Goal: Task Accomplishment & Management: Use online tool/utility

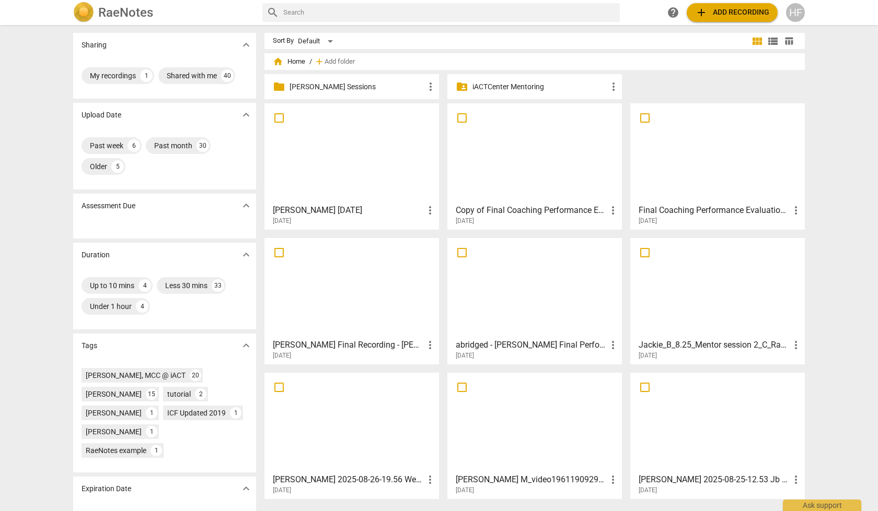
scroll to position [38, 0]
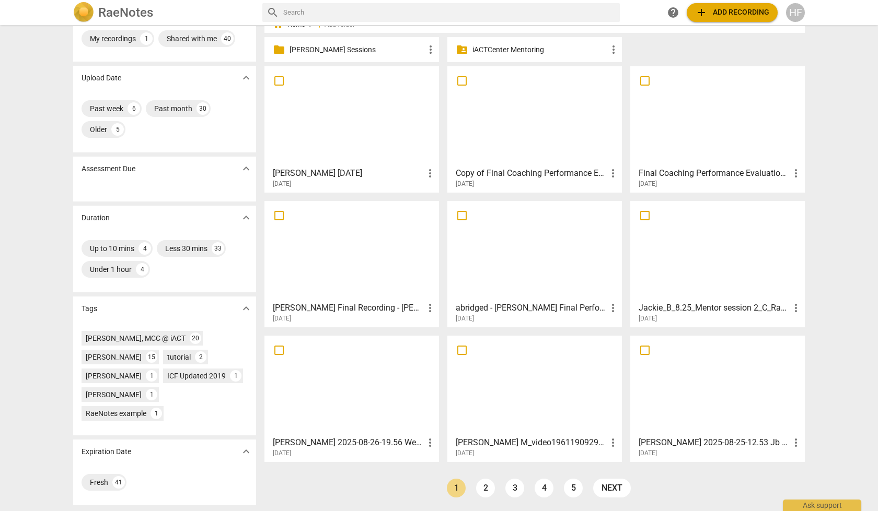
click at [704, 172] on h3 "Final Coaching Performance Evaluation Session - [PERSON_NAME]" at bounding box center [713, 173] width 151 height 13
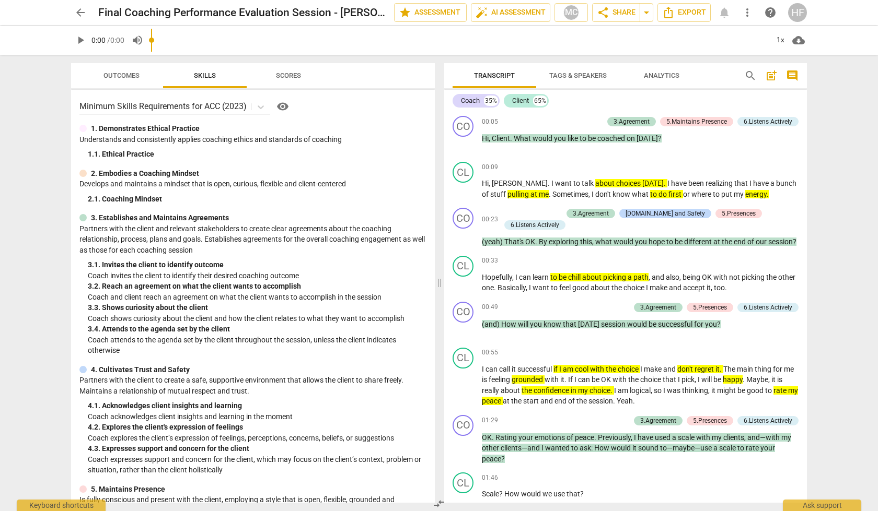
click at [367, 6] on div "arrow_back Final Coaching Performance Evaluation Session - [PERSON_NAME] edit s…" at bounding box center [439, 12] width 736 height 19
click at [367, 11] on span "edit" at bounding box center [376, 12] width 19 height 13
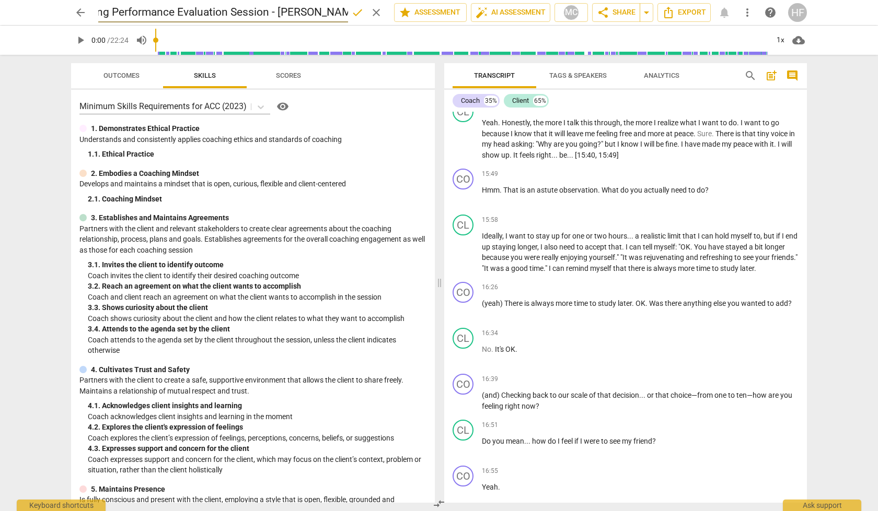
scroll to position [2650, 0]
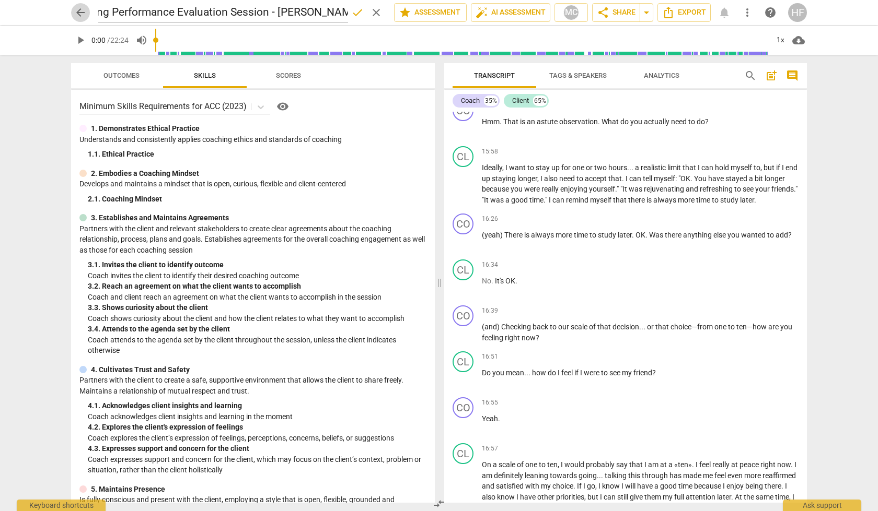
click at [80, 10] on span "arrow_back" at bounding box center [80, 12] width 13 height 13
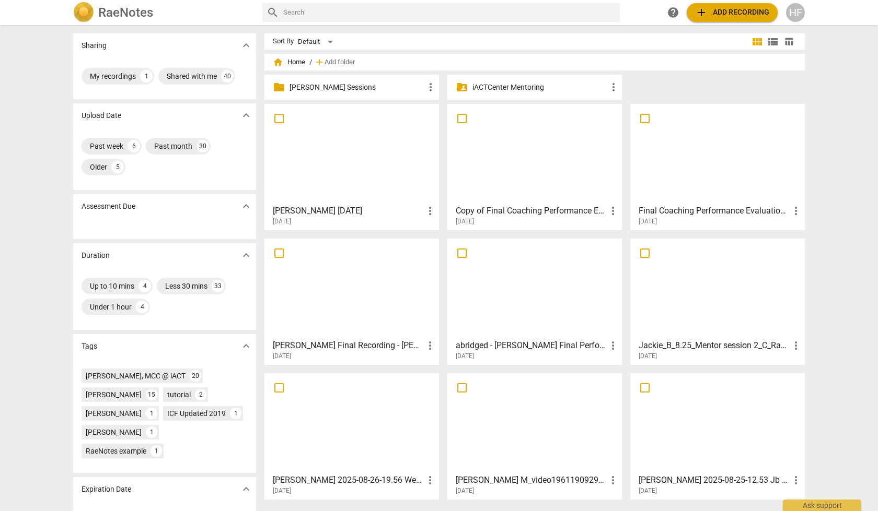
click at [526, 213] on h3 "Copy of Final Coaching Performance Evaluation Session - [PERSON_NAME]" at bounding box center [531, 211] width 151 height 13
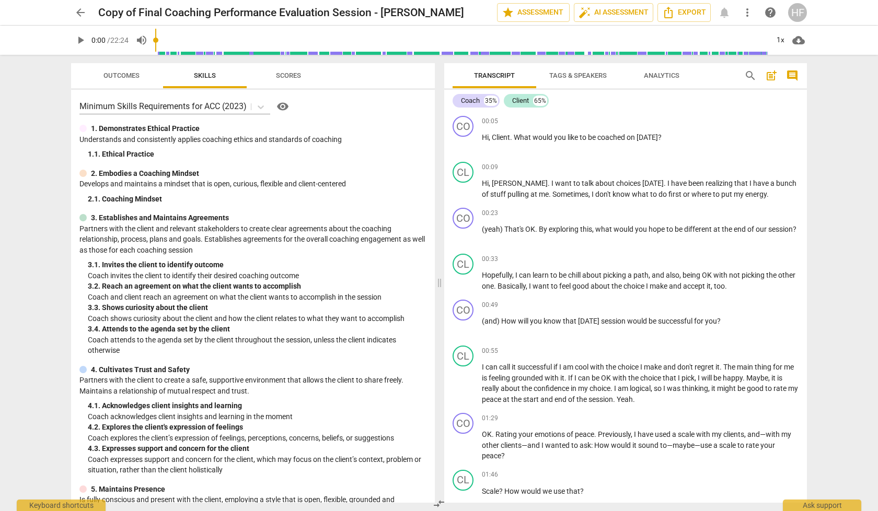
click at [80, 13] on span "arrow_back" at bounding box center [80, 12] width 13 height 13
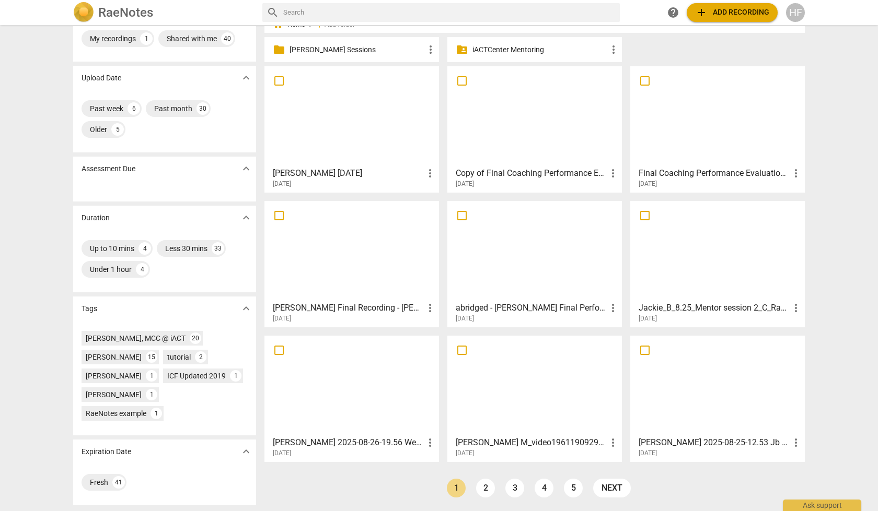
scroll to position [38, 0]
click at [482, 494] on link "2" at bounding box center [485, 488] width 19 height 19
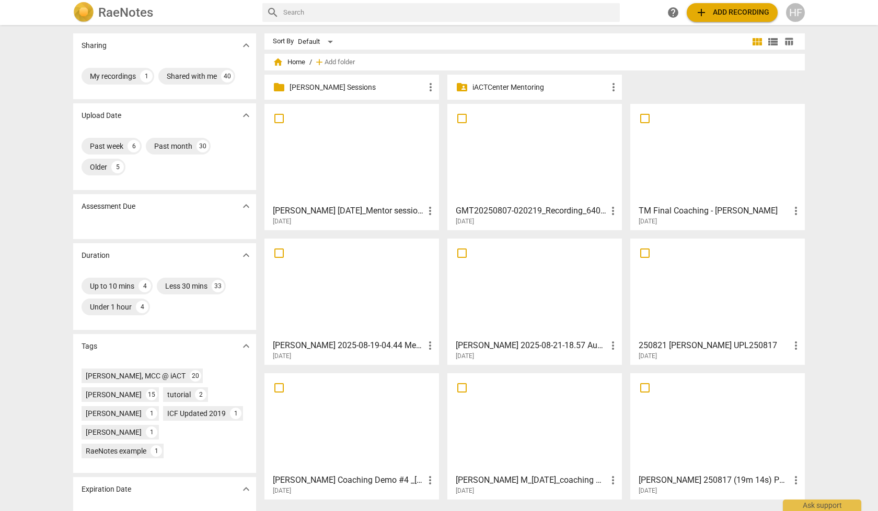
click at [522, 210] on h3 "GMT20250807-020219_Recording_640x360 - [PERSON_NAME]" at bounding box center [531, 211] width 151 height 13
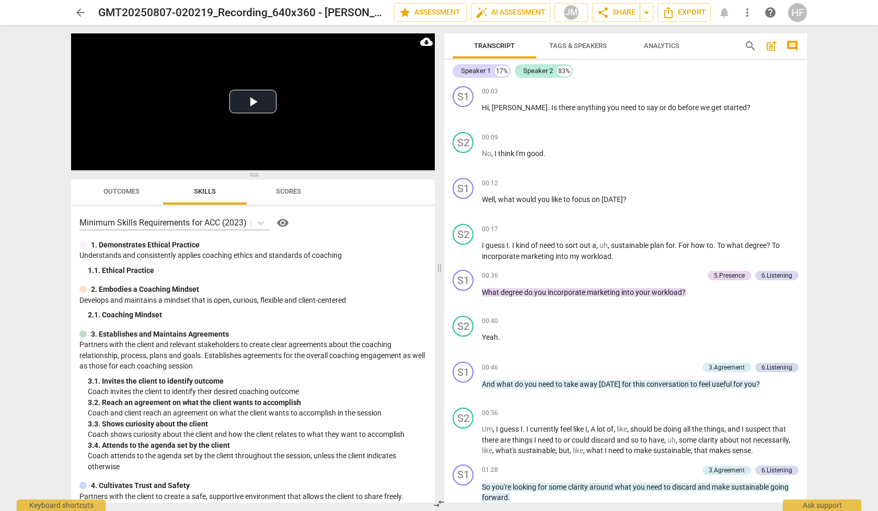
click at [79, 13] on span "arrow_back" at bounding box center [80, 12] width 13 height 13
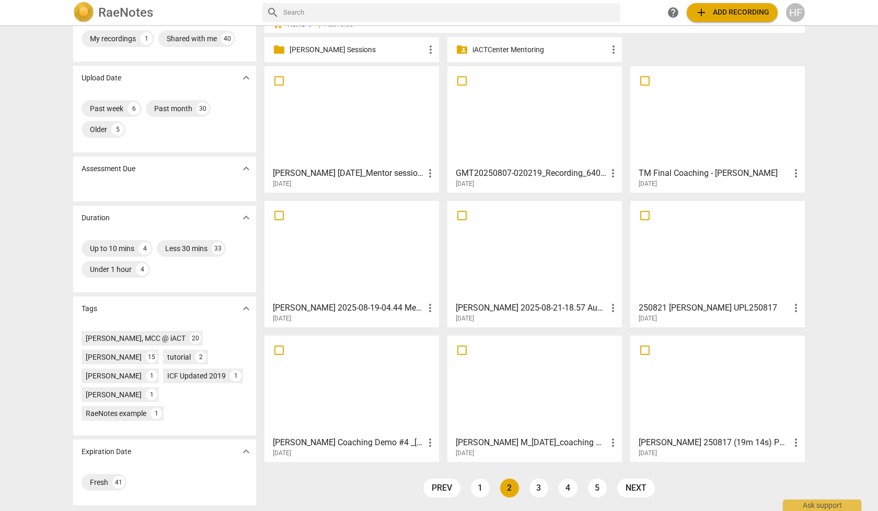
scroll to position [38, 0]
click at [483, 488] on link "1" at bounding box center [480, 488] width 19 height 19
click at [104, 360] on div "[PERSON_NAME]" at bounding box center [114, 357] width 56 height 10
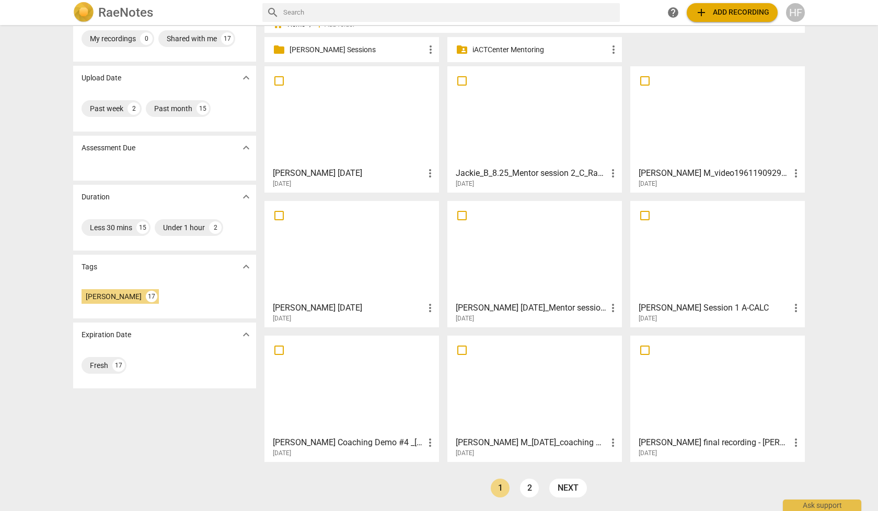
scroll to position [38, 0]
click at [531, 487] on link "2" at bounding box center [529, 488] width 19 height 19
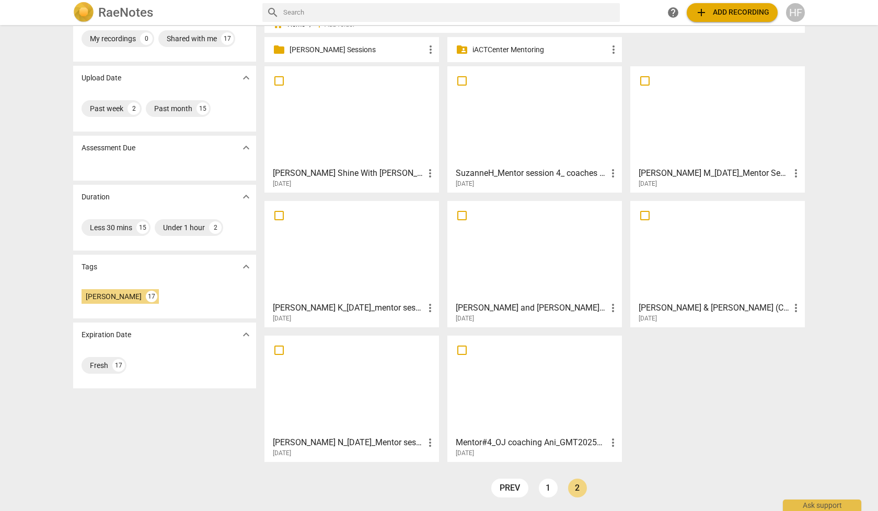
scroll to position [38, 0]
click at [542, 496] on link "1" at bounding box center [548, 488] width 19 height 19
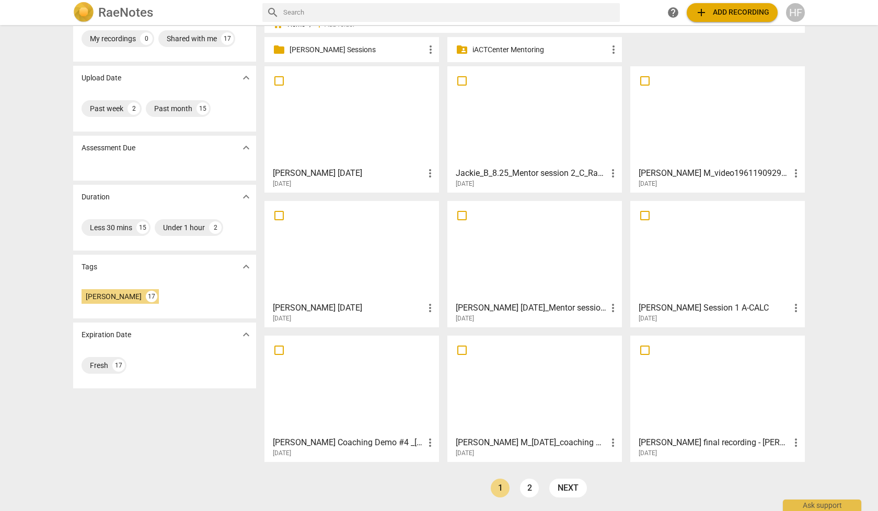
scroll to position [38, 0]
click at [674, 450] on div "[DATE]" at bounding box center [720, 453] width 164 height 9
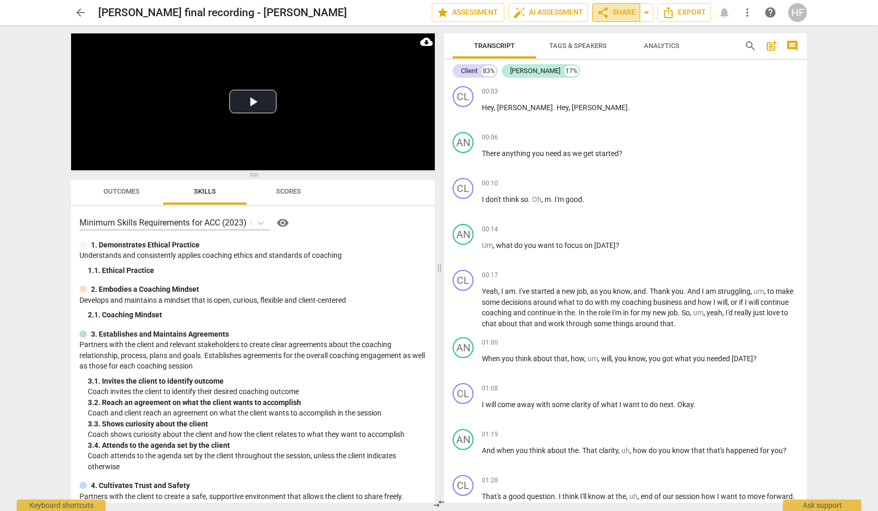
click at [617, 16] on span "share Share" at bounding box center [616, 12] width 39 height 13
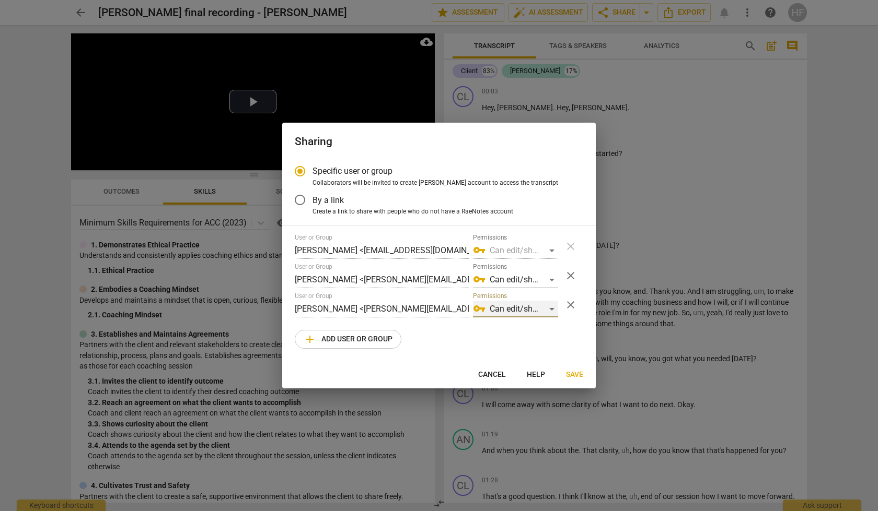
click at [550, 305] on div "vpn_key Can edit/share" at bounding box center [515, 309] width 85 height 17
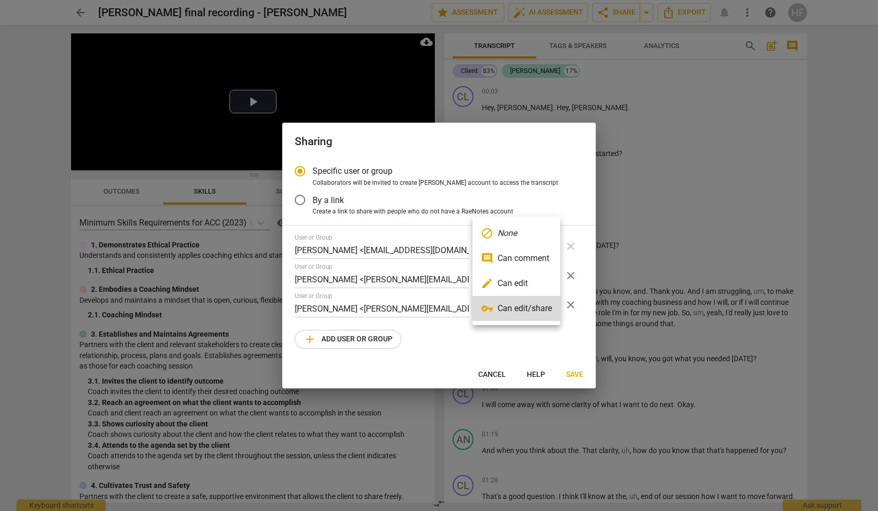
click at [420, 300] on div at bounding box center [439, 255] width 878 height 511
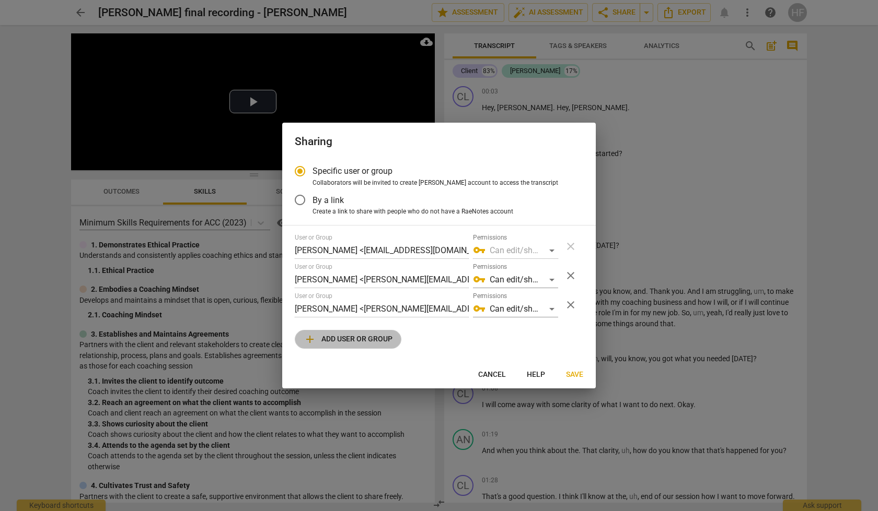
click at [353, 342] on span "add Add user or group" at bounding box center [348, 339] width 89 height 13
radio input "false"
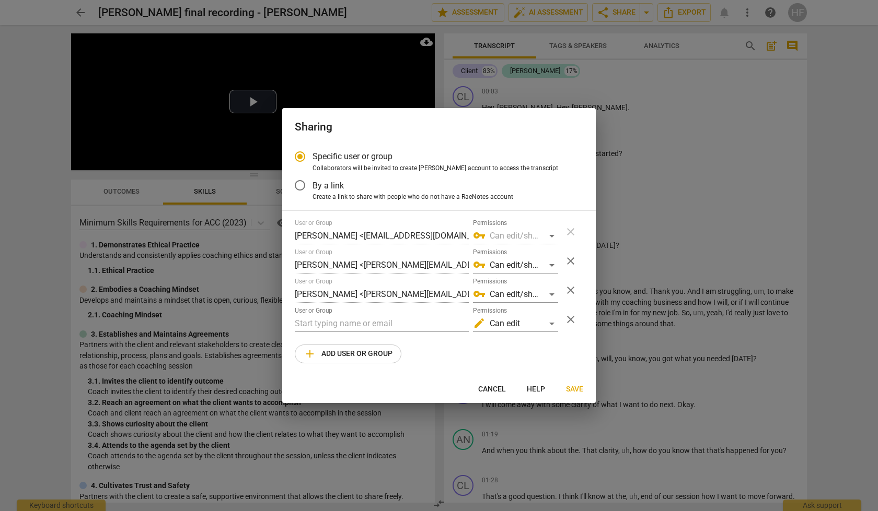
click at [353, 314] on div "User or Group" at bounding box center [382, 319] width 174 height 25
click at [353, 319] on input "text" at bounding box center [382, 324] width 174 height 17
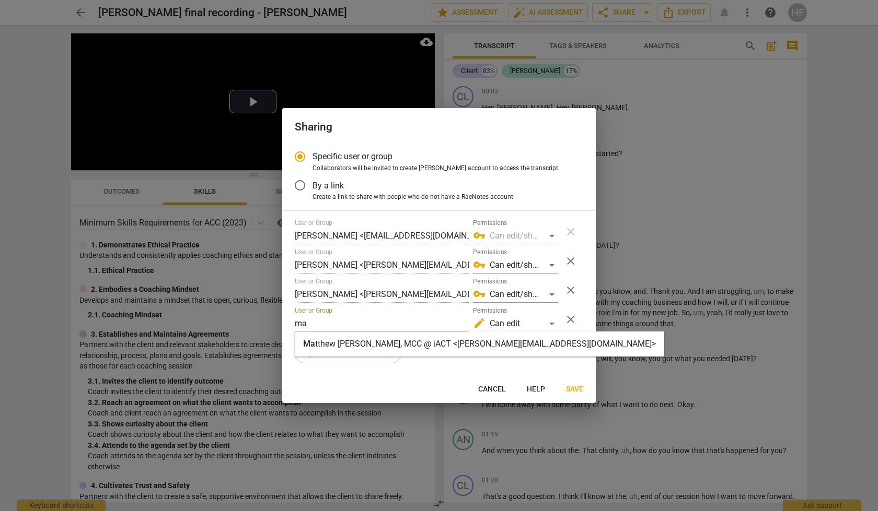
type input "ma"
click at [387, 352] on div "Ma tthew [PERSON_NAME], MCC @ iACT <[PERSON_NAME][EMAIL_ADDRESS][DOMAIN_NAME]>" at bounding box center [479, 344] width 369 height 25
radio input "false"
type input "[PERSON_NAME], MCC @ iACT <[PERSON_NAME][EMAIL_ADDRESS][DOMAIN_NAME]>"
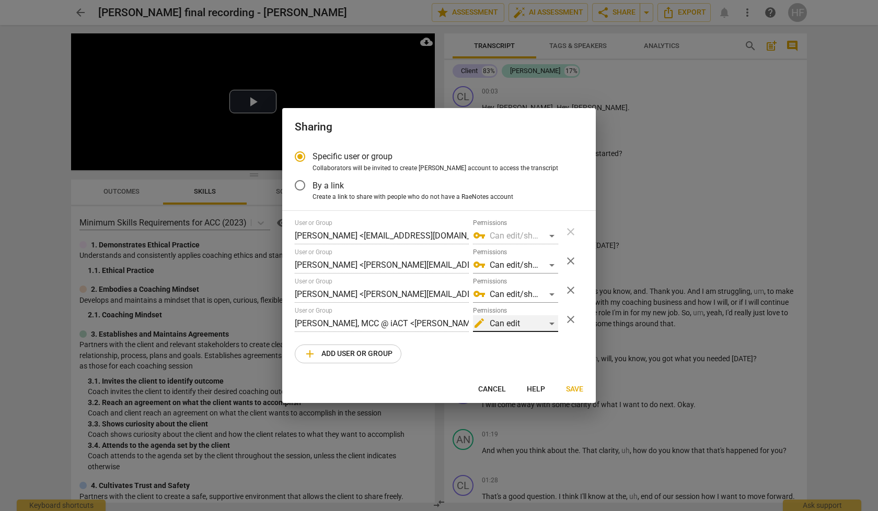
click at [552, 329] on div "edit Can edit" at bounding box center [515, 324] width 85 height 17
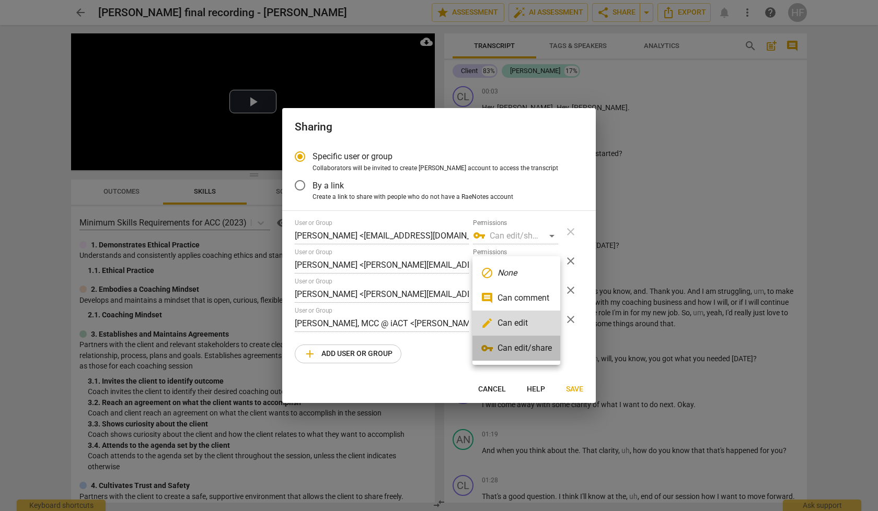
click at [531, 349] on li "vpn_key Can edit/share" at bounding box center [516, 348] width 88 height 25
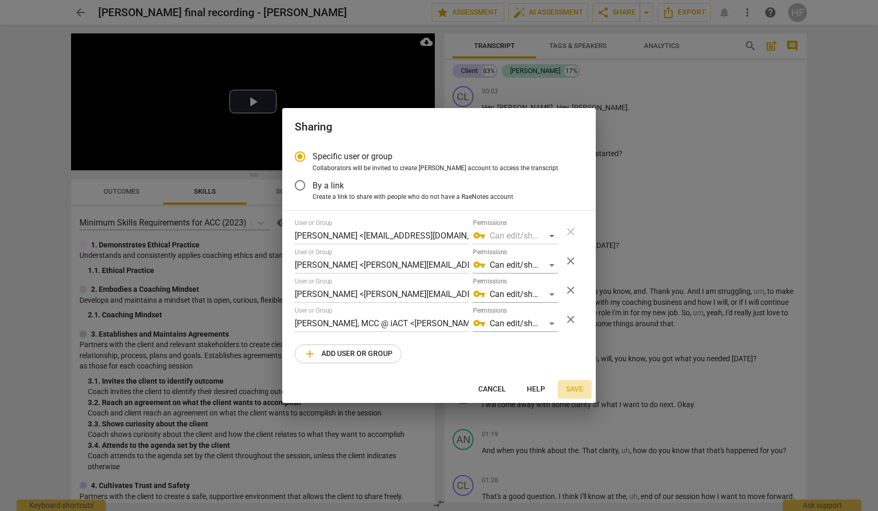
click at [576, 390] on span "Save" at bounding box center [574, 389] width 17 height 10
radio input "false"
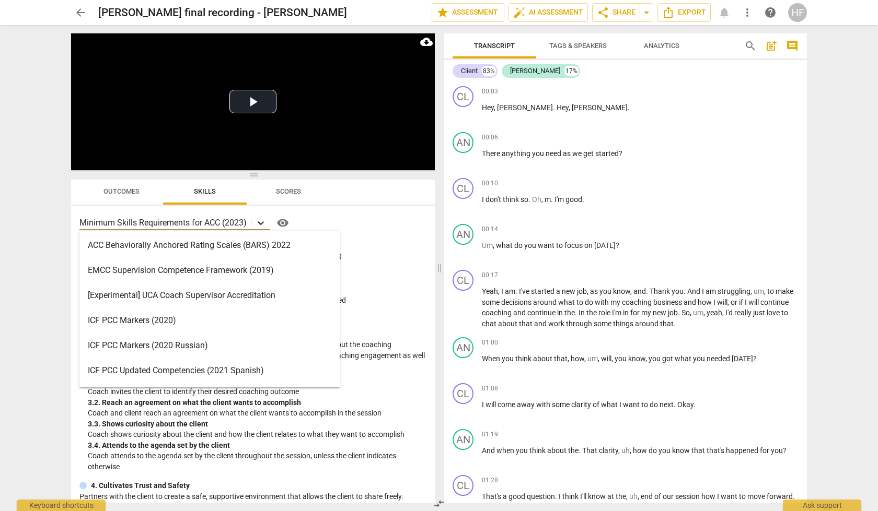
click at [264, 221] on icon at bounding box center [260, 223] width 10 height 10
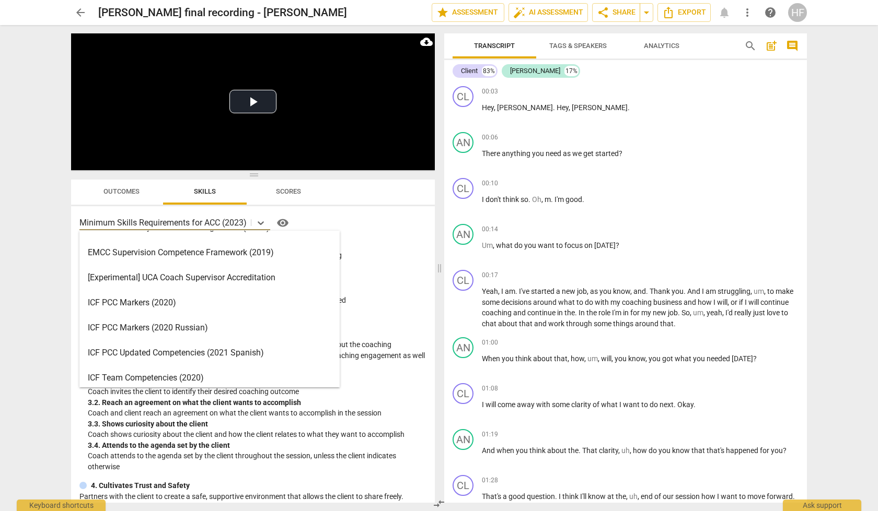
scroll to position [17, 0]
click at [231, 299] on div "ICF PCC Markers (2020)" at bounding box center [209, 303] width 260 height 25
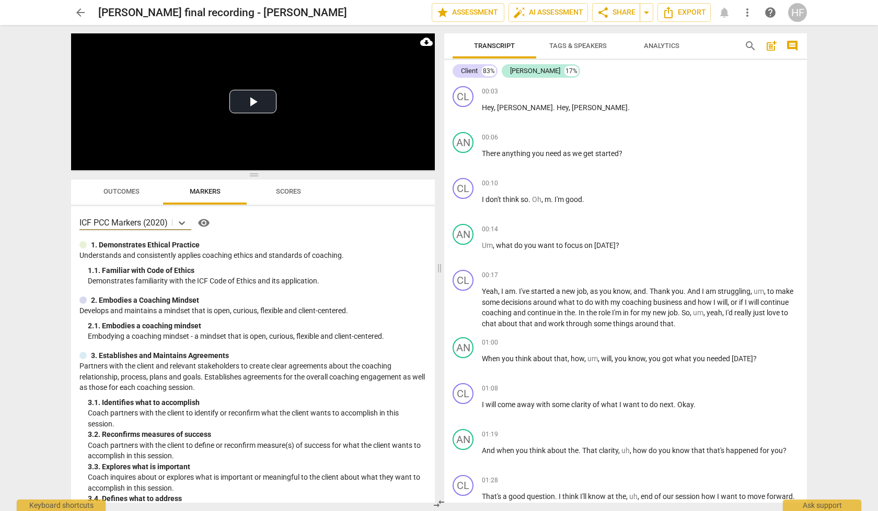
click at [80, 12] on span "arrow_back" at bounding box center [80, 12] width 13 height 13
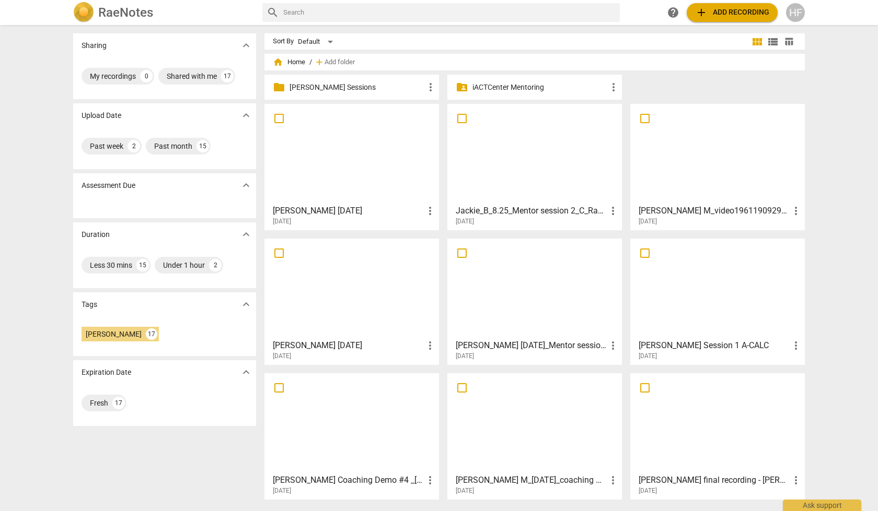
click at [359, 86] on p "[PERSON_NAME] Sessions" at bounding box center [356, 87] width 135 height 11
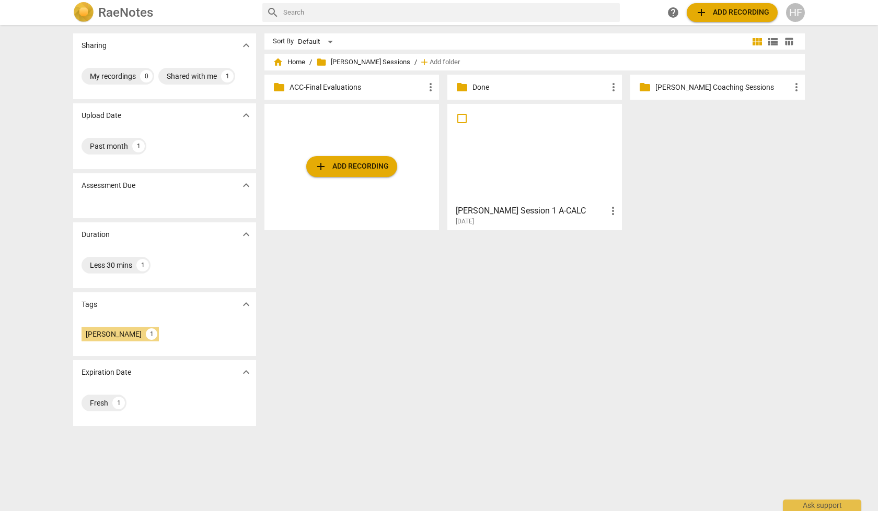
click at [354, 68] on div "home Home / folder [PERSON_NAME] Sessions / add Add folder" at bounding box center [534, 62] width 523 height 17
click at [354, 65] on span "folder [PERSON_NAME] Sessions" at bounding box center [363, 62] width 94 height 10
click at [285, 61] on span "home Home" at bounding box center [289, 62] width 32 height 10
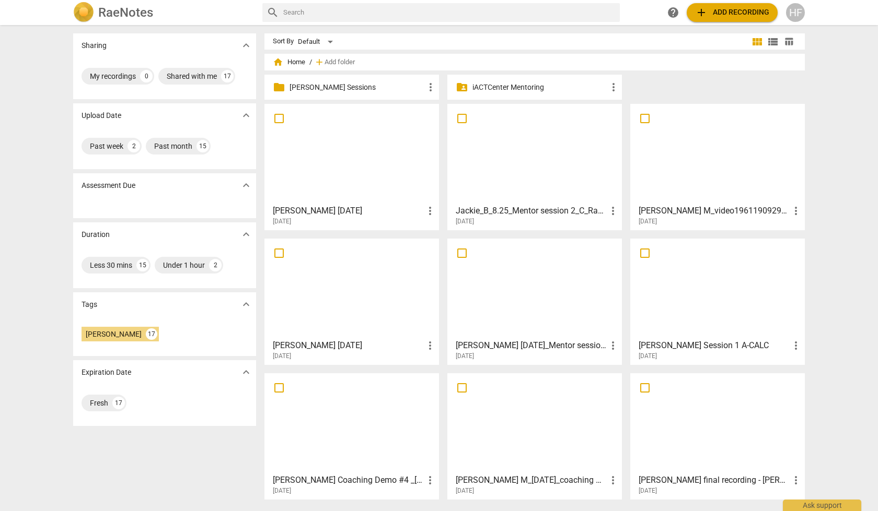
click at [349, 86] on p "[PERSON_NAME] Sessions" at bounding box center [356, 87] width 135 height 11
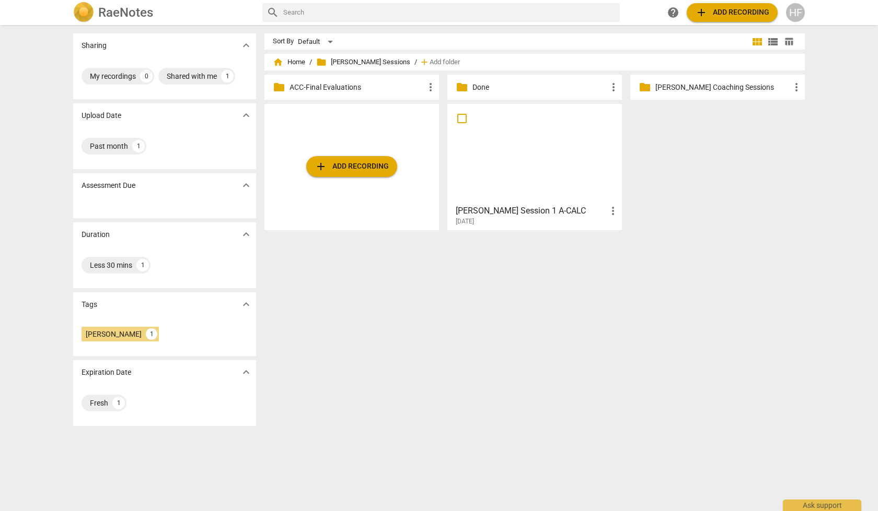
click at [340, 86] on p "ACC-Final Evaluations" at bounding box center [356, 87] width 135 height 11
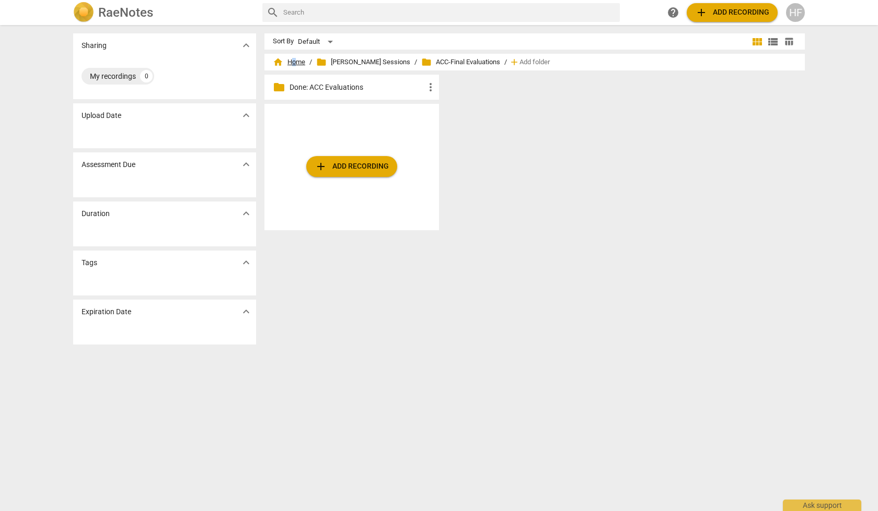
click at [292, 61] on span "home Home" at bounding box center [289, 62] width 32 height 10
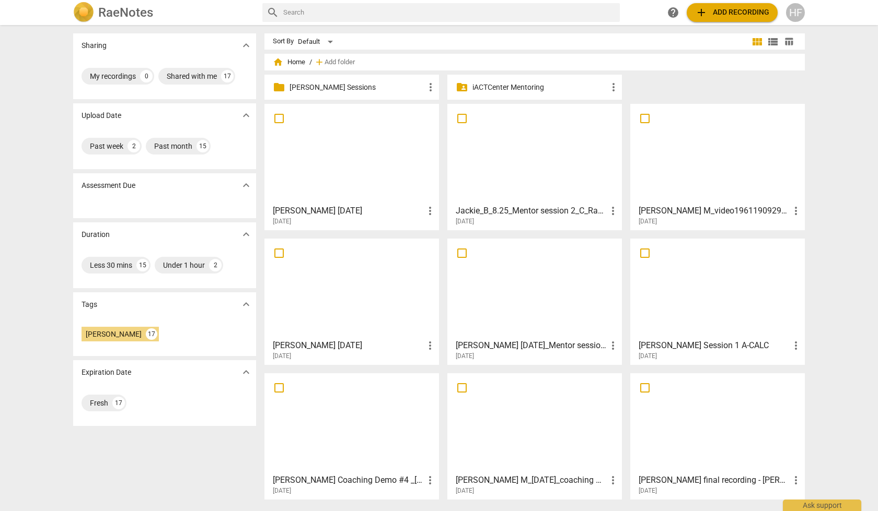
click at [365, 86] on p "[PERSON_NAME] Sessions" at bounding box center [356, 87] width 135 height 11
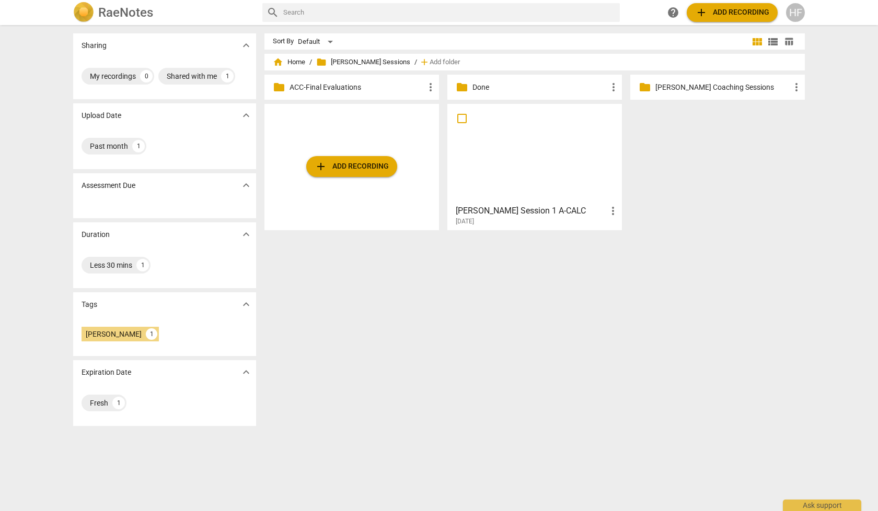
click at [579, 89] on p "Done" at bounding box center [539, 87] width 135 height 11
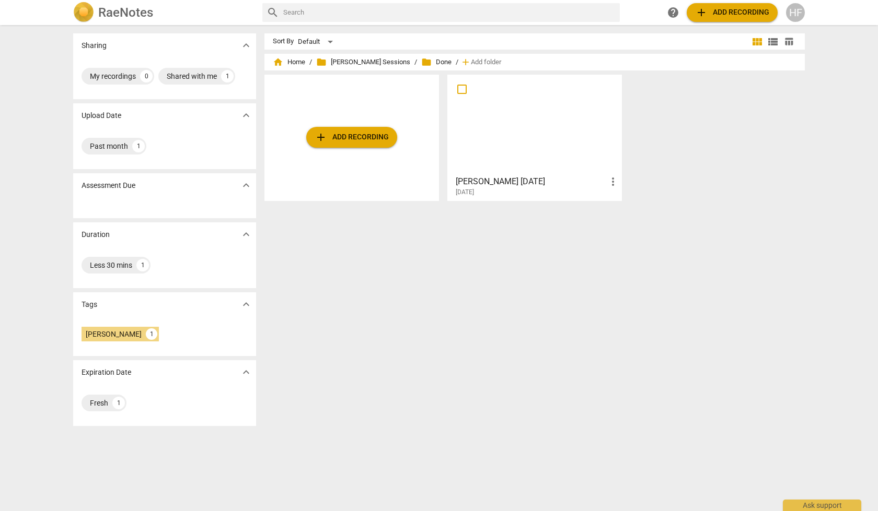
click at [798, 14] on div "HF" at bounding box center [795, 12] width 19 height 19
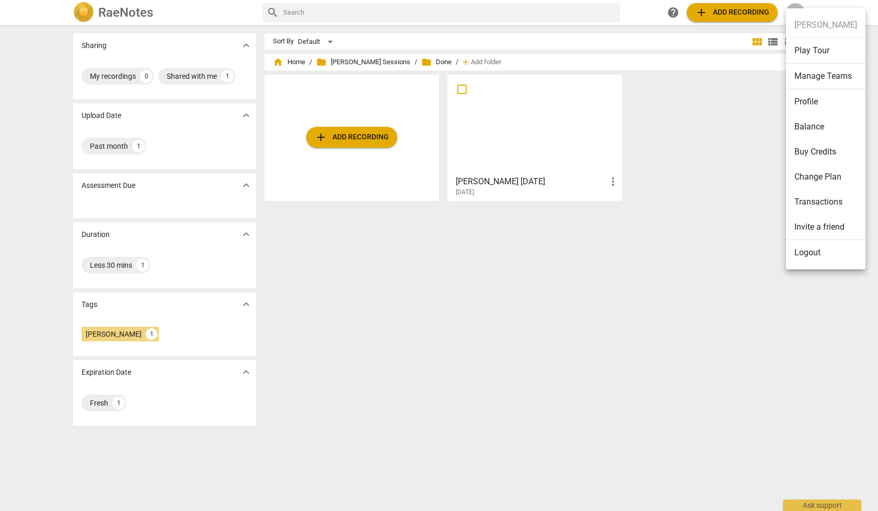
click at [372, 63] on div at bounding box center [439, 255] width 878 height 511
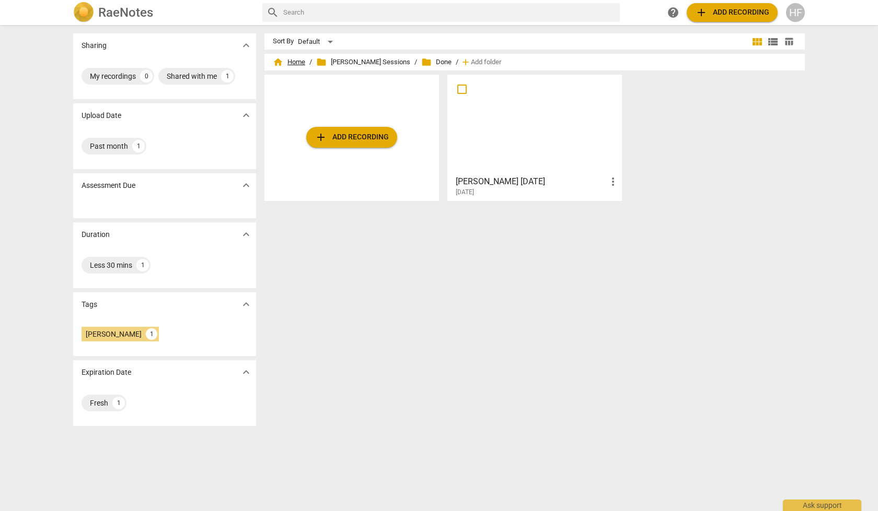
click at [295, 60] on span "home Home" at bounding box center [289, 62] width 32 height 10
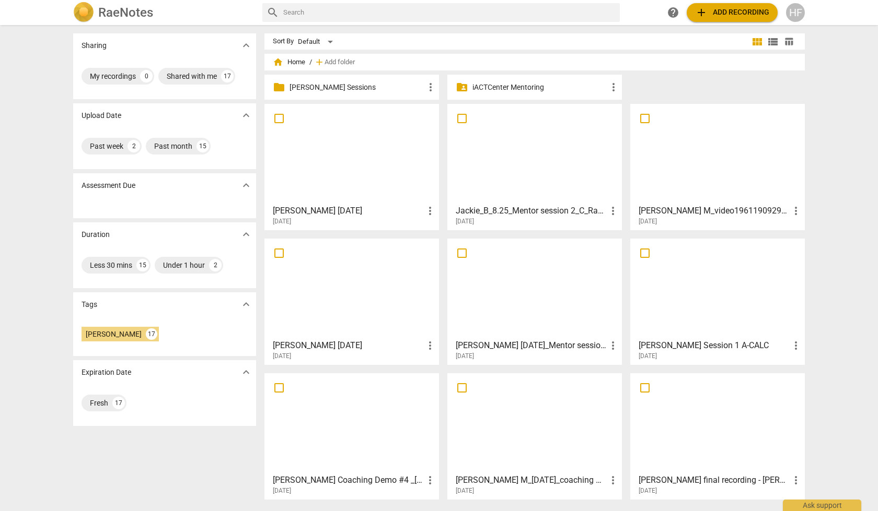
click at [300, 84] on p "[PERSON_NAME] Sessions" at bounding box center [356, 87] width 135 height 11
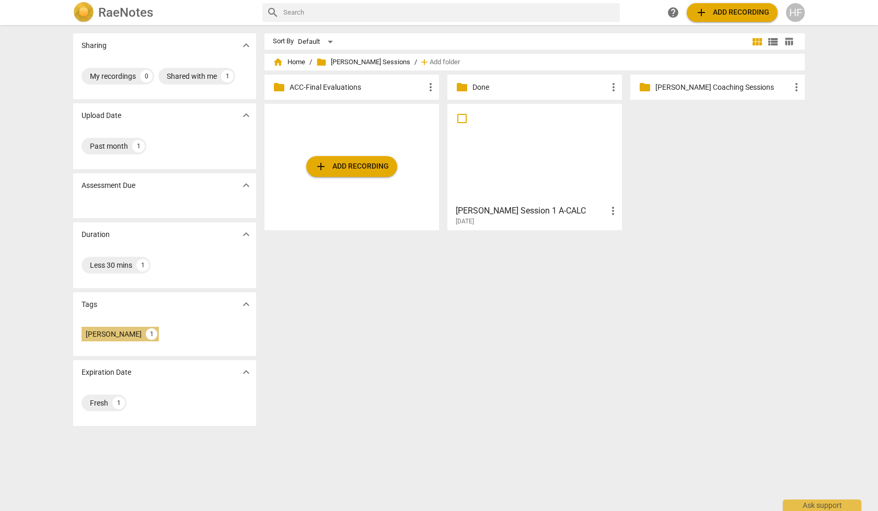
click at [146, 332] on div "1" at bounding box center [151, 334] width 11 height 11
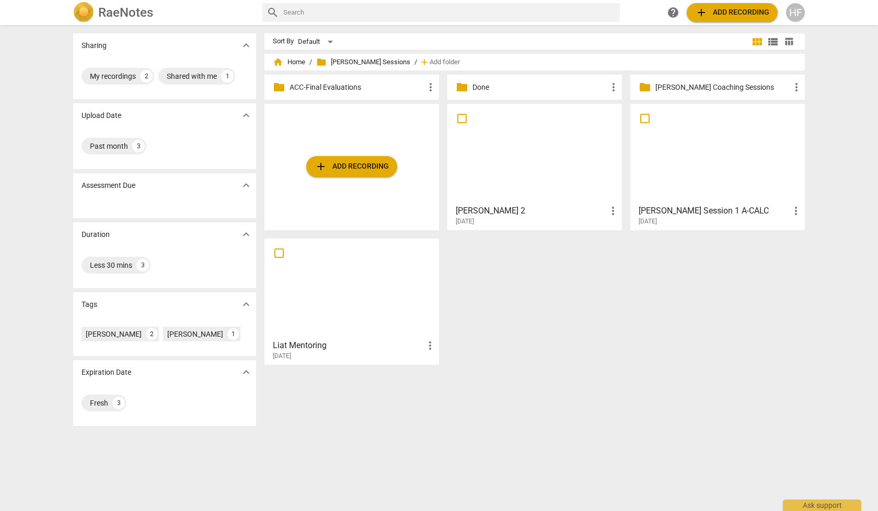
click at [537, 207] on h3 "[PERSON_NAME] 2" at bounding box center [531, 211] width 151 height 13
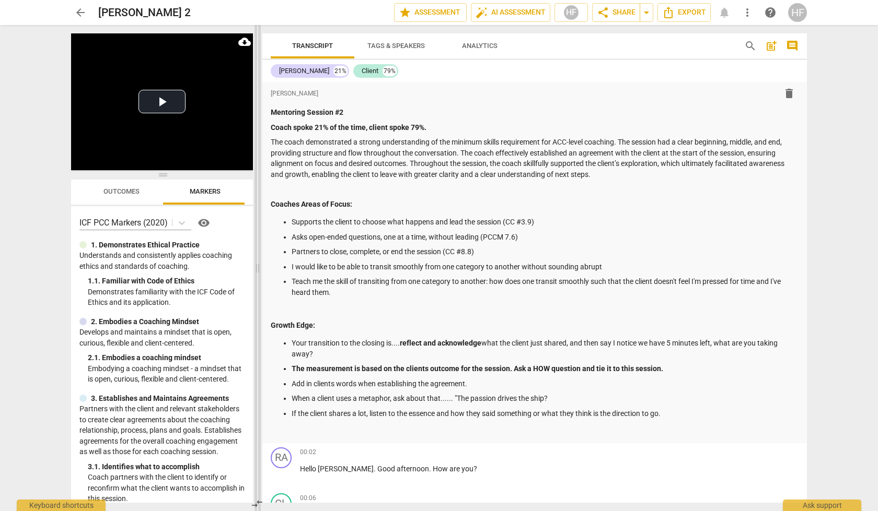
drag, startPoint x: 438, startPoint y: 270, endPoint x: 256, endPoint y: 279, distance: 182.1
click at [256, 279] on span at bounding box center [257, 268] width 6 height 486
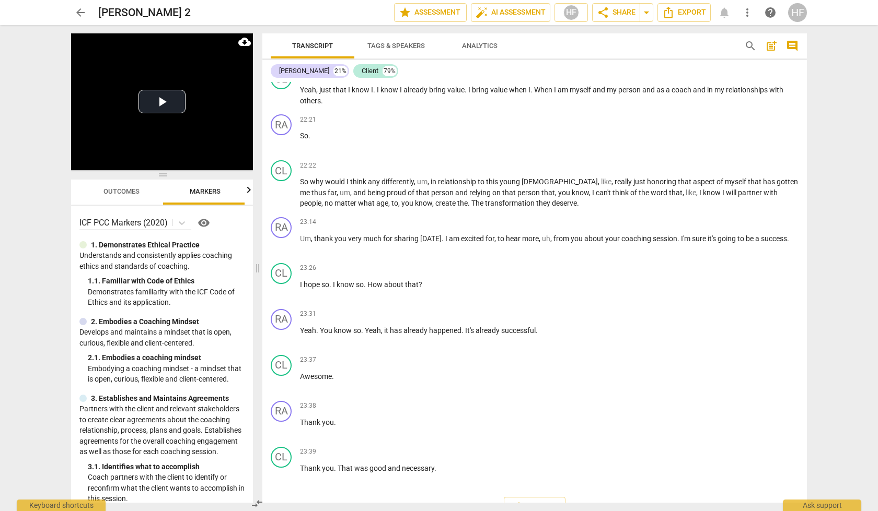
scroll to position [2752, 0]
click at [740, 448] on div "+" at bounding box center [741, 453] width 10 height 10
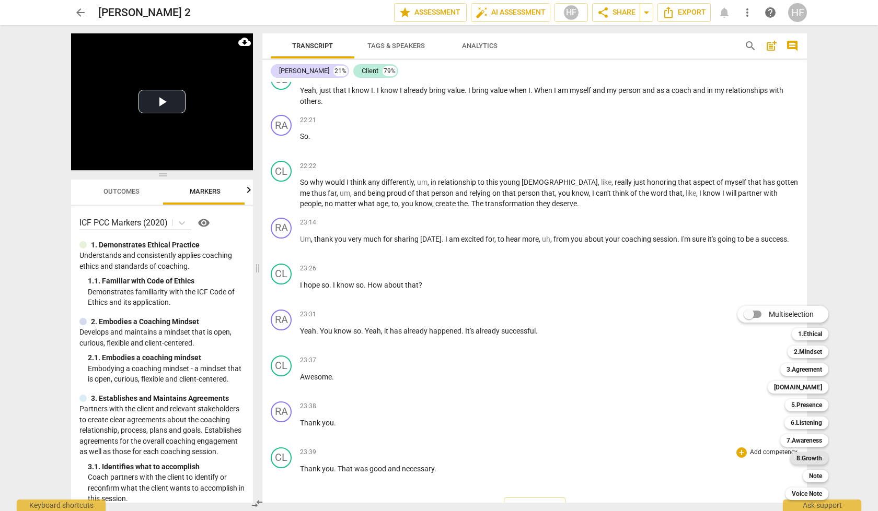
click at [814, 459] on b "8.Growth" at bounding box center [809, 458] width 26 height 13
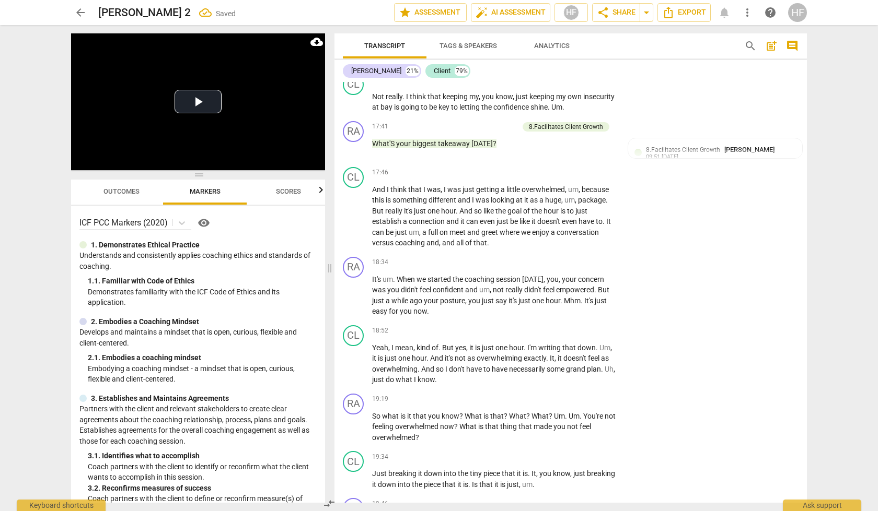
scroll to position [3728, 0]
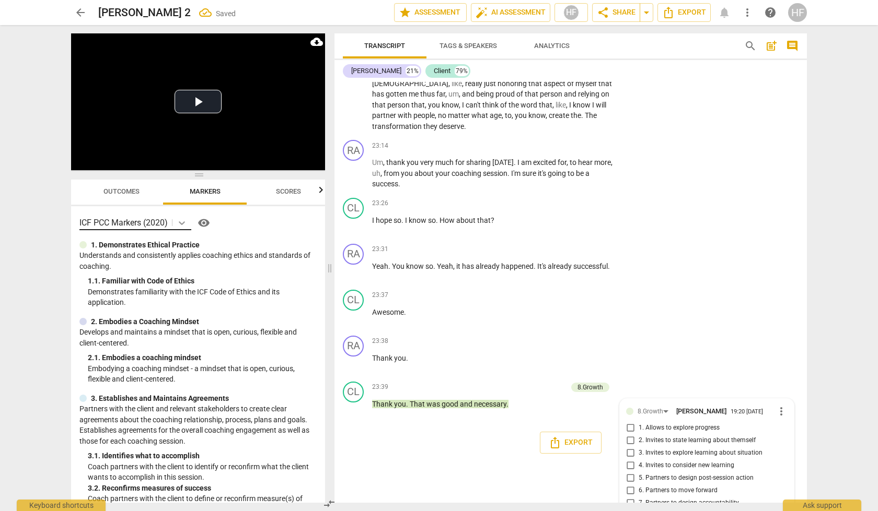
click at [178, 227] on icon at bounding box center [182, 223] width 10 height 10
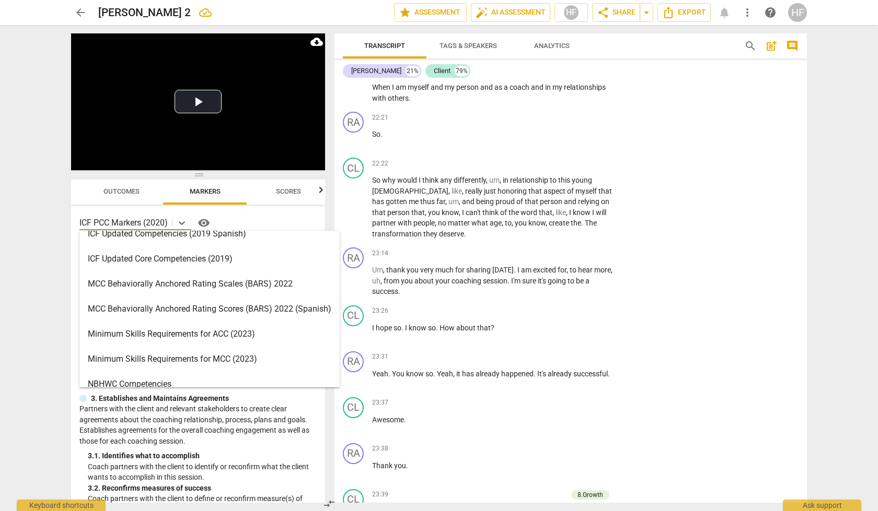
scroll to position [214, 0]
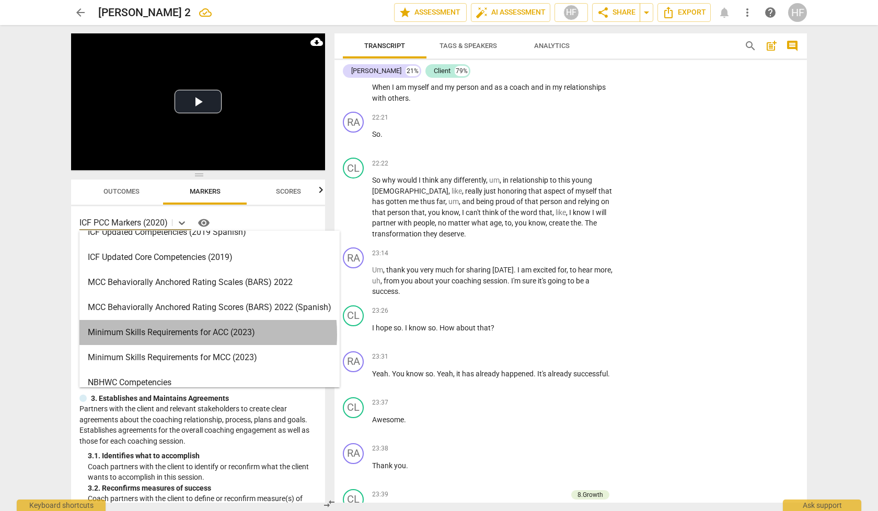
click at [177, 335] on div "Minimum Skills Requirements for ACC (2023)" at bounding box center [209, 332] width 260 height 25
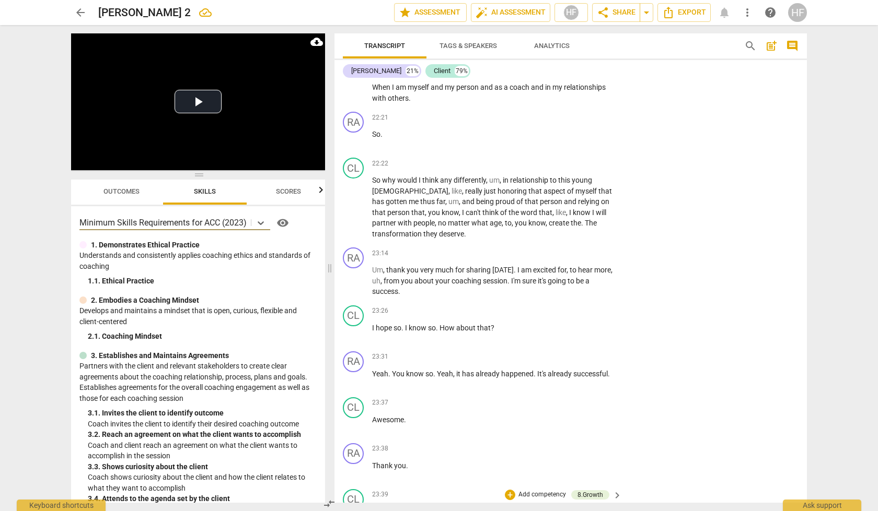
scroll to position [0, 0]
click at [694, 511] on span "[PERSON_NAME]" at bounding box center [700, 518] width 50 height 8
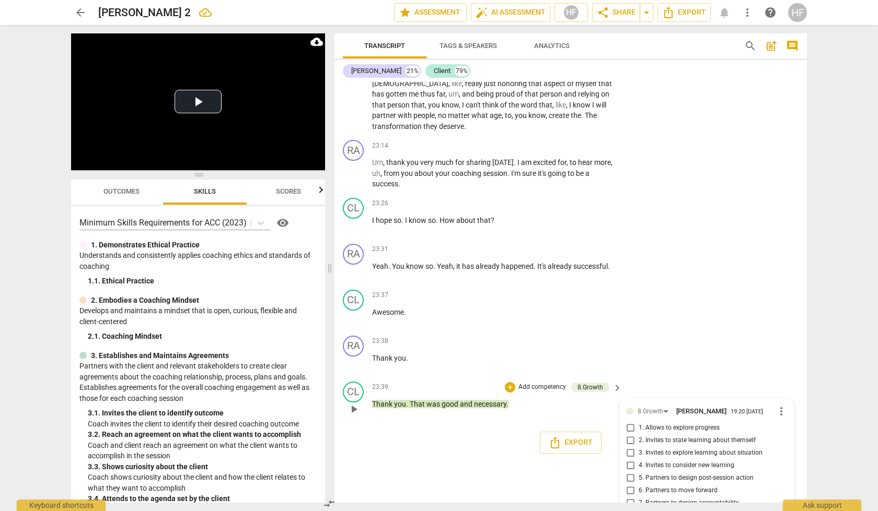
checkbox input "true"
type textarea "D"
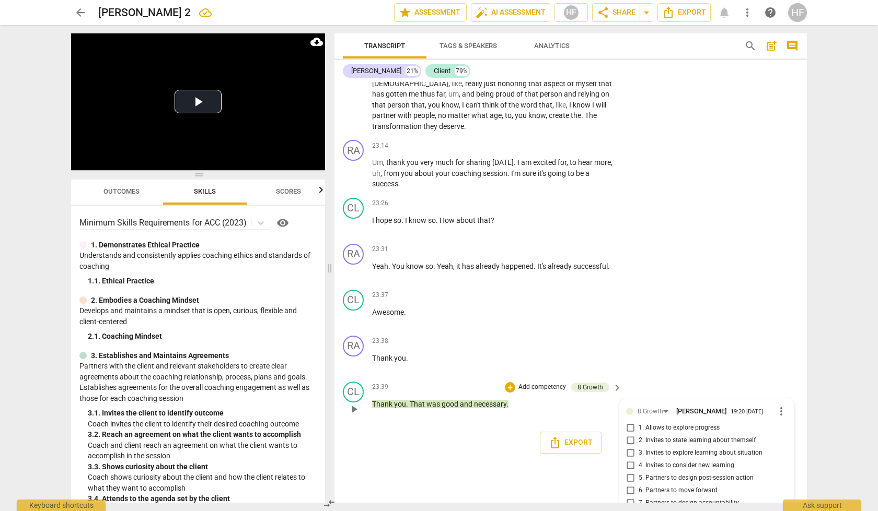
type textarea "D"
type textarea "Do"
type textarea "Doe"
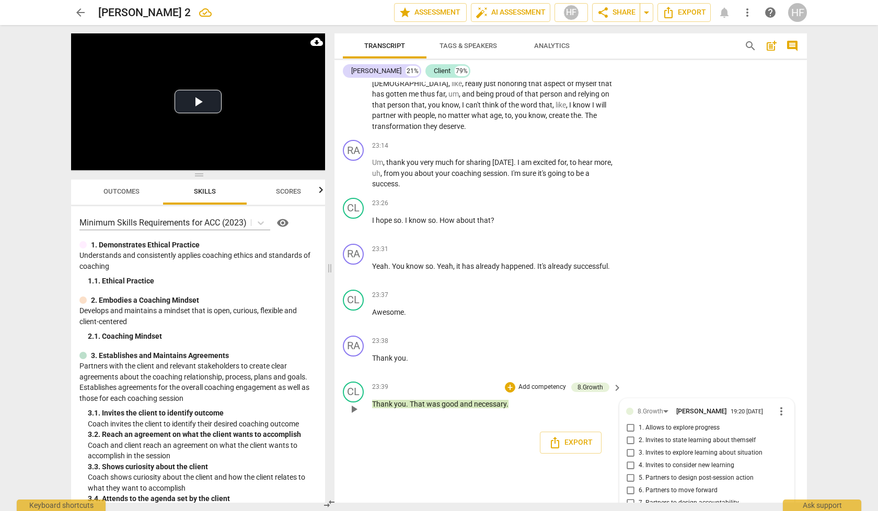
type textarea "Does"
type textarea "Does t"
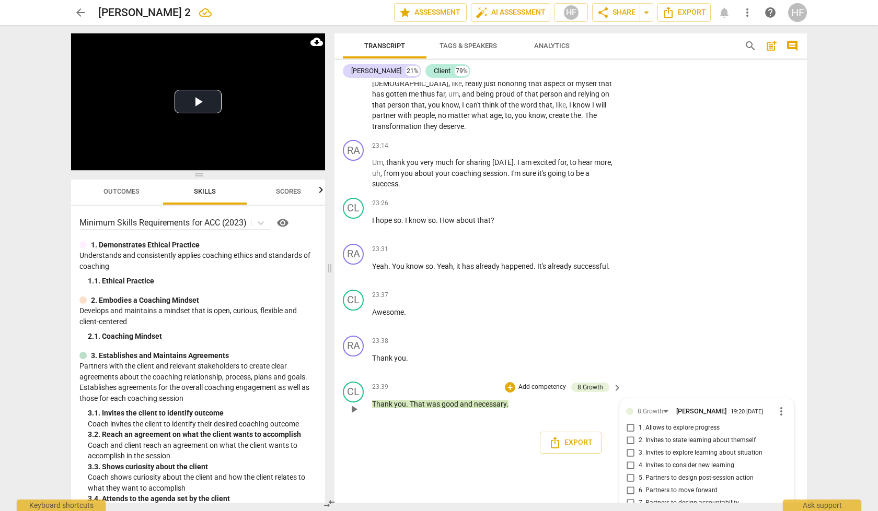
type textarea "Does t"
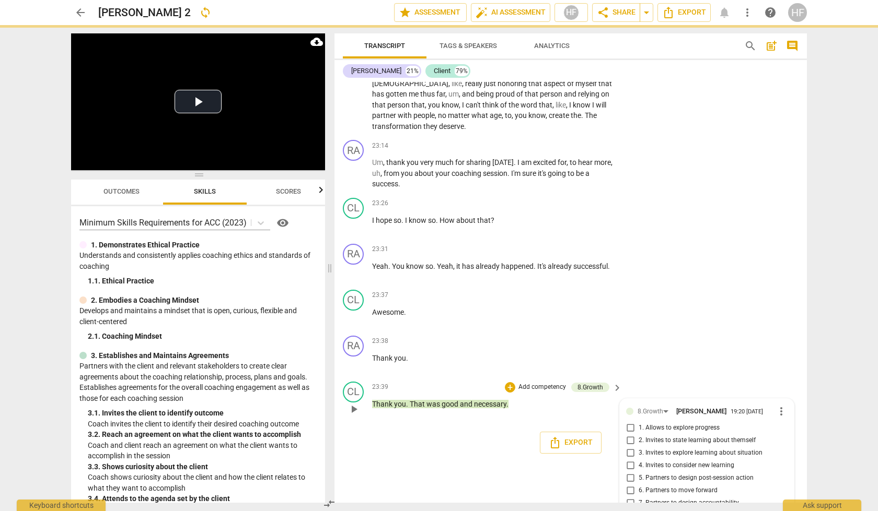
type textarea "Does th"
type textarea "Does thi"
type textarea "Does this"
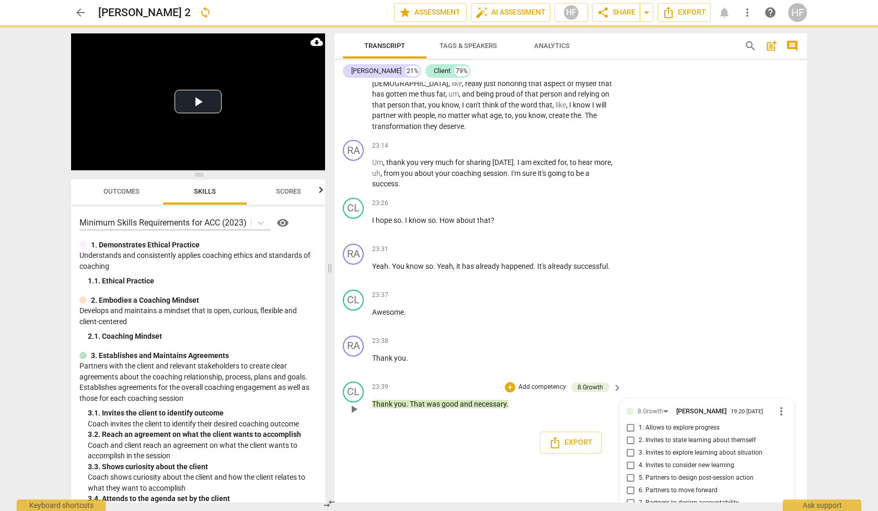
type textarea "Does this"
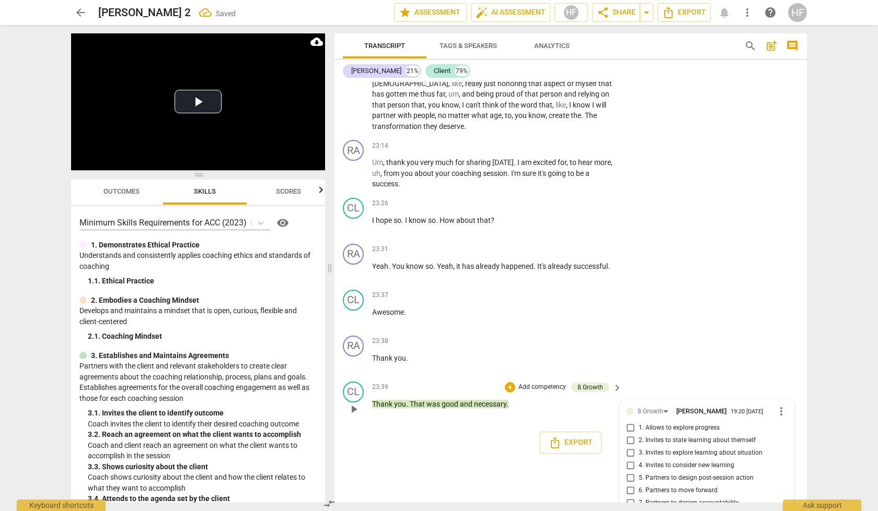
type textarea "Does this"
type textarea "Does this f"
type textarea "Does this fe"
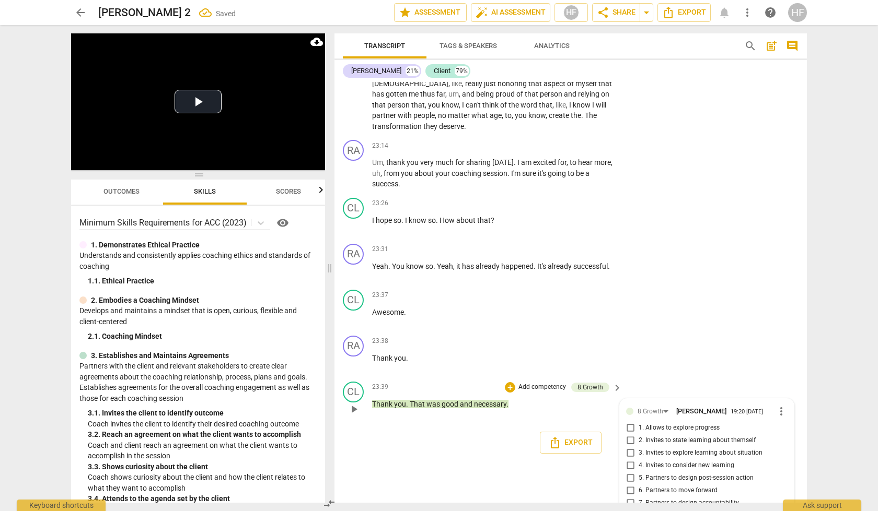
type textarea "Does this fe"
type textarea "Does this fee"
type textarea "Does this feel"
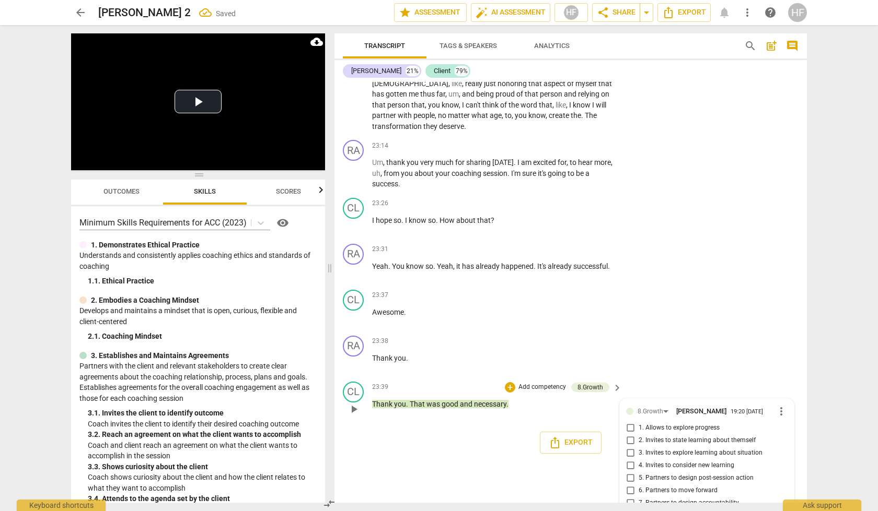
type textarea "Does this feel"
type textarea "Does this feel l"
type textarea "Does this feel li"
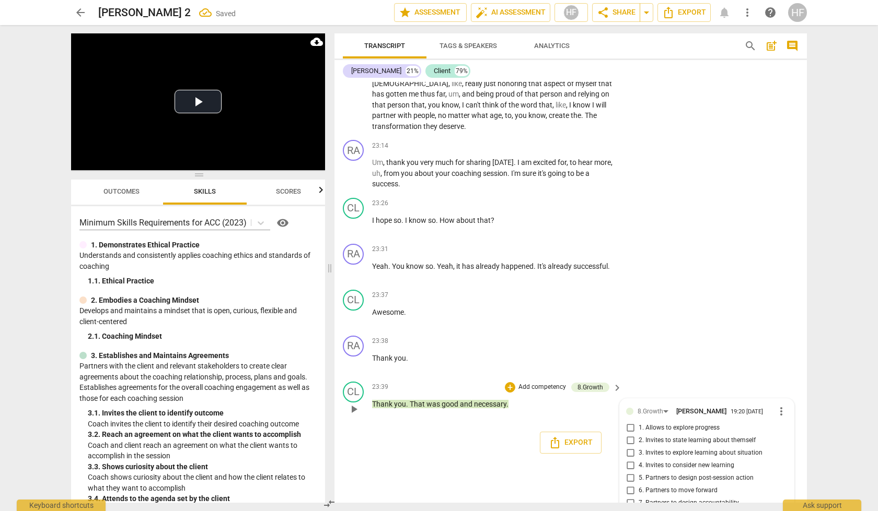
type textarea "Does this feel li"
type textarea "Does this feel lik"
type textarea "Does this feel like"
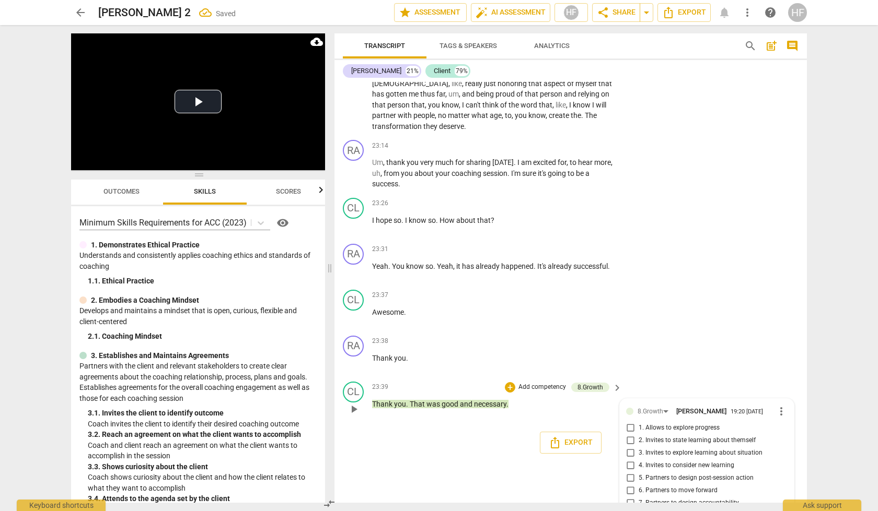
type textarea "Does this feel like"
type textarea "Does this feel like a"
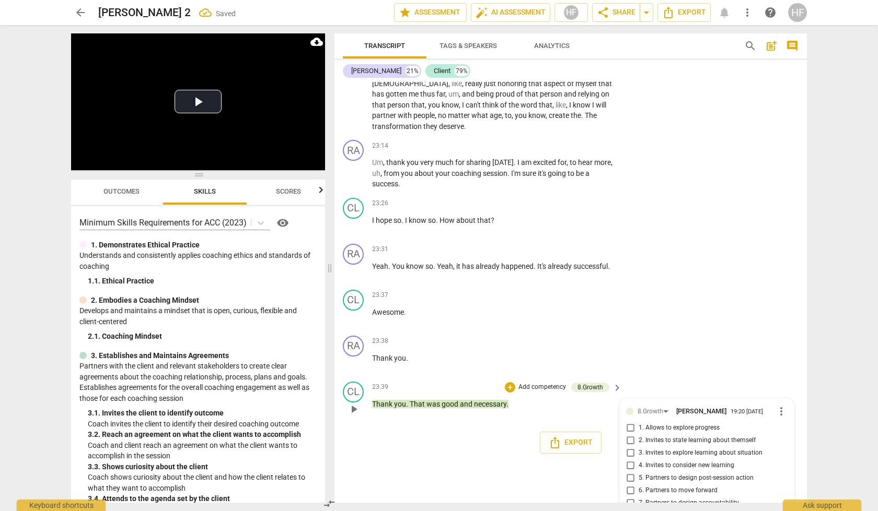
type textarea "Does this feel like a"
type textarea "Does this feel like a g"
type textarea "Does this feel like a go"
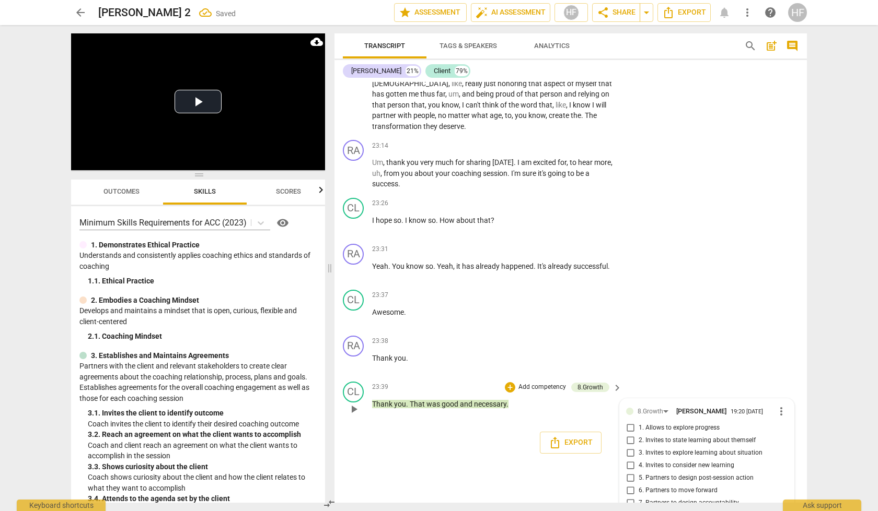
type textarea "Does this feel like a goo"
type textarea "Does this feel like a good"
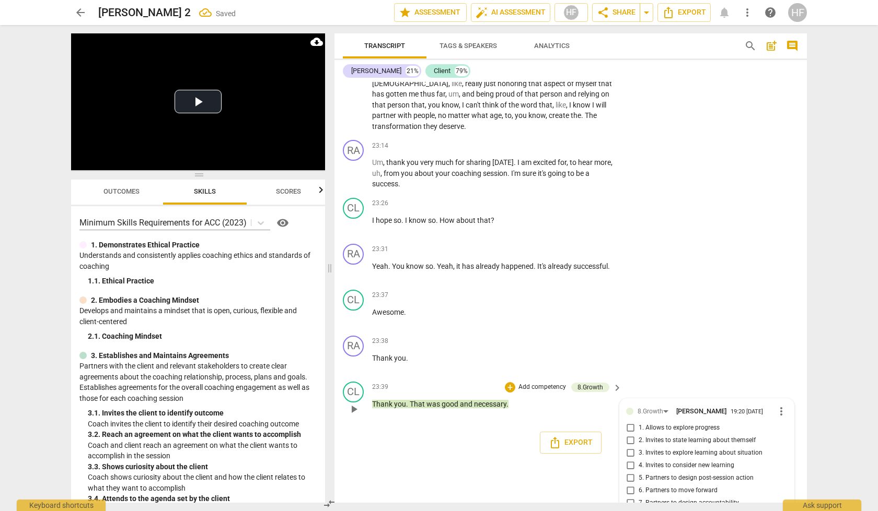
type textarea "Does this feel like a good"
type textarea "Does this feel like a good p"
type textarea "Does this feel like a good pl"
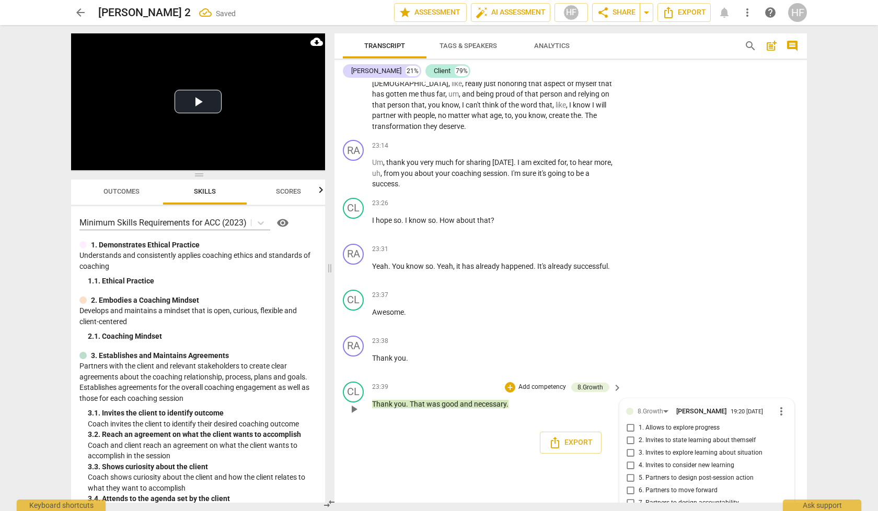
type textarea "Does this feel like a good pla"
type textarea "Does this feel like a good plac"
type textarea "Does this feel like a good place"
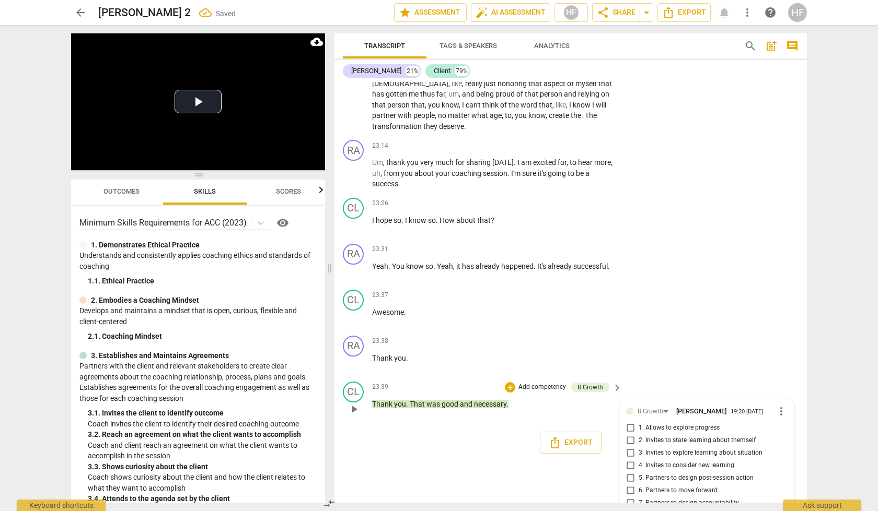
type textarea "Does this feel like a good place"
type textarea "Does this feel like a good place f"
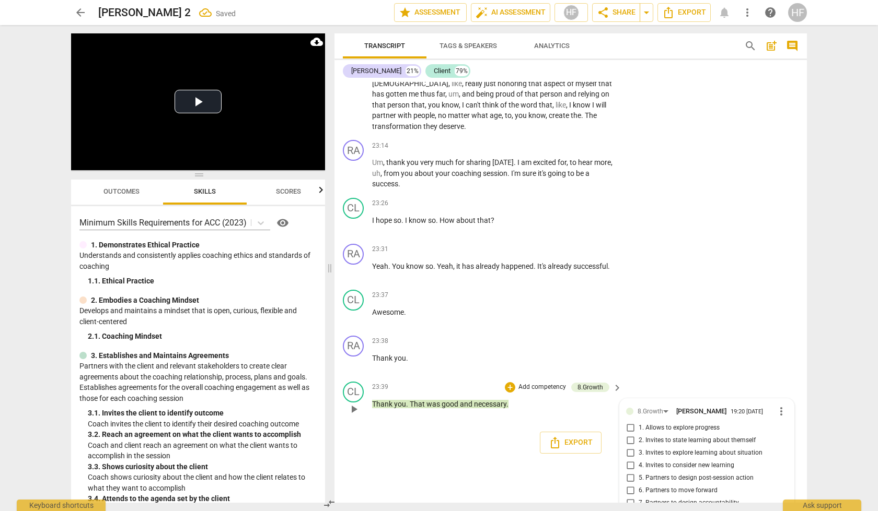
type textarea "Does this feel like a good place fo"
type textarea "Does this feel like a good place for"
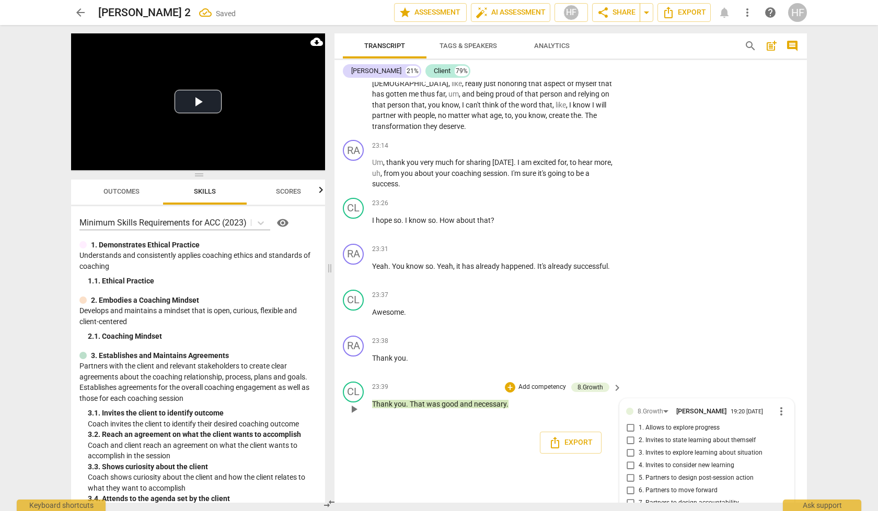
type textarea "Does this feel like a good place for"
type textarea "Does this feel like a good place for u"
type textarea "Does this feel like a good place for us"
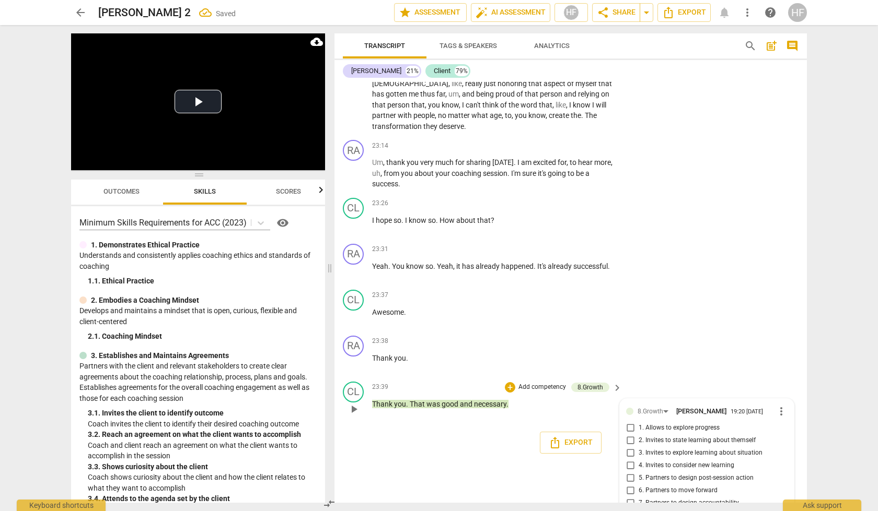
type textarea "Does this feel like a good place for us"
type textarea "Does this feel like a good place for us t"
type textarea "Does this feel like a good place for us to"
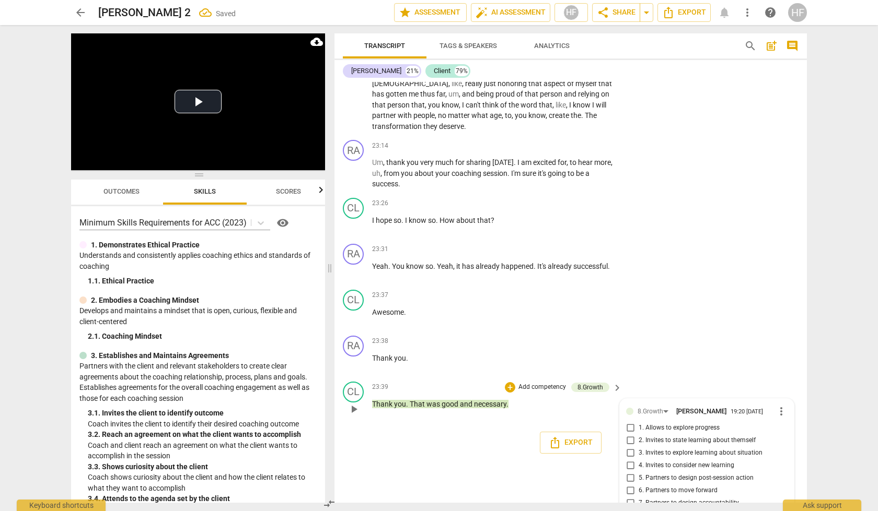
type textarea "Does this feel like a good place for us to"
type textarea "Does this feel like a good place for us to e"
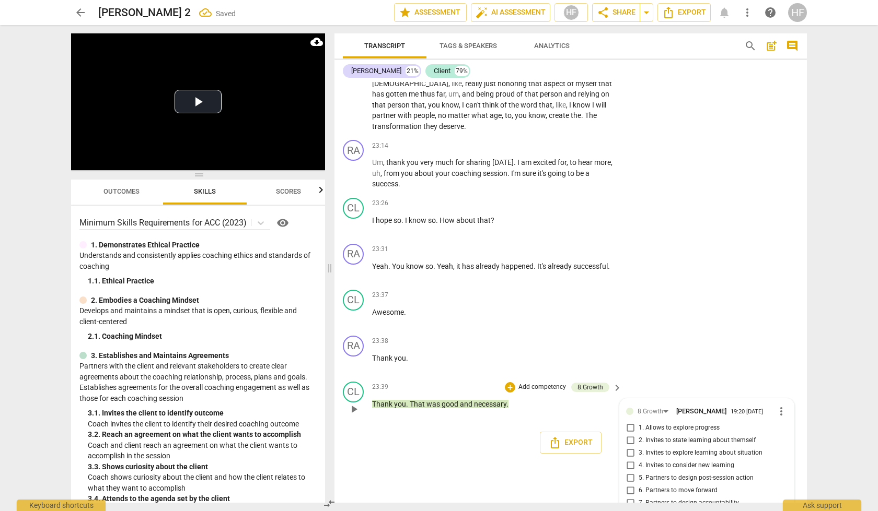
type textarea "Does this feel like a good place for us to en"
type textarea "Does this feel like a good place for us to end"
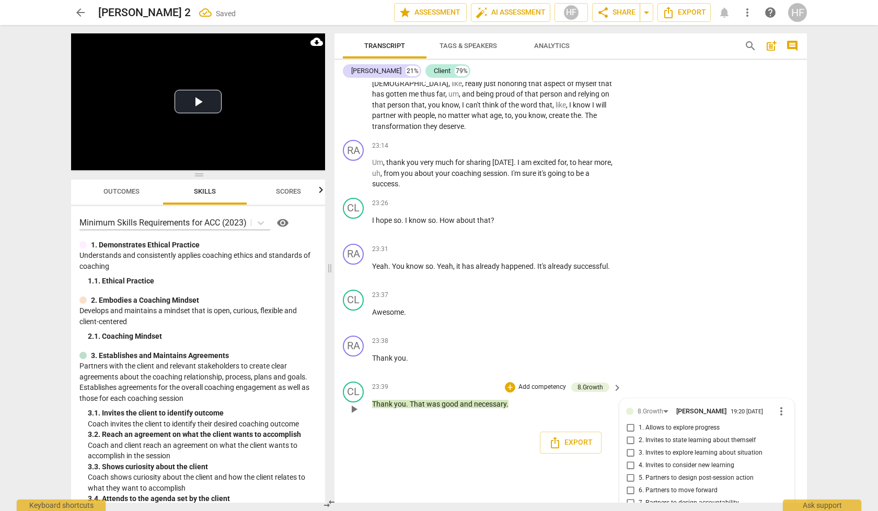
type textarea "Does this feel like a good place for us to end"
type textarea "Does this feel like a good place for us to end t"
type textarea "Does this feel like a good place for us to end to"
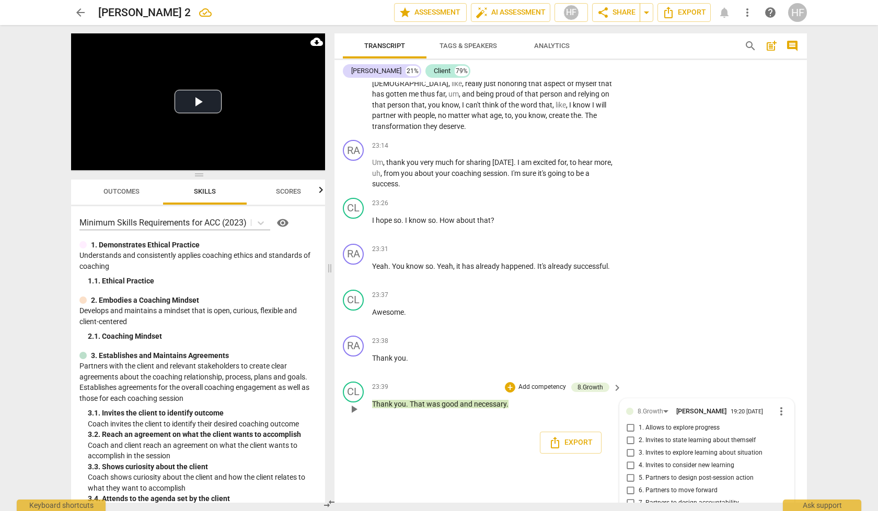
type textarea "Does this feel like a good place for us to end [PERSON_NAME]"
type textarea "Does this feel like a good place for us to end toda"
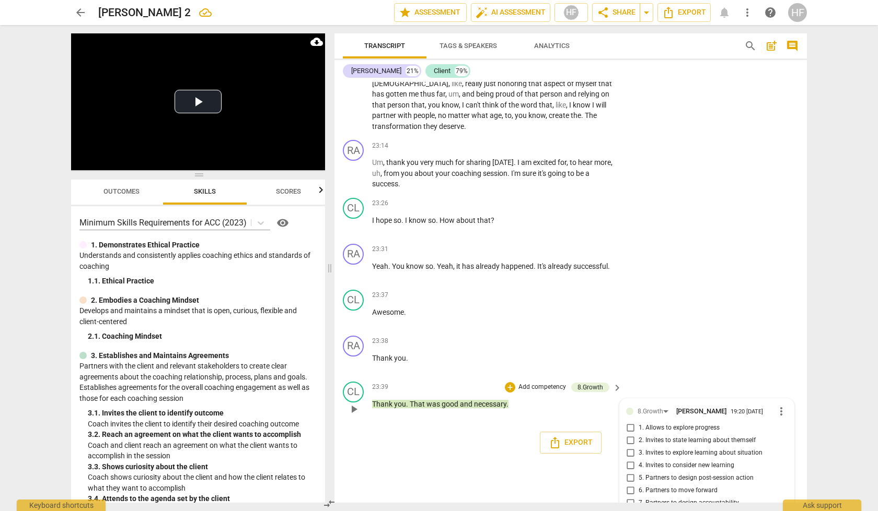
type textarea "Does this feel like a good place for us to end [DATE]"
type textarea "Does this feel like a good place for us to end [DATE]?"
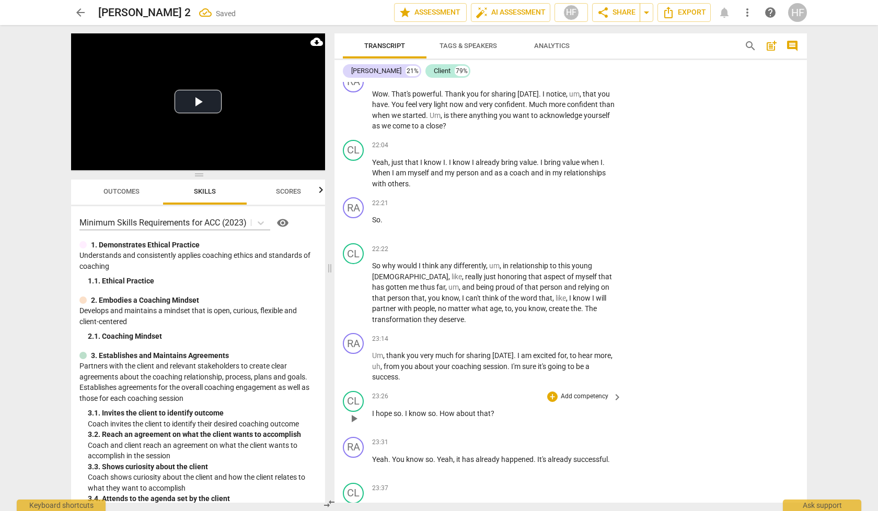
scroll to position [3534, 0]
click at [555, 334] on div "+" at bounding box center [552, 339] width 10 height 10
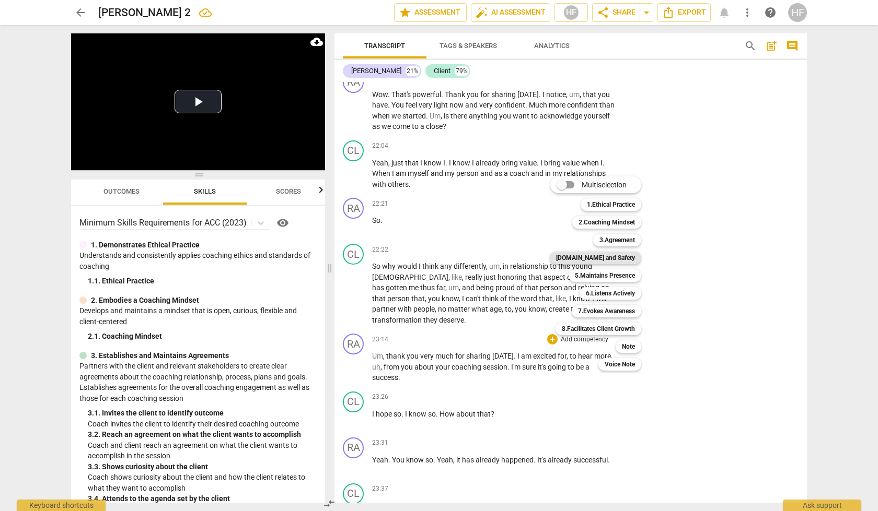
click at [615, 259] on b "[DOMAIN_NAME] and Safety" at bounding box center [595, 258] width 79 height 13
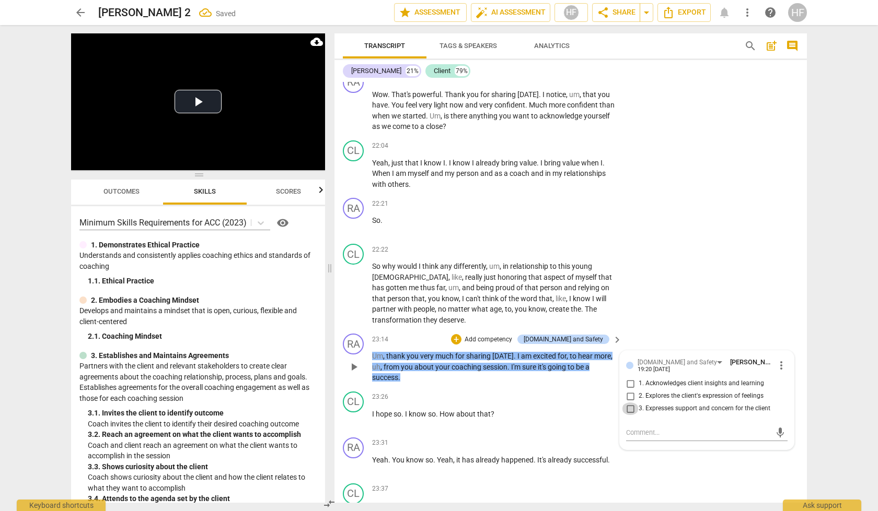
click at [632, 403] on input "3. Expresses support and concern for the client" at bounding box center [630, 409] width 17 height 13
checkbox input "true"
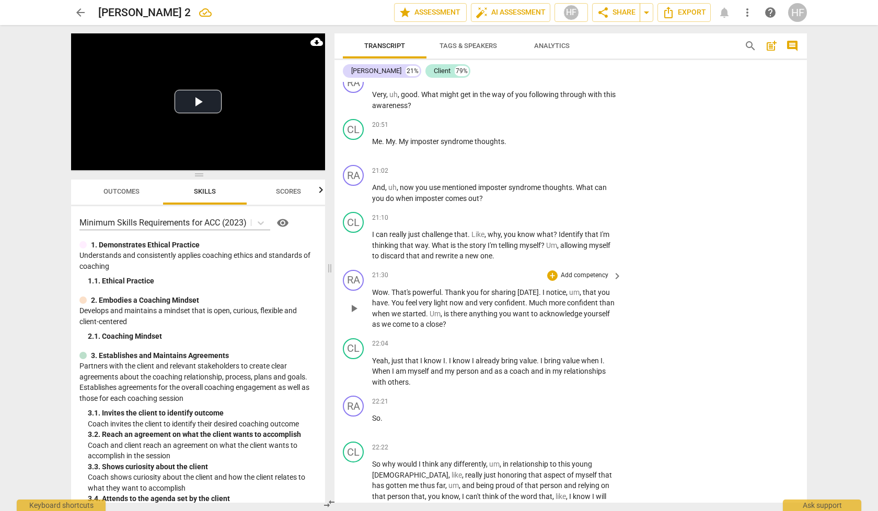
scroll to position [3339, 0]
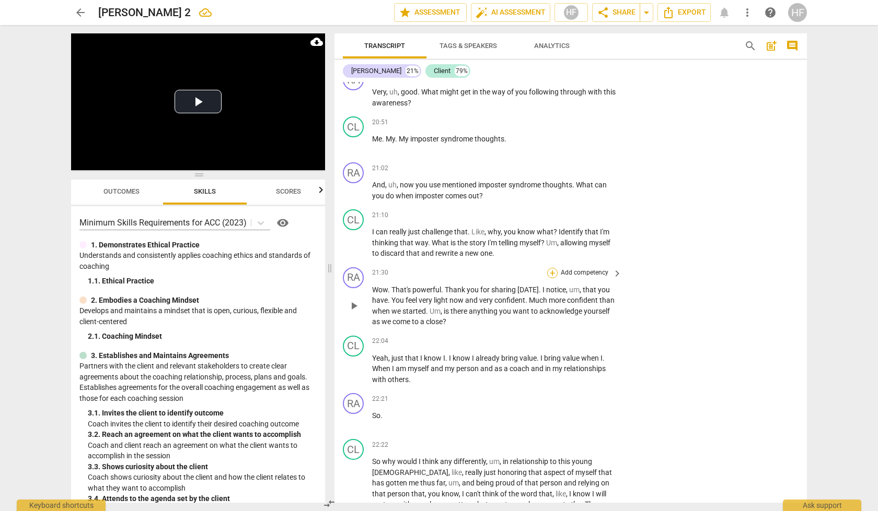
click at [551, 268] on div "+" at bounding box center [552, 273] width 10 height 10
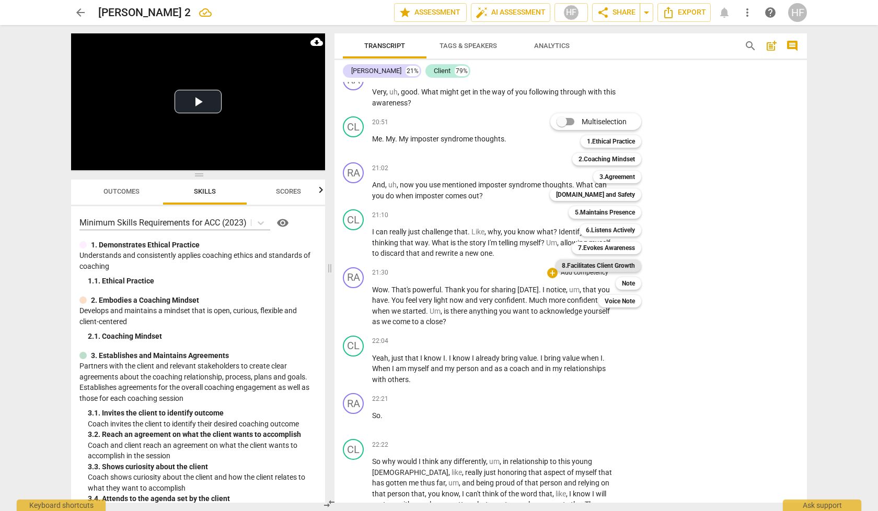
click at [620, 269] on b "8.Facilitates Client Growth" at bounding box center [598, 266] width 73 height 13
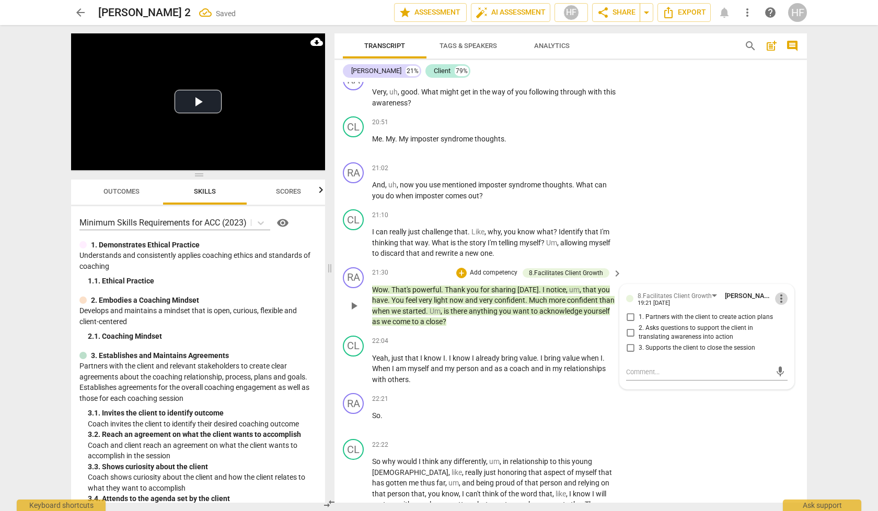
click at [778, 293] on span "more_vert" at bounding box center [781, 299] width 13 height 13
click at [784, 250] on li "Delete" at bounding box center [789, 256] width 36 height 20
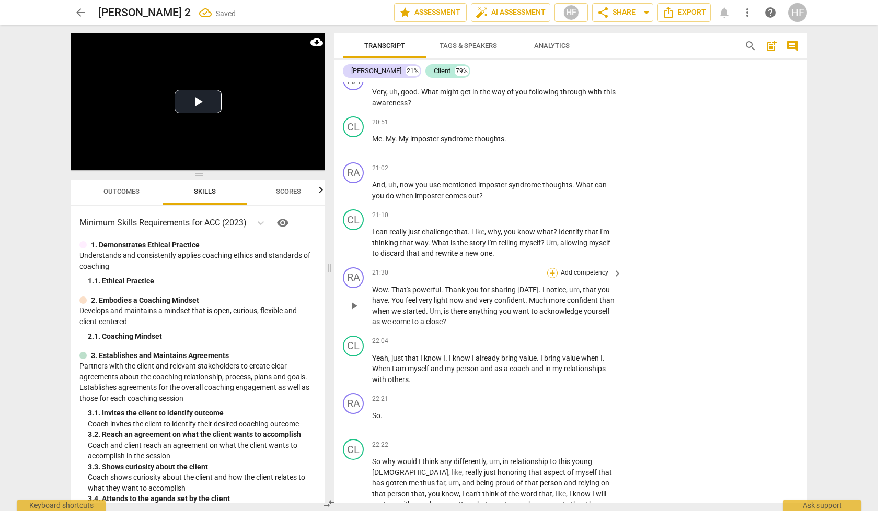
click at [553, 268] on div "+" at bounding box center [552, 273] width 10 height 10
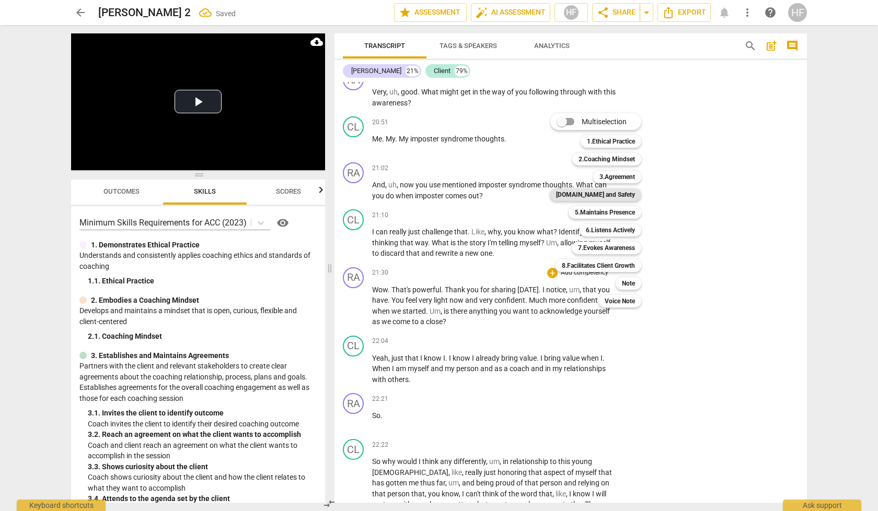
click at [629, 189] on b "[DOMAIN_NAME] and Safety" at bounding box center [595, 195] width 79 height 13
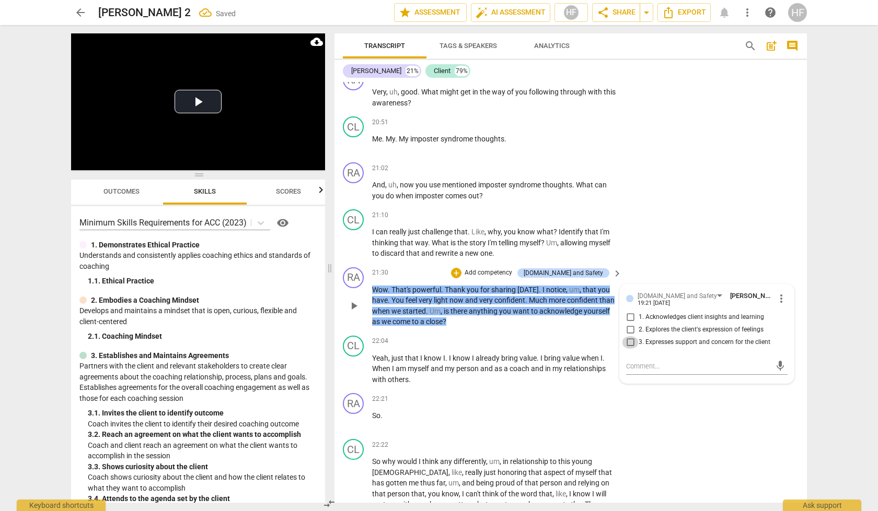
click at [631, 336] on input "3. Expresses support and concern for the client" at bounding box center [630, 342] width 17 height 13
checkbox input "true"
click at [630, 324] on input "2. Explores the client's expression of feelings" at bounding box center [630, 330] width 17 height 13
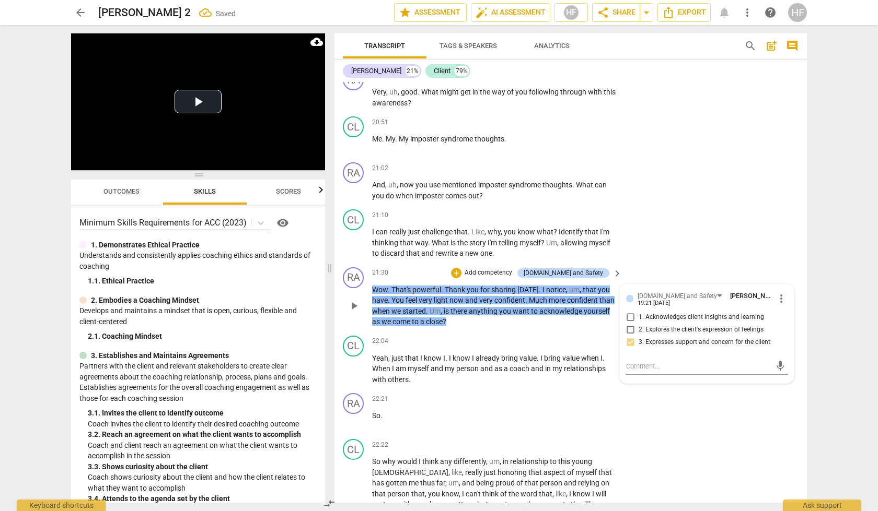
click at [630, 324] on input "2. Explores the client's expression of feelings" at bounding box center [630, 330] width 17 height 13
checkbox input "true"
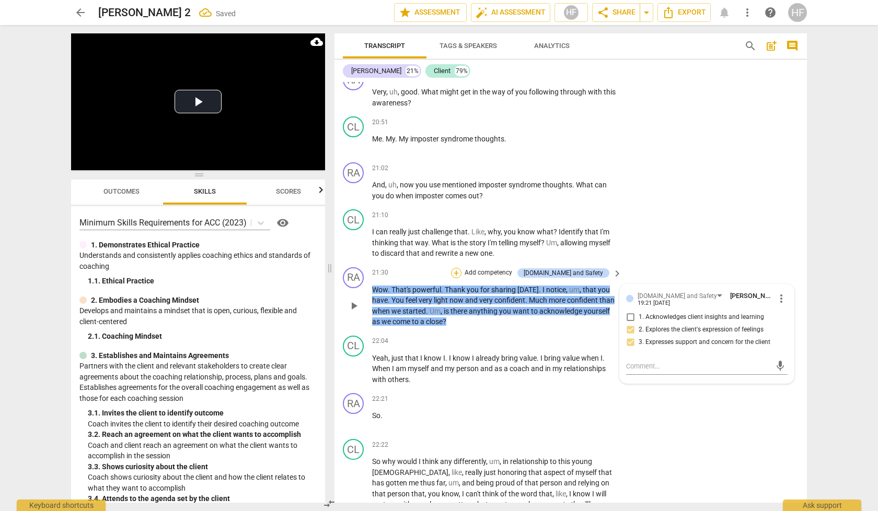
click at [461, 268] on div "+" at bounding box center [456, 273] width 10 height 10
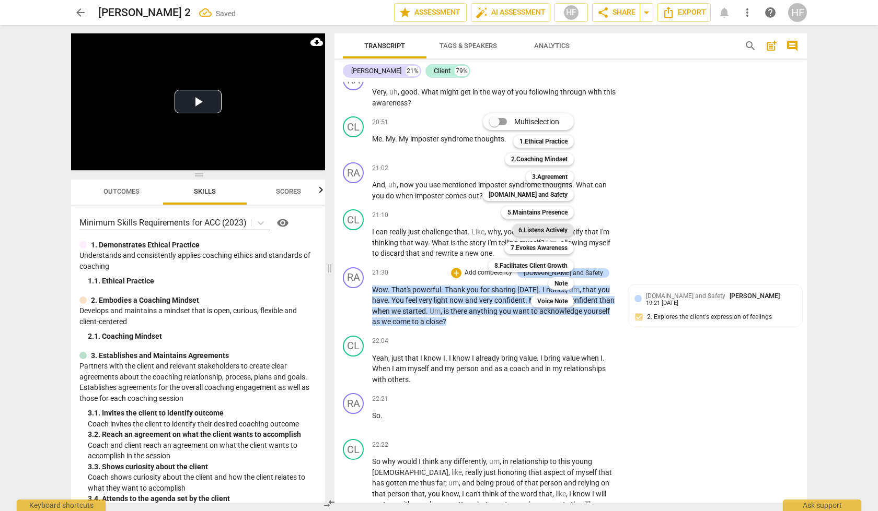
click at [561, 232] on b "6.Listens Actively" at bounding box center [542, 230] width 49 height 13
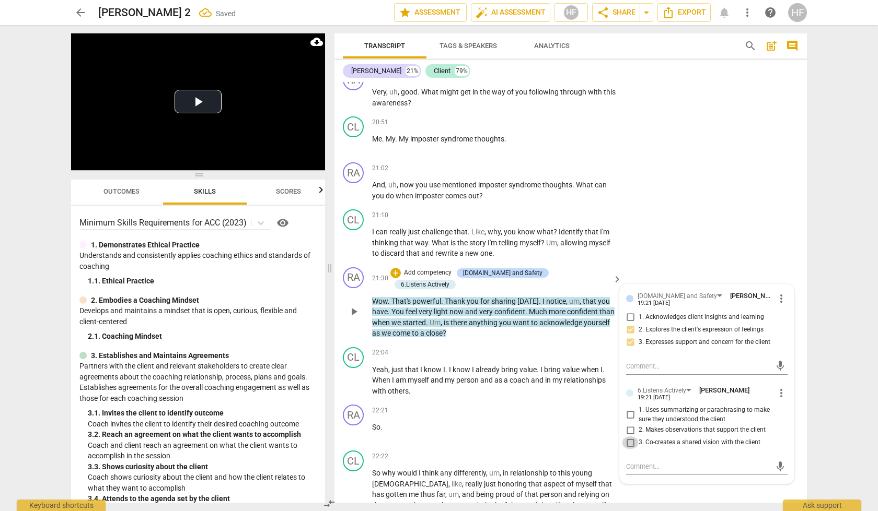
click at [630, 437] on input "3. Co-creates a shared vision with the client" at bounding box center [630, 443] width 17 height 13
checkbox input "true"
click at [401, 268] on div "+" at bounding box center [395, 273] width 10 height 10
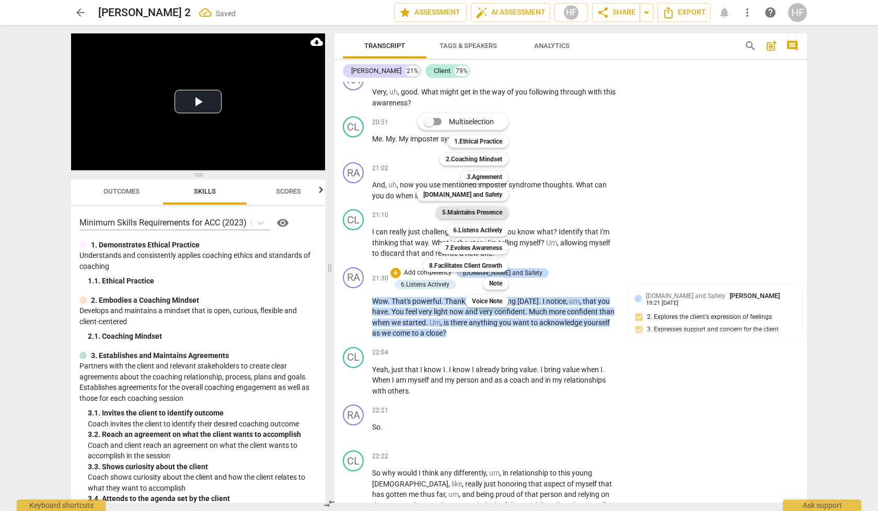
click at [496, 215] on b "5.Maintains Presence" at bounding box center [472, 212] width 60 height 13
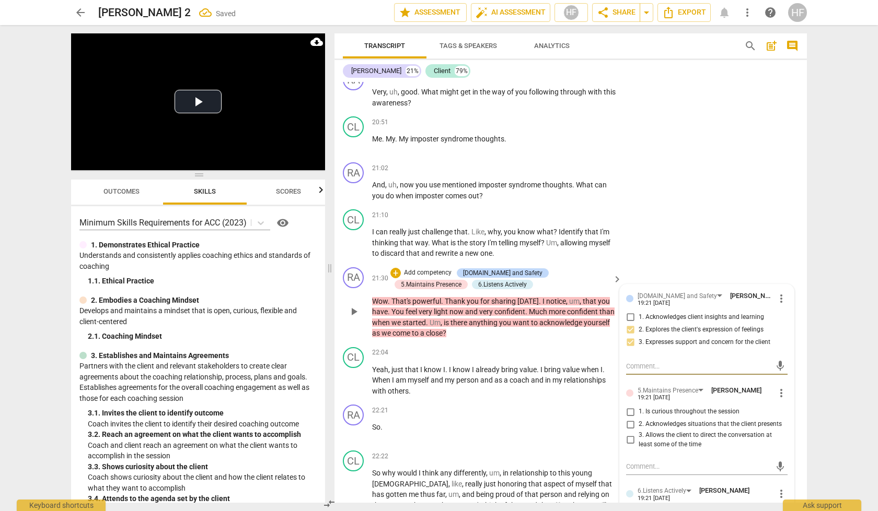
click at [627, 406] on input "1. Is curious throughout the session" at bounding box center [630, 412] width 17 height 13
checkbox input "true"
click at [626, 418] on input "2. Acknowledges situations that the client presents" at bounding box center [630, 424] width 17 height 13
checkbox input "true"
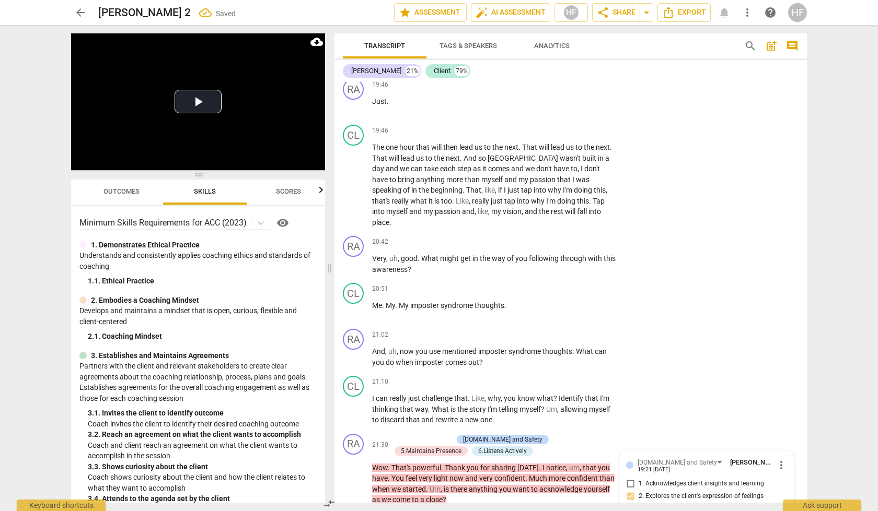
scroll to position [3167, 0]
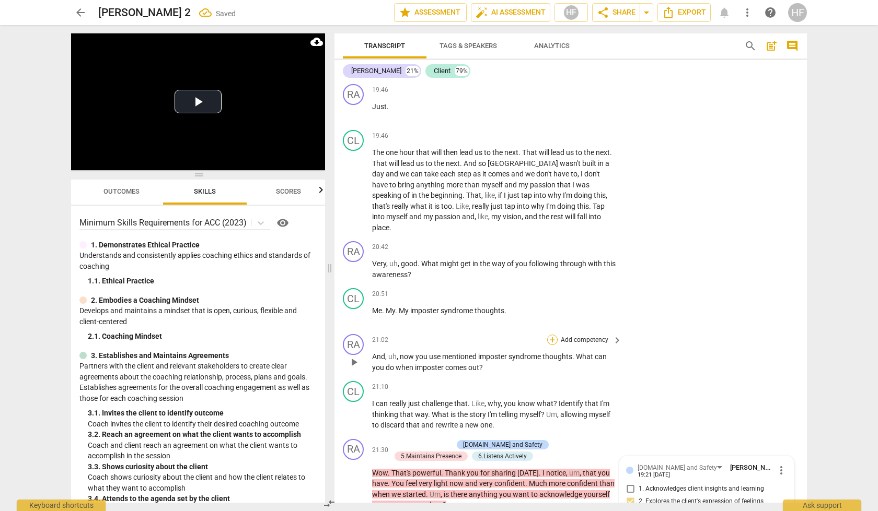
click at [551, 335] on div "+" at bounding box center [552, 340] width 10 height 10
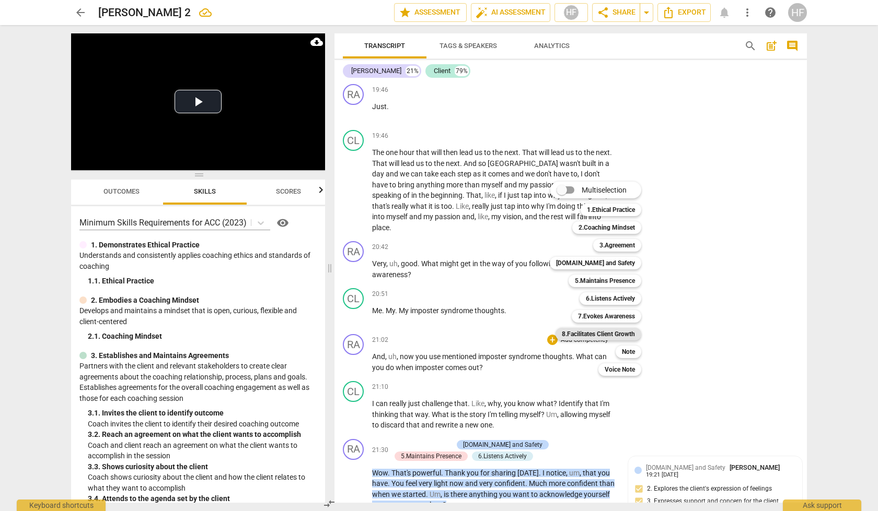
click at [621, 337] on b "8.Facilitates Client Growth" at bounding box center [598, 334] width 73 height 13
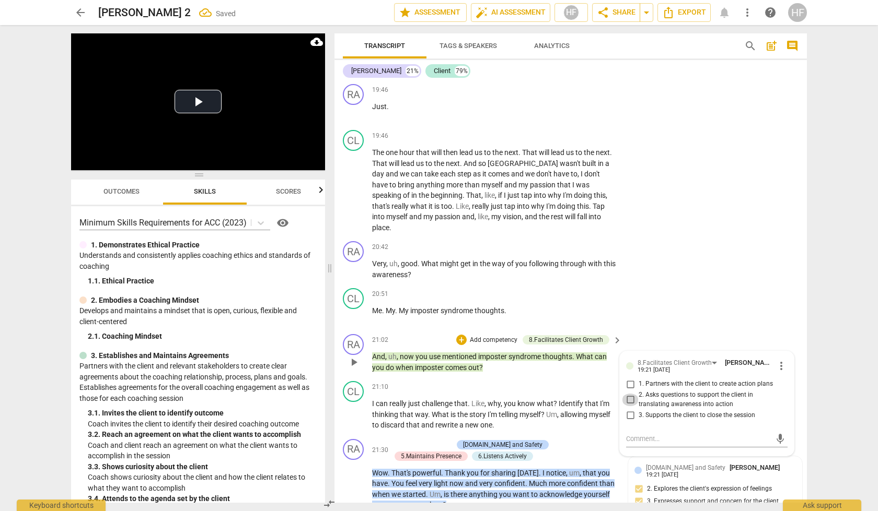
click at [634, 394] on input "2. Asks questions to support the client in translating awareness into action" at bounding box center [630, 400] width 17 height 13
checkbox input "false"
click at [633, 378] on input "1. Partners with the client to create action plans" at bounding box center [630, 384] width 17 height 13
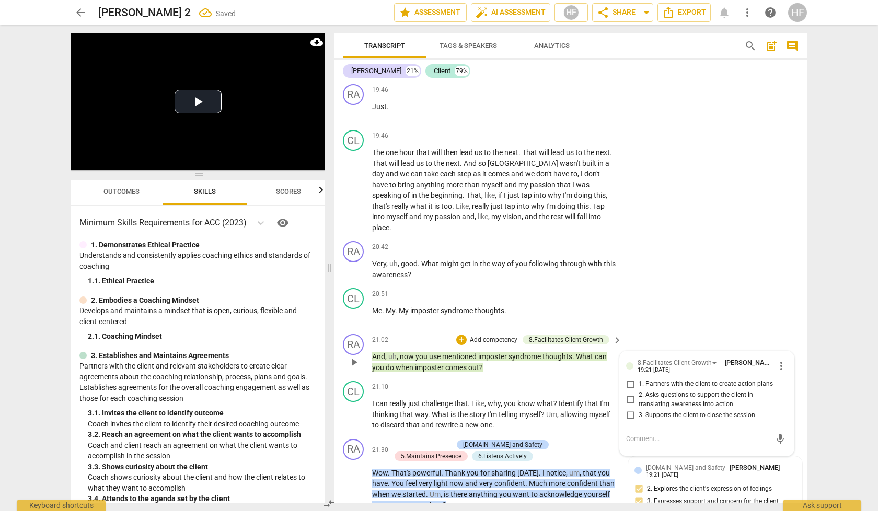
checkbox input "true"
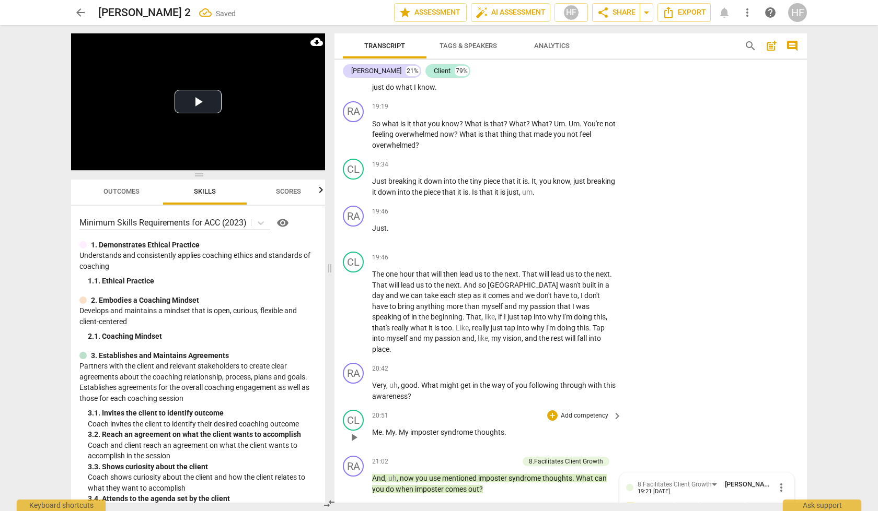
scroll to position [3015, 0]
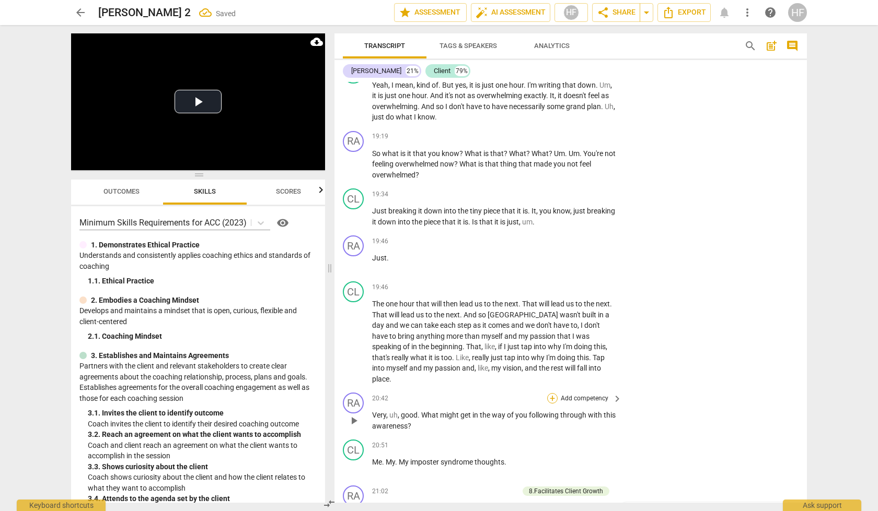
click at [548, 393] on div "+" at bounding box center [552, 398] width 10 height 10
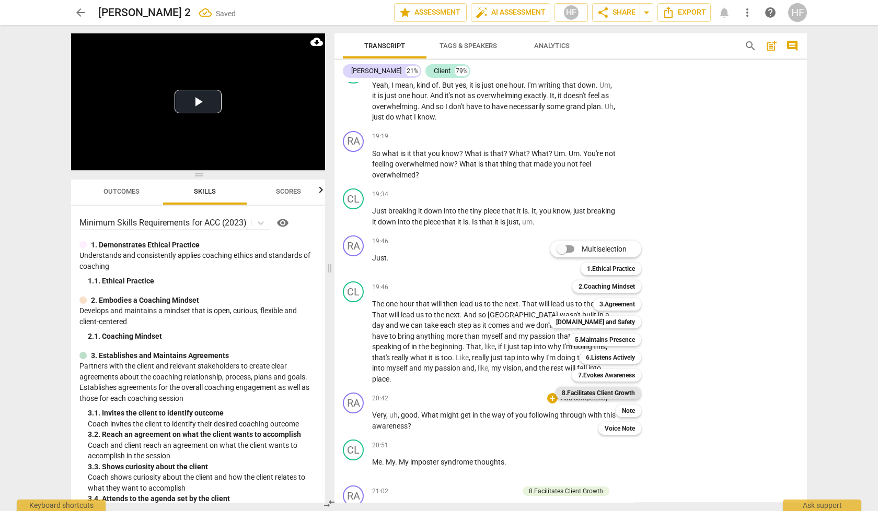
click at [626, 392] on b "8.Facilitates Client Growth" at bounding box center [598, 393] width 73 height 13
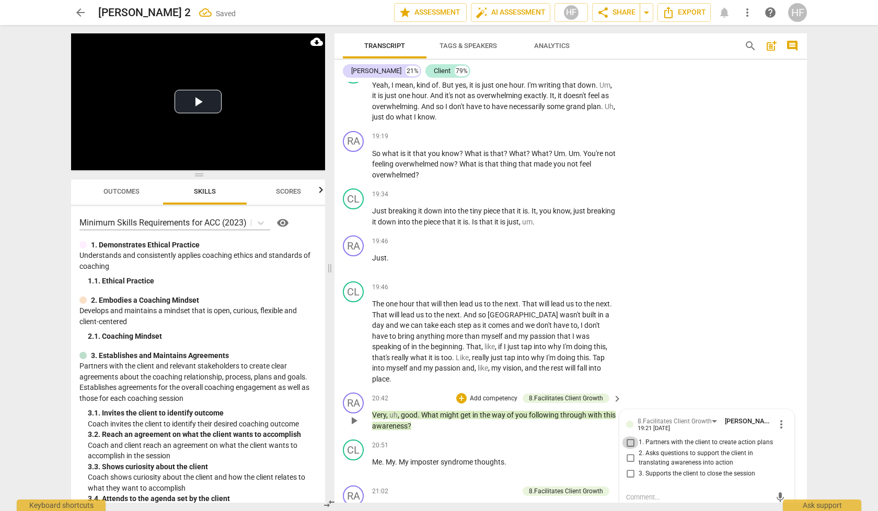
click at [630, 437] on input "1. Partners with the client to create action plans" at bounding box center [630, 443] width 17 height 13
checkbox input "true"
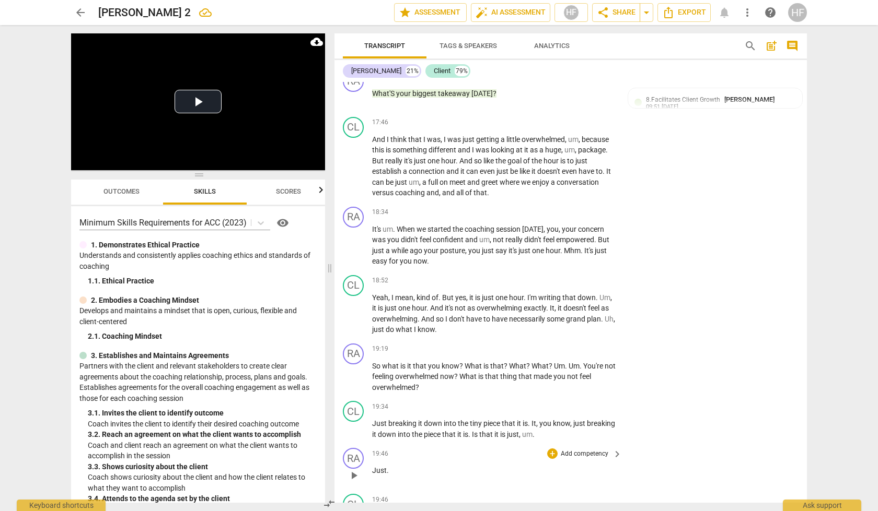
scroll to position [2802, 0]
click at [551, 345] on div "+" at bounding box center [552, 350] width 10 height 10
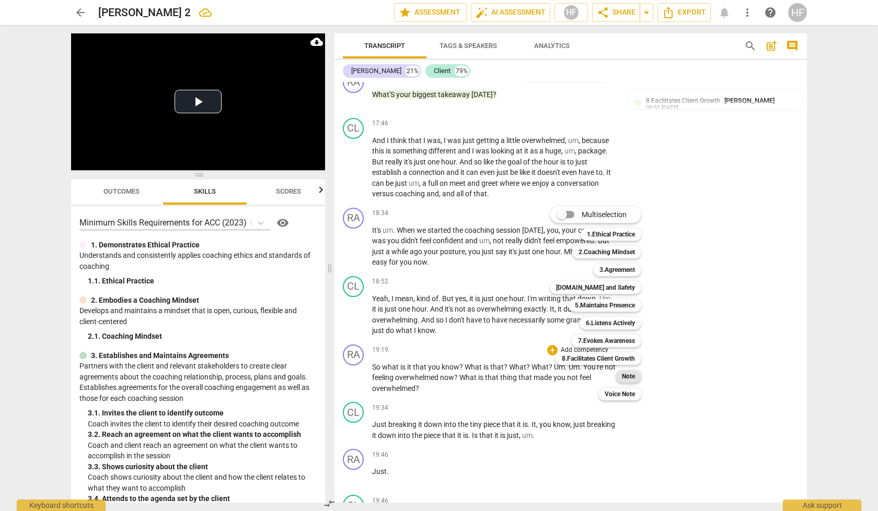
click at [629, 374] on b "Note" at bounding box center [628, 376] width 13 height 13
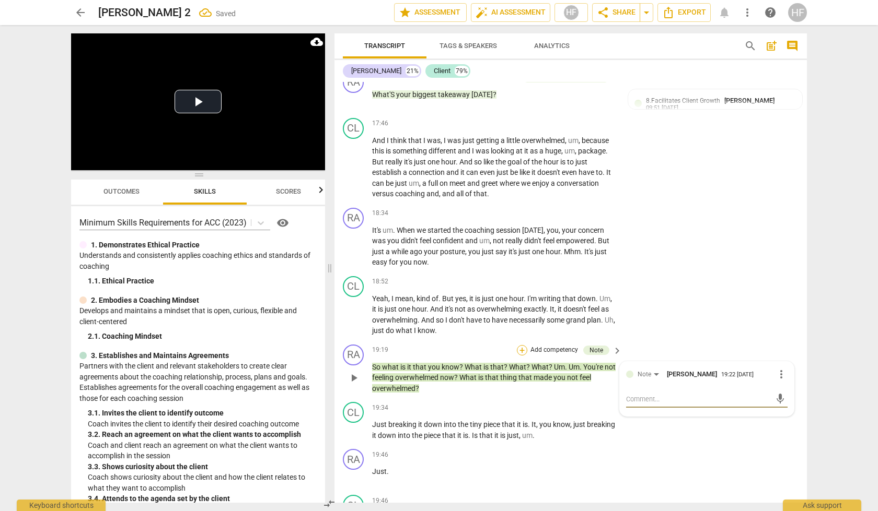
click at [519, 345] on div "+" at bounding box center [522, 350] width 10 height 10
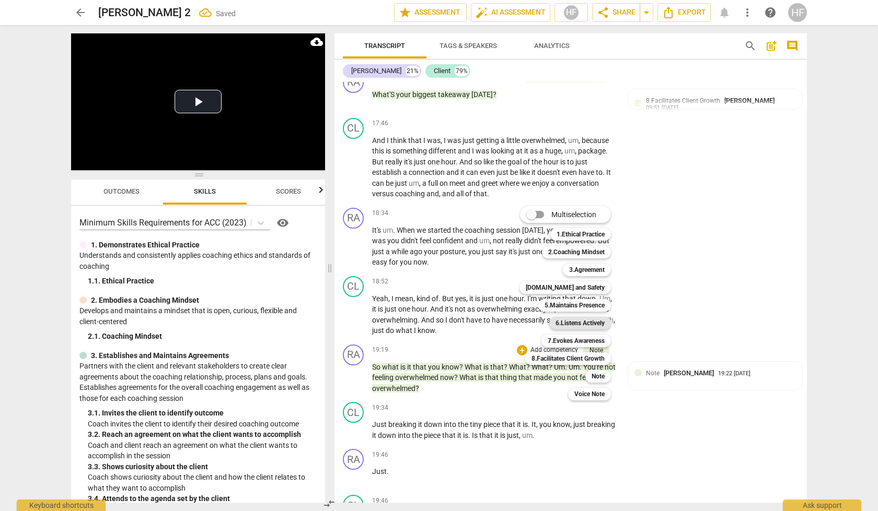
click at [594, 324] on b "6.Listens Actively" at bounding box center [579, 323] width 49 height 13
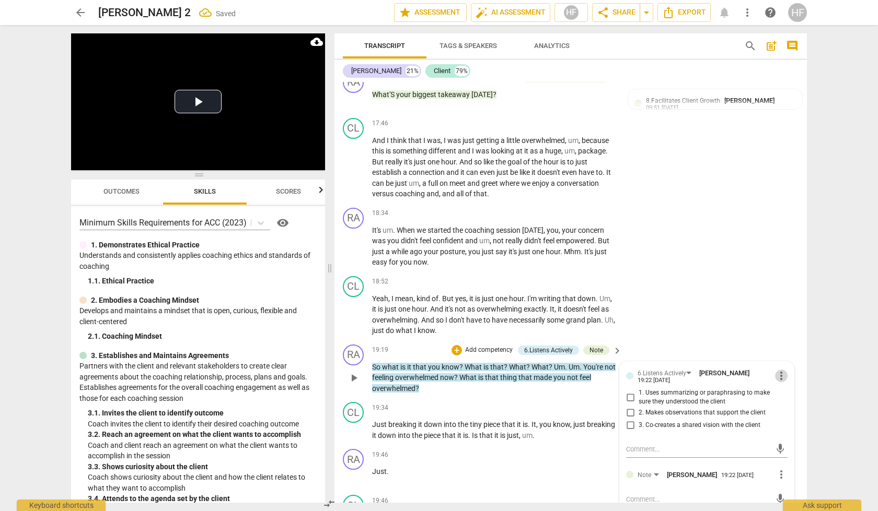
click at [780, 370] on span "more_vert" at bounding box center [781, 376] width 13 height 13
click at [781, 354] on li "Delete" at bounding box center [789, 349] width 36 height 20
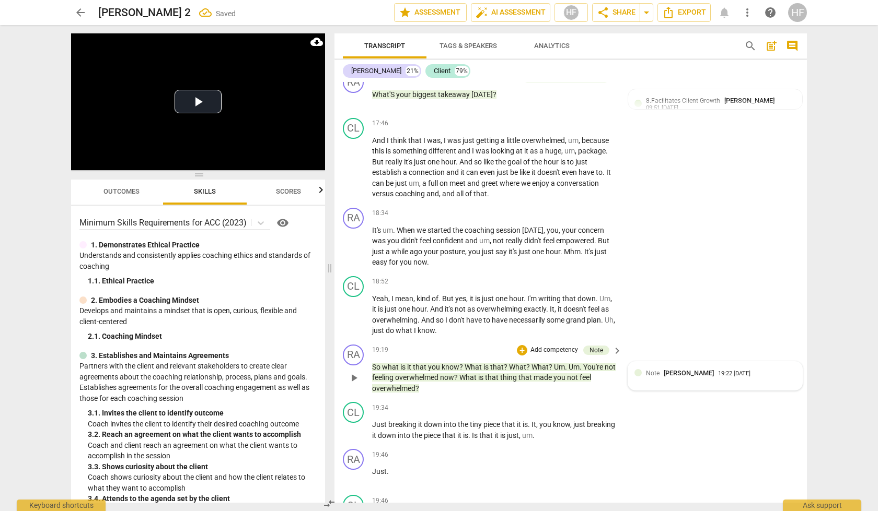
click at [677, 368] on div "Note [PERSON_NAME]" at bounding box center [682, 373] width 72 height 10
type textarea "S"
type textarea "St"
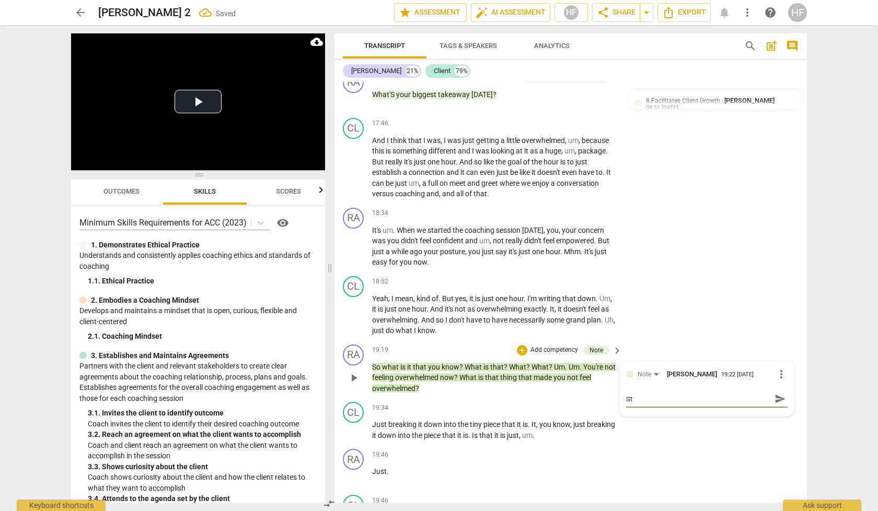
type textarea "Sti"
type textarea "St"
type textarea "Sta"
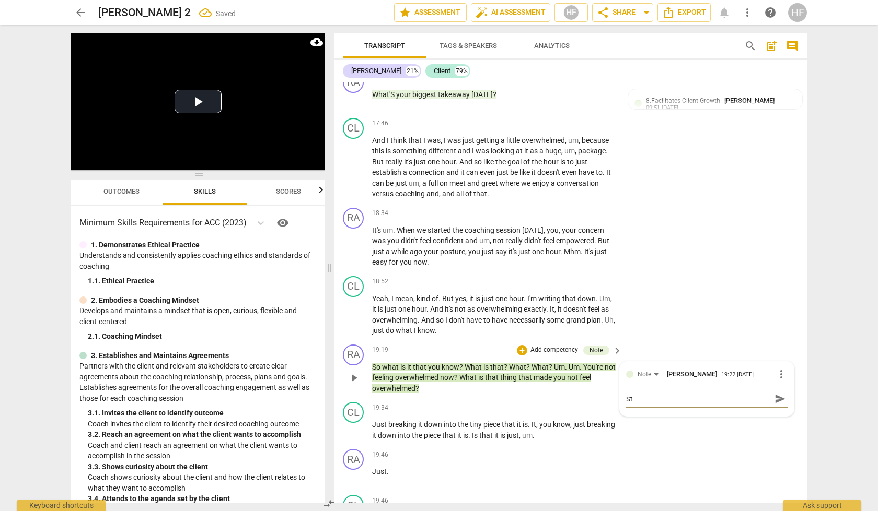
type textarea "Sta"
type textarea "Stac"
type textarea "Stack"
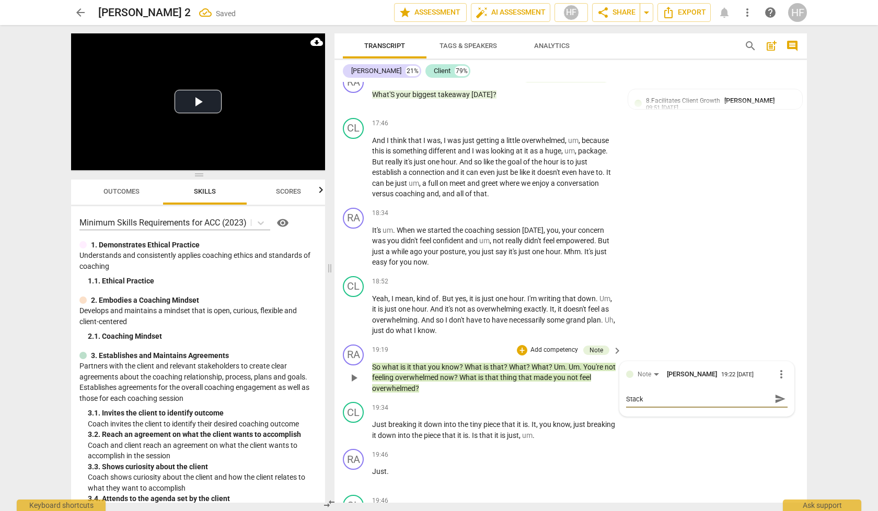
type textarea "Stacki"
type textarea "Stackin"
type textarea "Stacking"
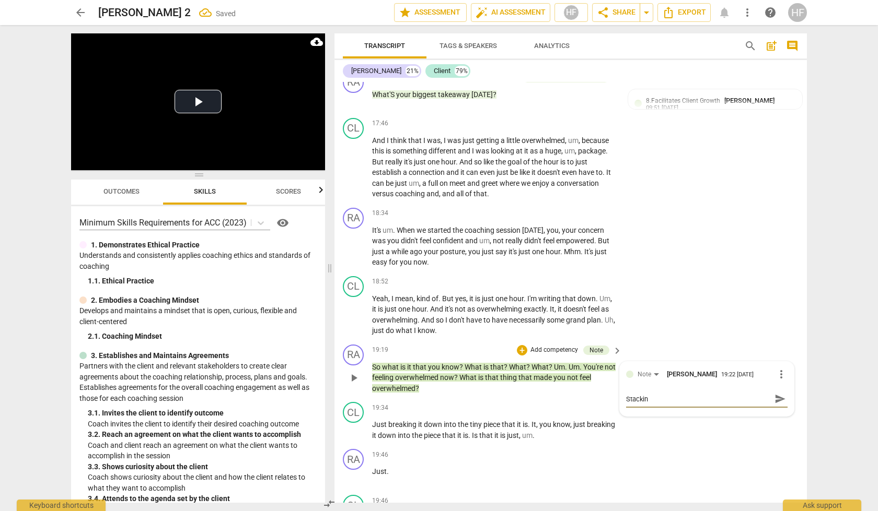
type textarea "Stacking"
type textarea "Stacking h"
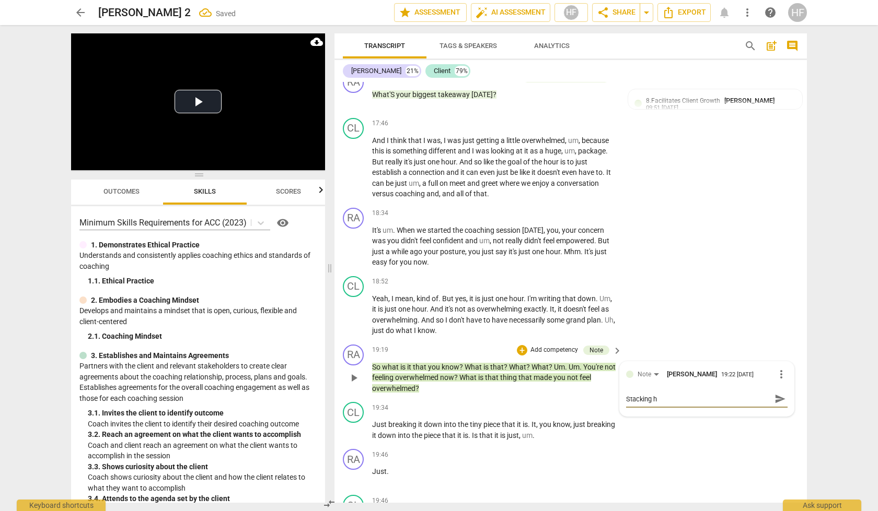
type textarea "Stacking"
click at [779, 393] on span "send" at bounding box center [779, 398] width 11 height 11
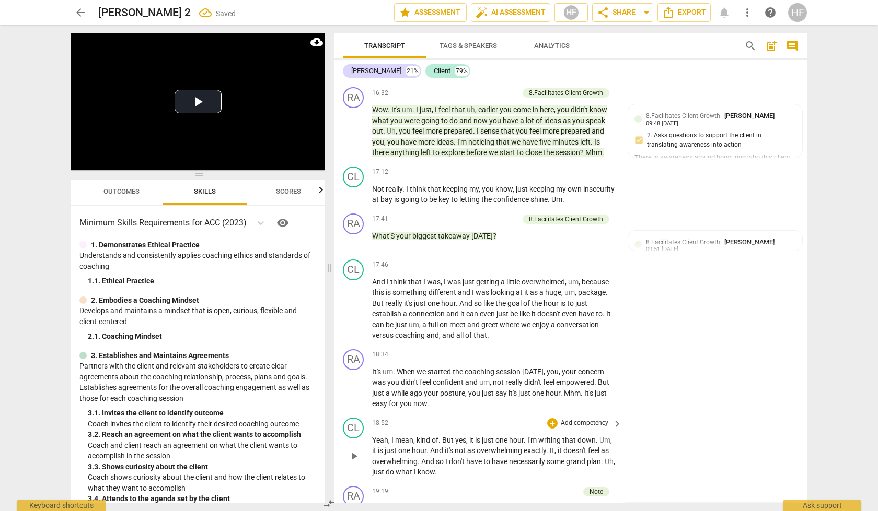
scroll to position [2661, 0]
click at [555, 349] on div "+" at bounding box center [552, 354] width 10 height 10
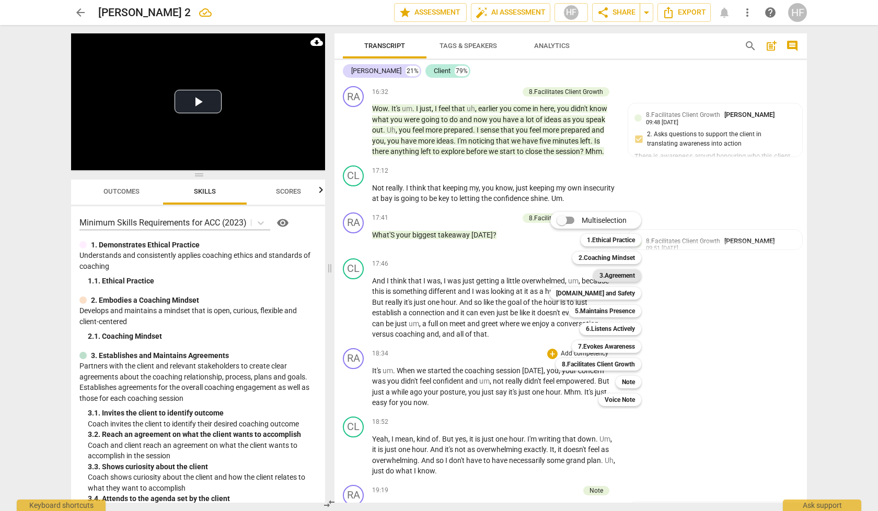
click at [626, 277] on b "3.Agreement" at bounding box center [617, 276] width 36 height 13
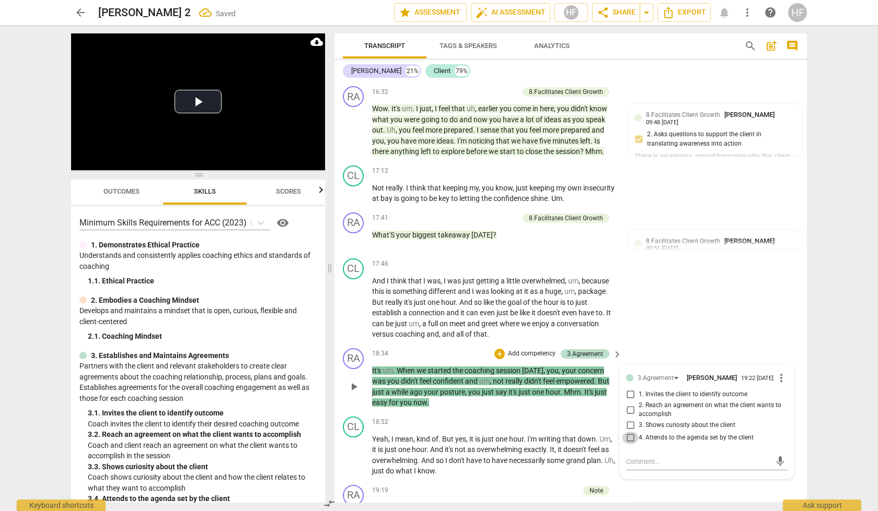
click at [630, 432] on input "4. Attends to the agenda set by the client" at bounding box center [630, 438] width 17 height 13
checkbox input "true"
click at [637, 457] on textarea at bounding box center [698, 462] width 145 height 10
type textarea "A"
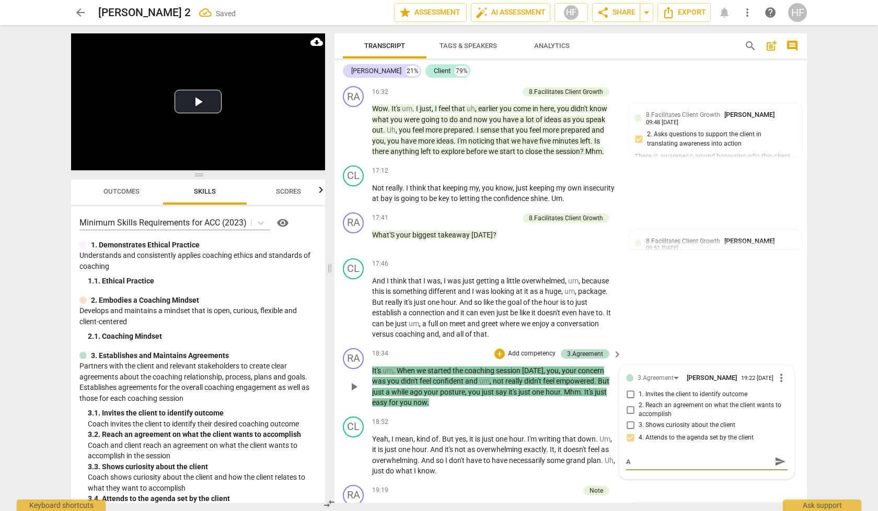
type textarea "As"
type textarea "Ask"
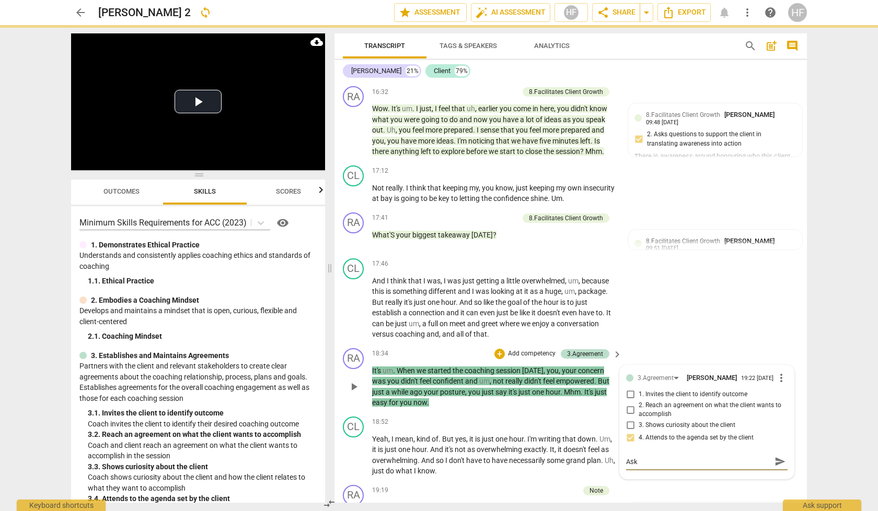
type textarea "Ask"
type textarea "Ask t"
type textarea "Ask th"
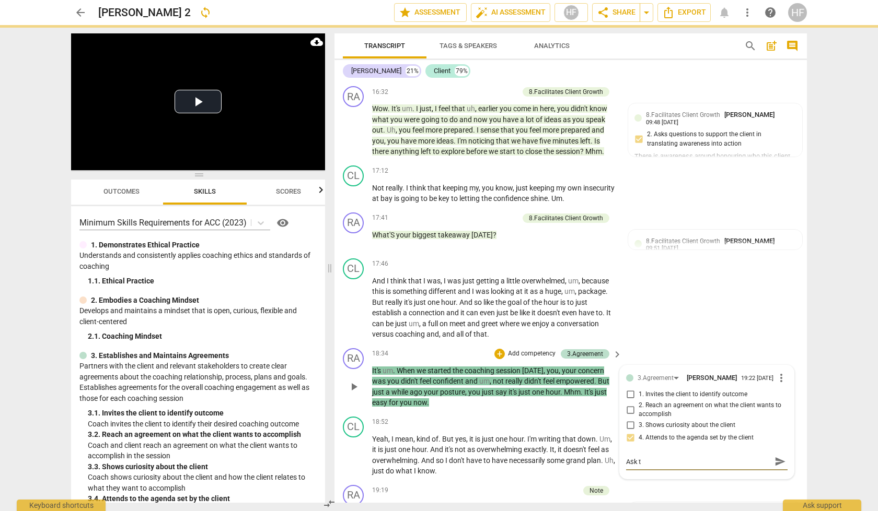
type textarea "Ask th"
type textarea "Ask the"
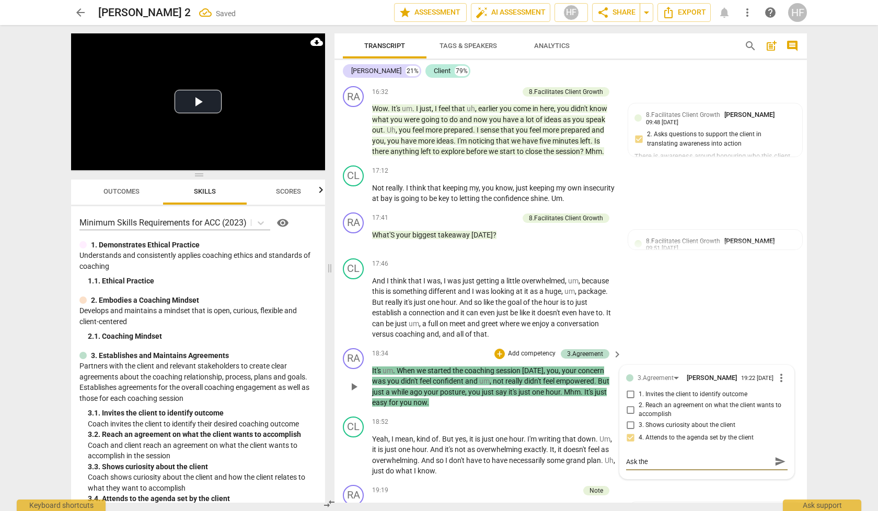
type textarea "Ask the c"
type textarea "Ask the cl"
type textarea "Ask the cle"
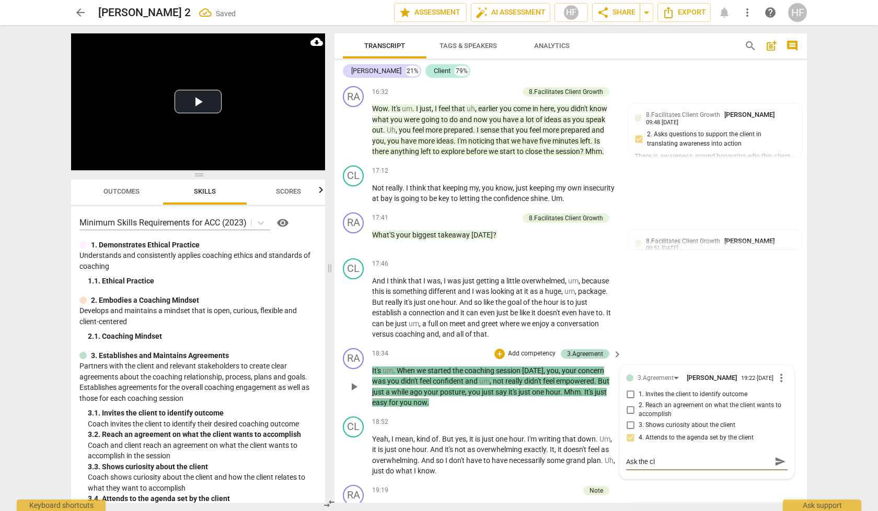
type textarea "Ask the cle"
type textarea "Ask the clei"
type textarea "Ask the [PERSON_NAME]"
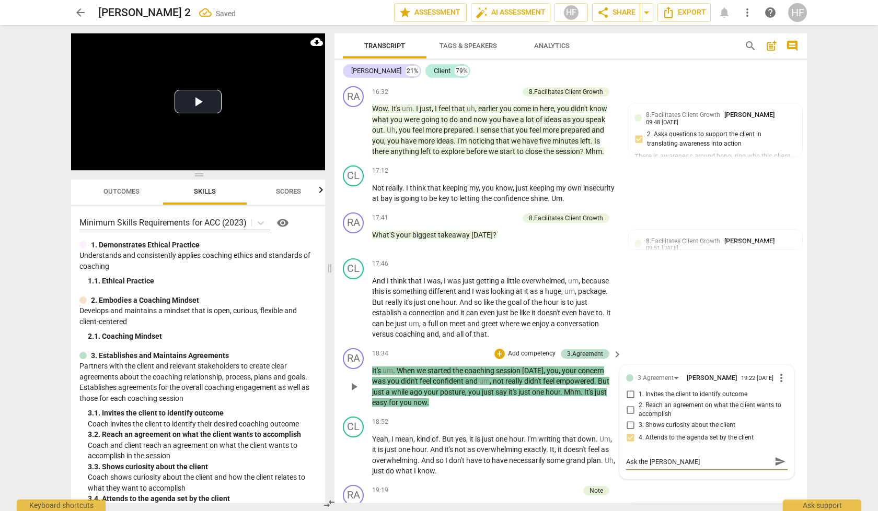
type textarea "Ask the cleint"
type textarea "Ask the cleint w"
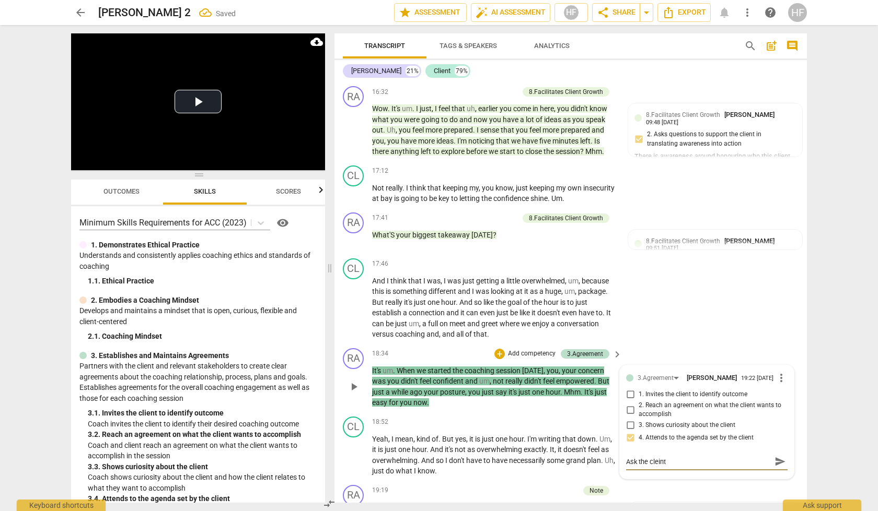
type textarea "Ask the cleint w"
type textarea "Ask the cleint wh"
type textarea "Ask the cleint wha"
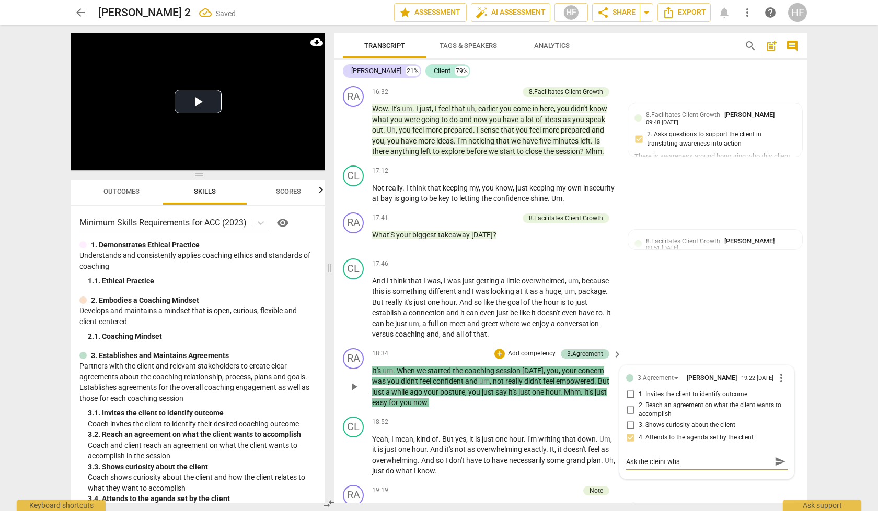
type textarea "Ask the cleint what"
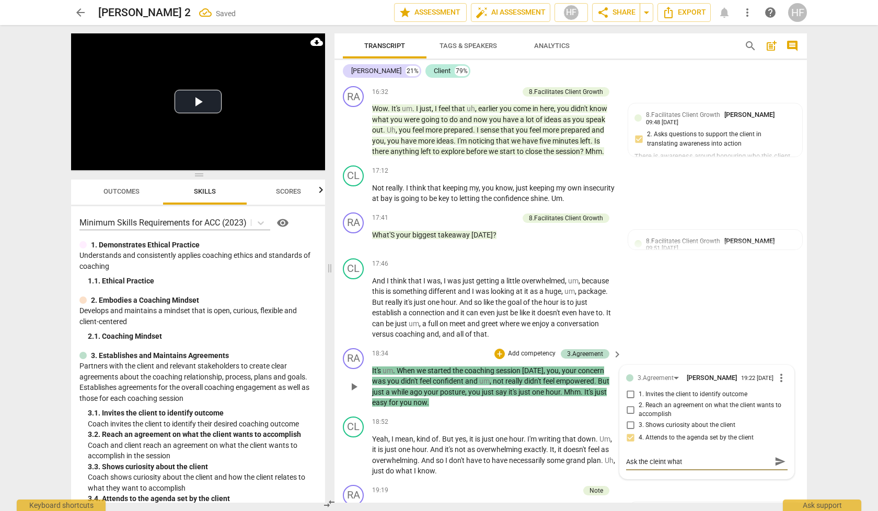
type textarea "Ask the cleint what"
type textarea "Ask the cleint wha"
type textarea "Ask the cleint wh"
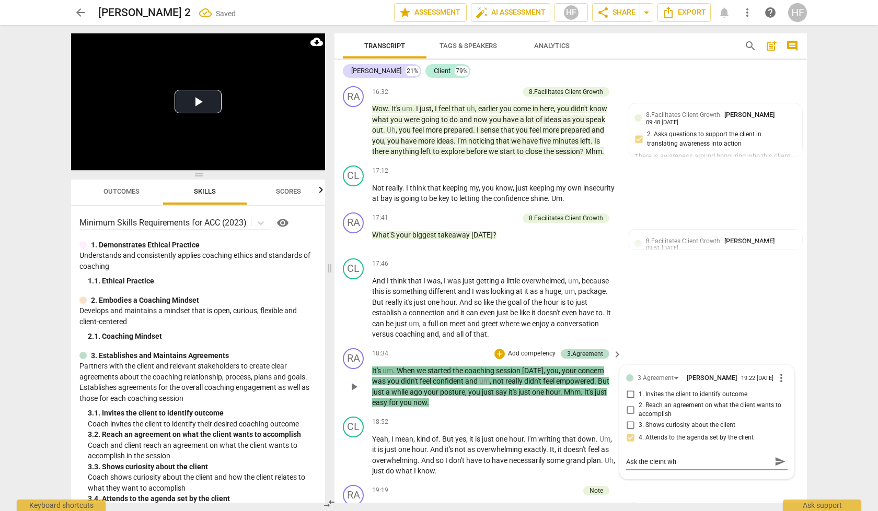
type textarea "Ask the cleint w"
type textarea "Ask the cleint"
click at [777, 456] on span "send" at bounding box center [779, 461] width 11 height 11
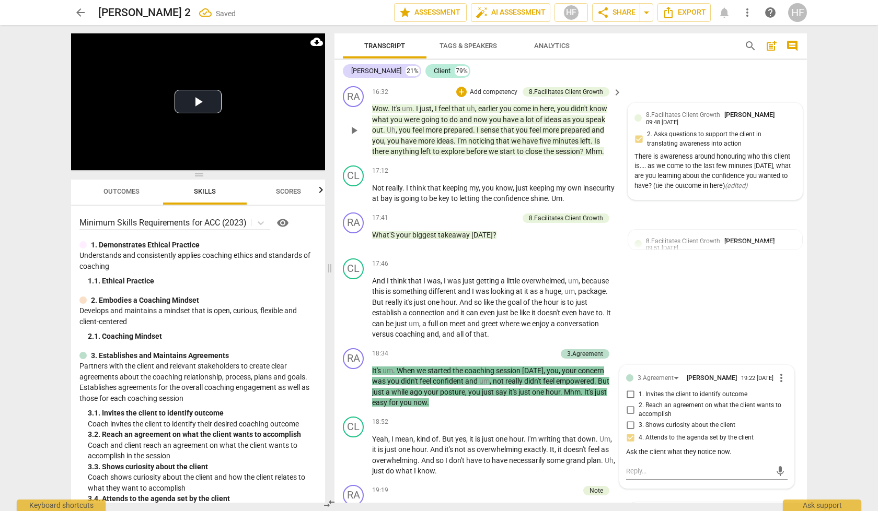
click at [684, 152] on div "There is awareness around honouring who this client is.... as we come to the la…" at bounding box center [714, 171] width 161 height 39
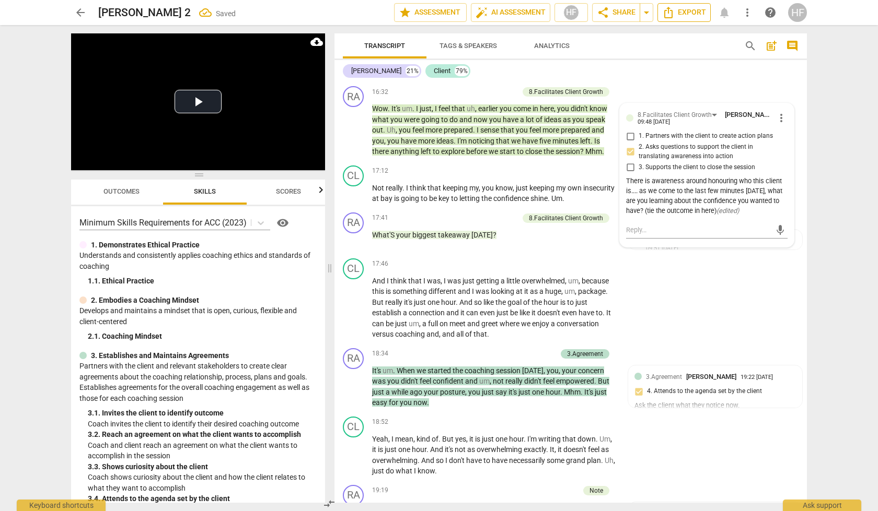
click at [685, 15] on span "Export" at bounding box center [684, 12] width 44 height 13
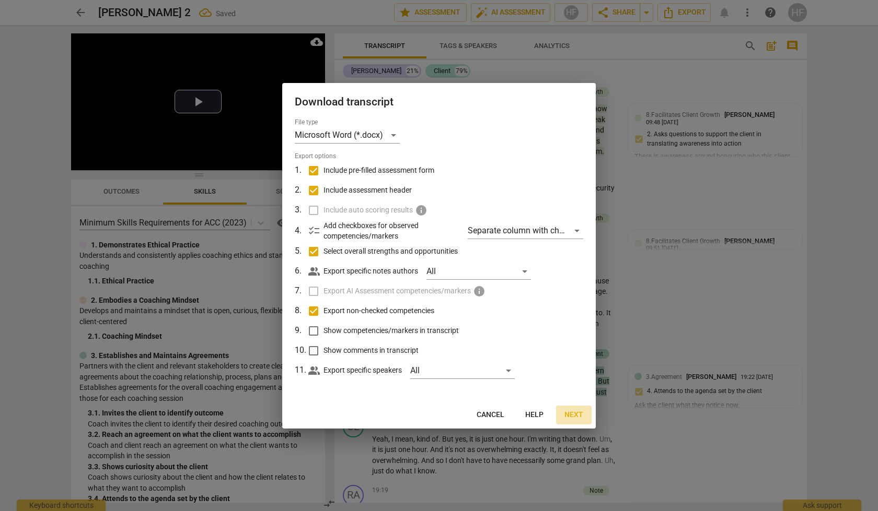
click at [564, 415] on button "Next" at bounding box center [574, 415] width 36 height 19
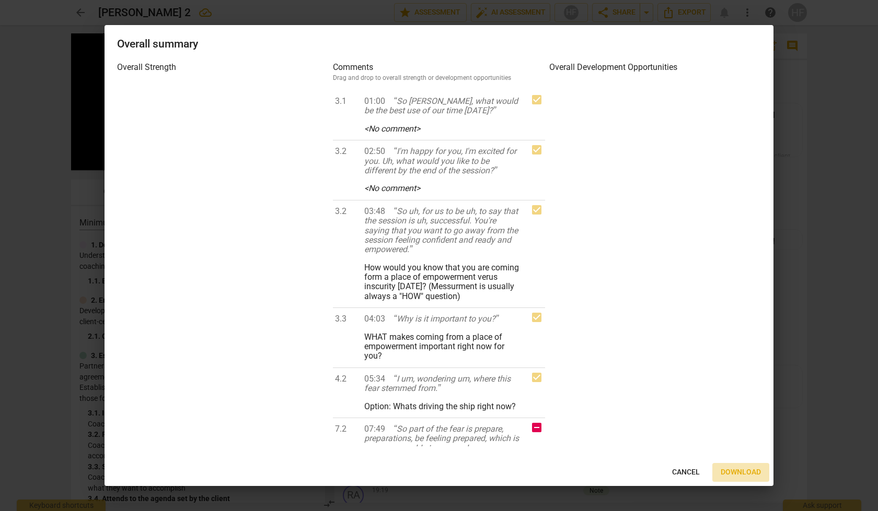
click at [756, 473] on span "Download" at bounding box center [740, 473] width 40 height 10
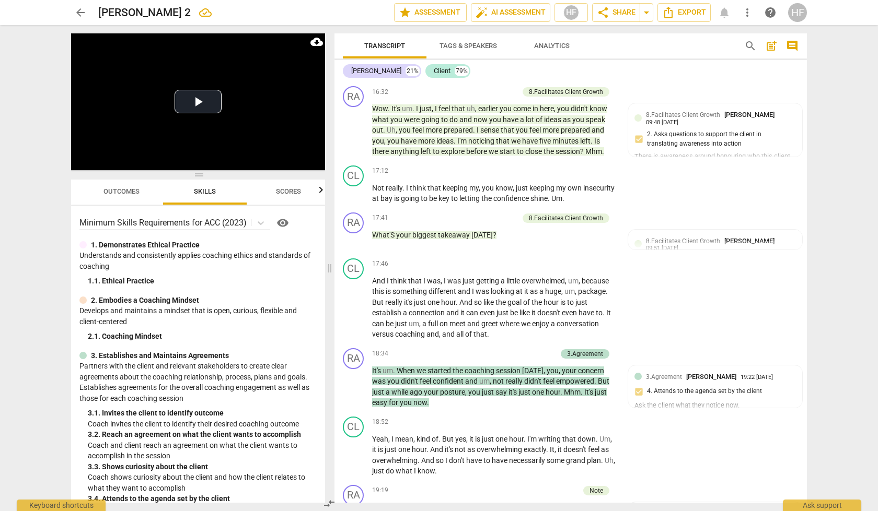
click at [85, 10] on span "arrow_back" at bounding box center [80, 12] width 13 height 13
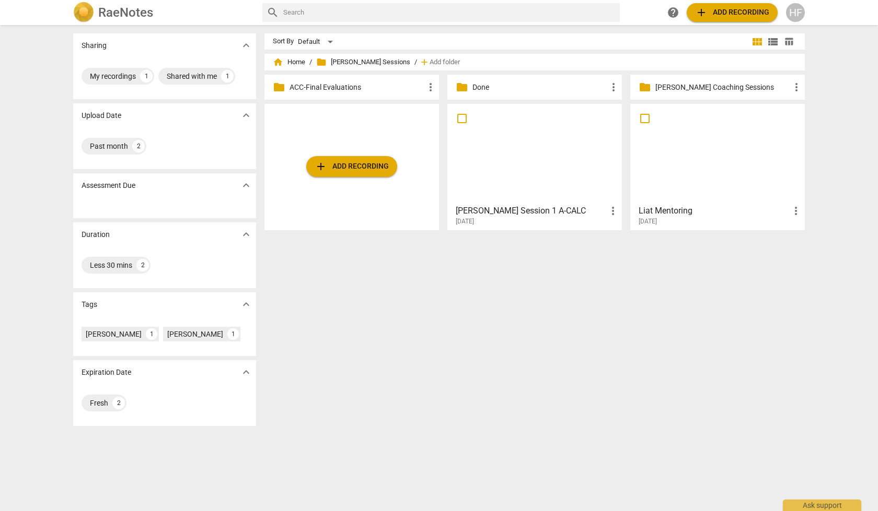
click at [528, 218] on div "[DATE]" at bounding box center [538, 221] width 164 height 9
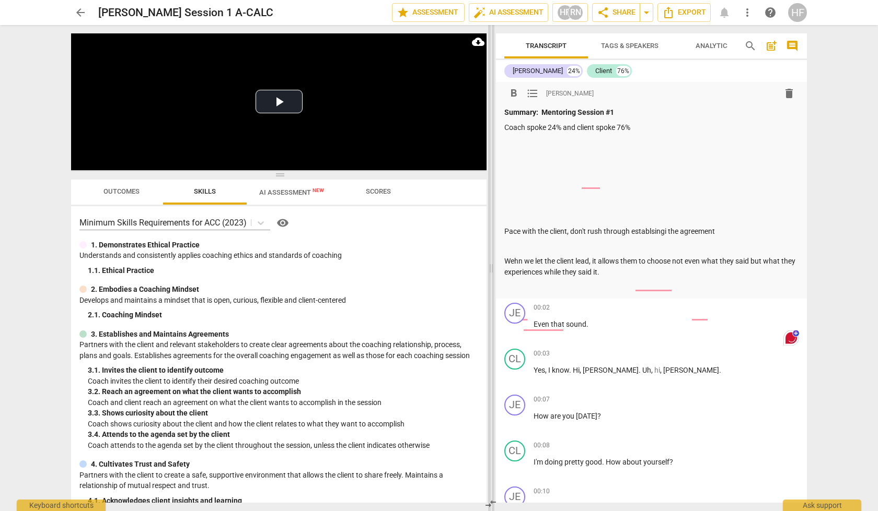
drag, startPoint x: 439, startPoint y: 271, endPoint x: 491, endPoint y: 273, distance: 51.8
click at [491, 273] on span at bounding box center [491, 268] width 6 height 486
click at [289, 188] on span "AI Assessment New" at bounding box center [292, 192] width 90 height 16
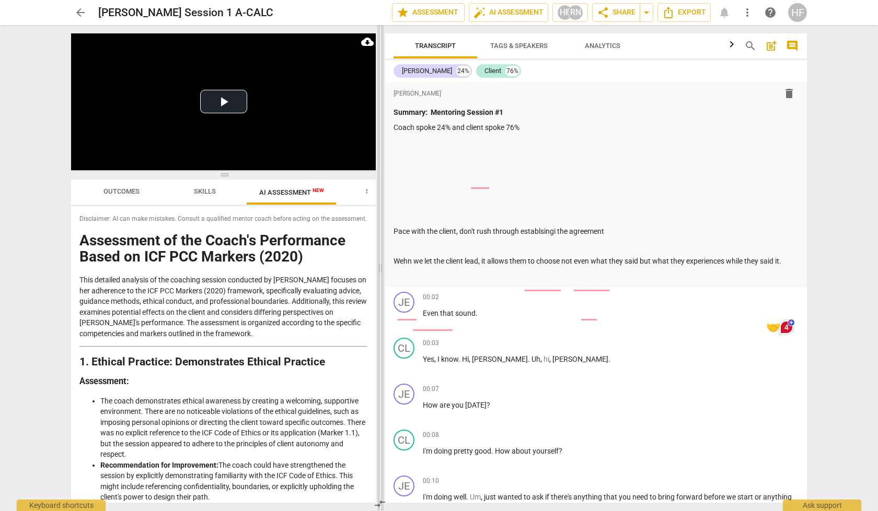
drag, startPoint x: 491, startPoint y: 265, endPoint x: 356, endPoint y: 266, distance: 135.3
click at [377, 266] on span at bounding box center [380, 268] width 6 height 486
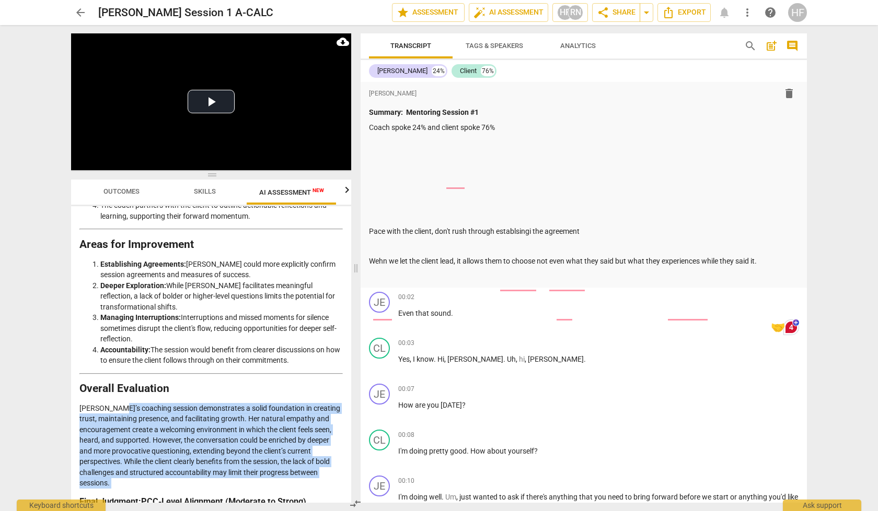
drag, startPoint x: 112, startPoint y: 359, endPoint x: 119, endPoint y: 439, distance: 80.2
copy p "coaching session demonstrates a solid foundation in creating trust, maintaining…"
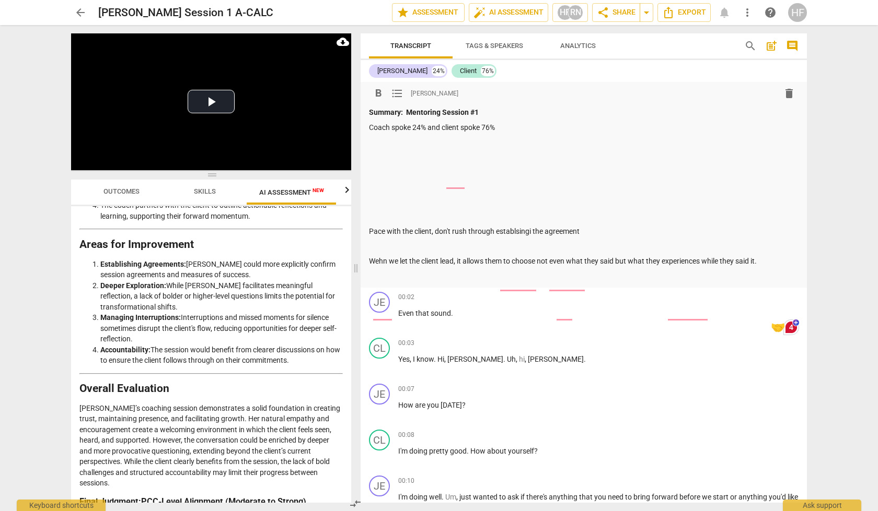
click at [451, 149] on div "Summary: Mentoring Session #1 Coach spoke 24% and client spoke 76% Pace with th…" at bounding box center [583, 194] width 429 height 174
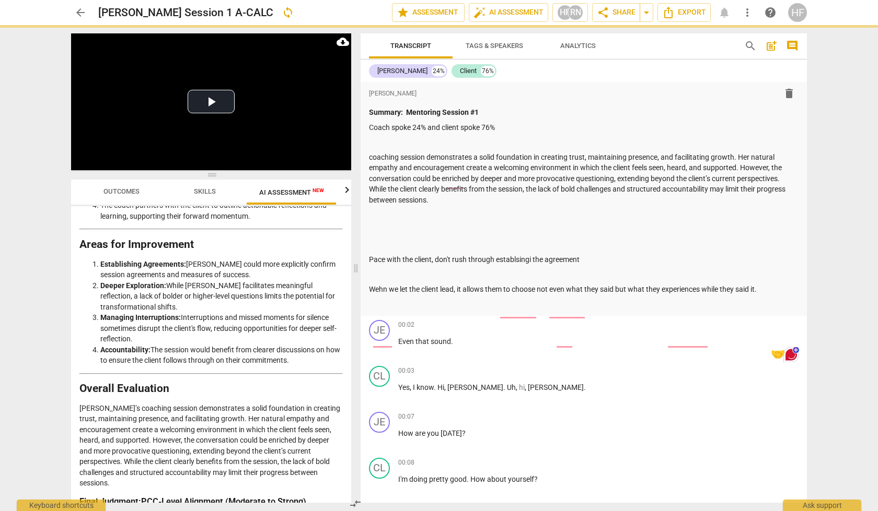
click at [368, 155] on div "format_bold format_list_bulleted [PERSON_NAME] delete Summary: Mentoring Sessio…" at bounding box center [583, 199] width 446 height 234
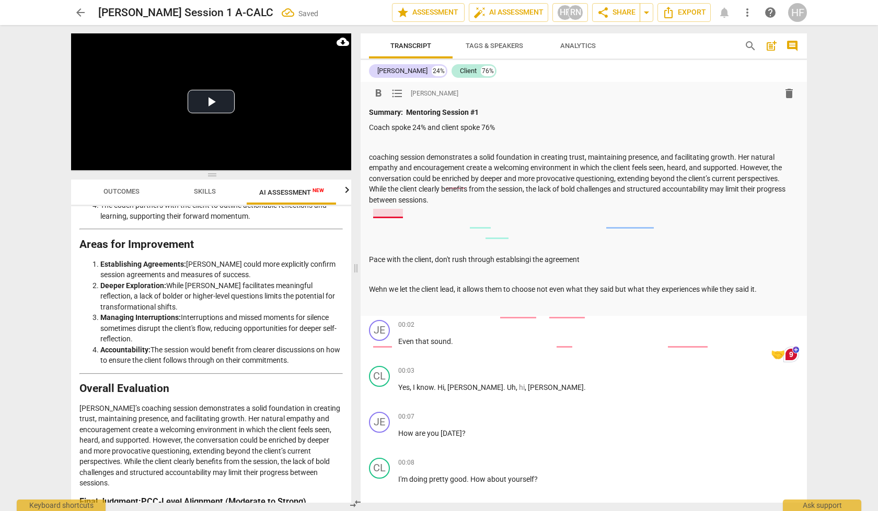
click at [372, 156] on p "coaching session demonstrates a solid foundation in creating trust, maintaining…" at bounding box center [583, 179] width 429 height 54
drag, startPoint x: 413, startPoint y: 156, endPoint x: 403, endPoint y: 157, distance: 10.5
click at [403, 157] on p "The coaching session demonstrates a solid foundation in creating trust, maintai…" at bounding box center [583, 179] width 429 height 54
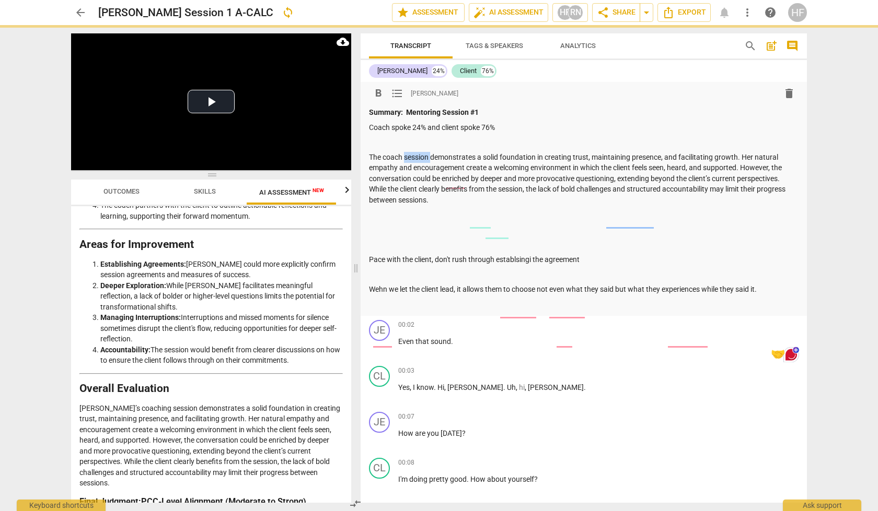
drag, startPoint x: 432, startPoint y: 158, endPoint x: 405, endPoint y: 156, distance: 27.2
click at [405, 156] on p "The coach session demonstrates a solid foundation in creating trust, maintainin…" at bounding box center [583, 179] width 429 height 54
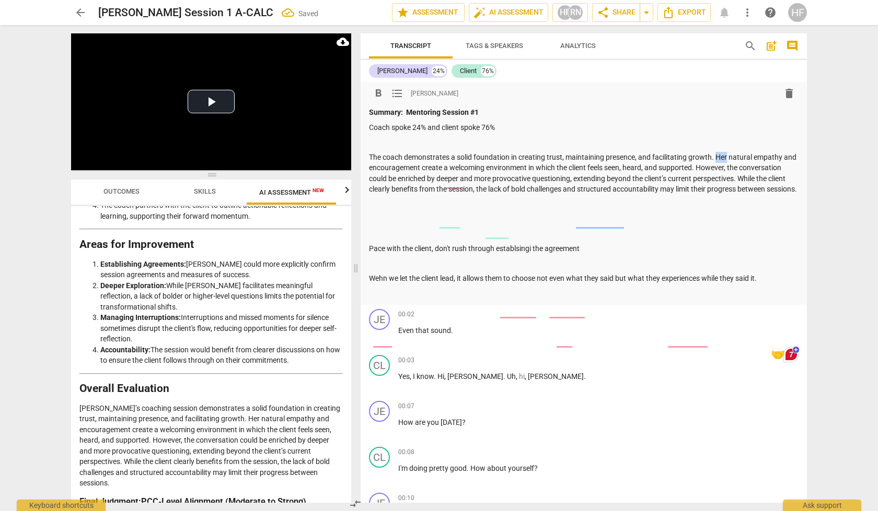
drag, startPoint x: 727, startPoint y: 157, endPoint x: 718, endPoint y: 157, distance: 8.4
click at [718, 157] on p "The coach demonstrates a solid foundation in creating trust, maintaining presen…" at bounding box center [583, 173] width 429 height 43
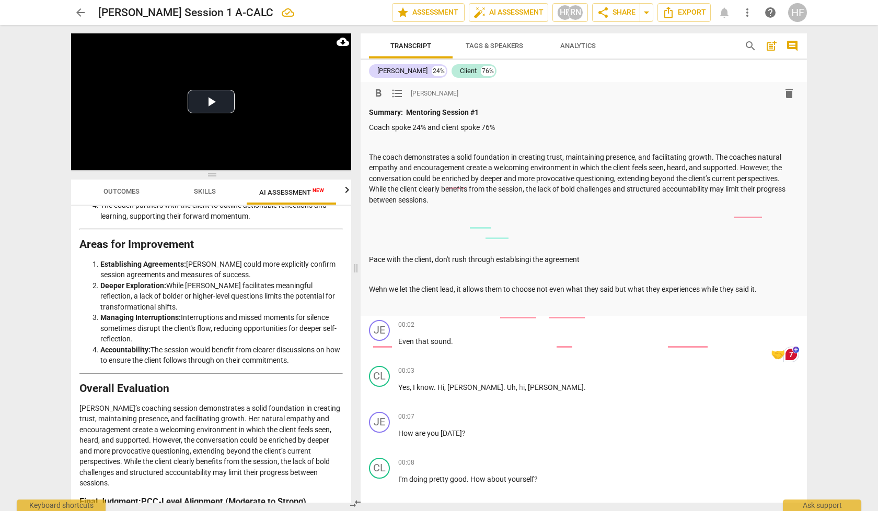
click at [743, 168] on p "The coach demonstrates a solid foundation in creating trust, maintaining presen…" at bounding box center [583, 179] width 429 height 54
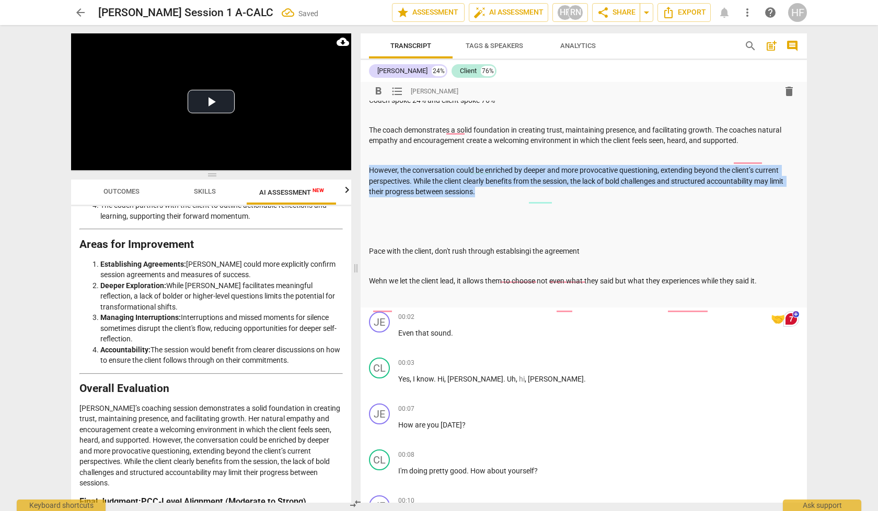
drag, startPoint x: 479, startPoint y: 191, endPoint x: 368, endPoint y: 170, distance: 113.3
click at [368, 170] on div "format_bold format_list_bulleted [PERSON_NAME] delete Summary: Mentoring Sessio…" at bounding box center [583, 181] width 446 height 253
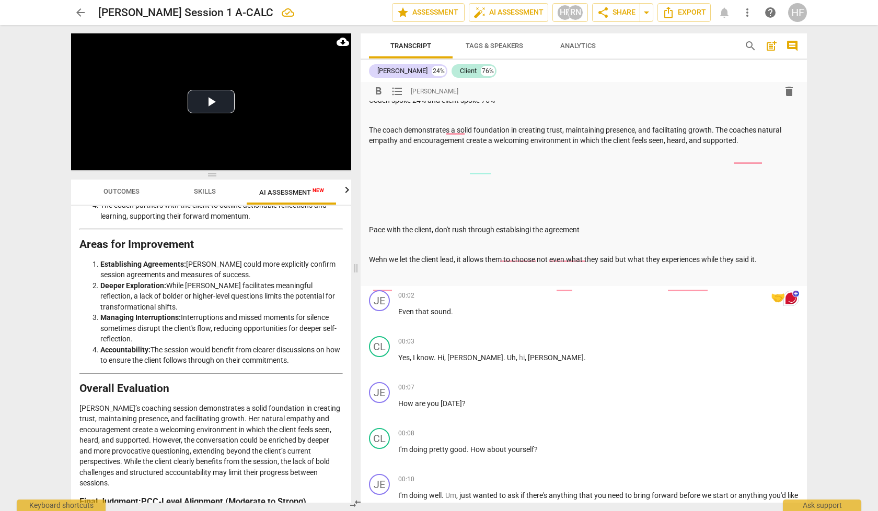
click at [772, 255] on p "Wehn we let the client lead, it allows them to choose not even what they said b…" at bounding box center [583, 259] width 429 height 11
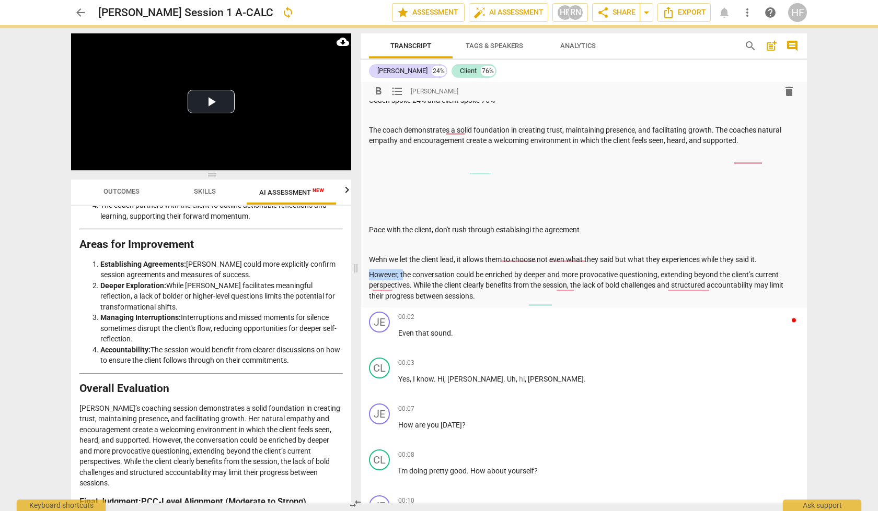
drag, startPoint x: 403, startPoint y: 272, endPoint x: 360, endPoint y: 271, distance: 42.3
click at [360, 272] on div "Transcript Tags & Speakers Analytics search post_add comment [PERSON_NAME] 24% …" at bounding box center [585, 268] width 459 height 486
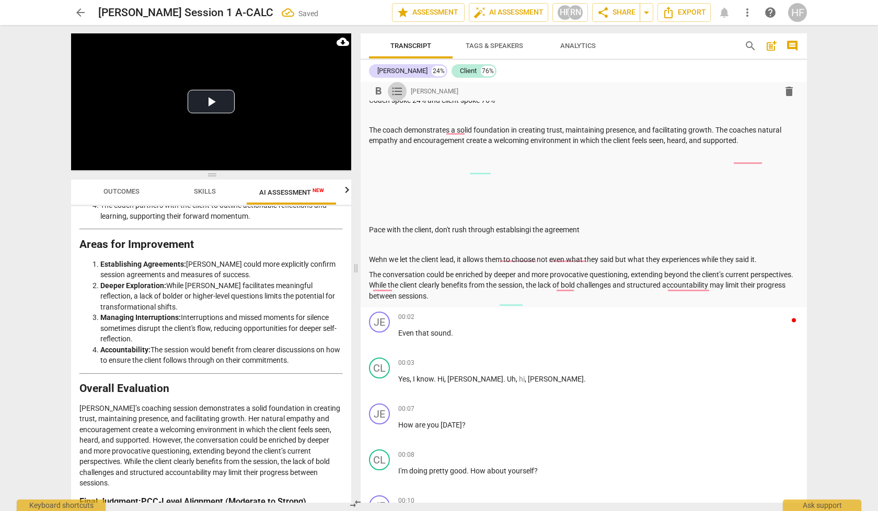
click at [395, 92] on span "format_list_bulleted" at bounding box center [397, 91] width 13 height 13
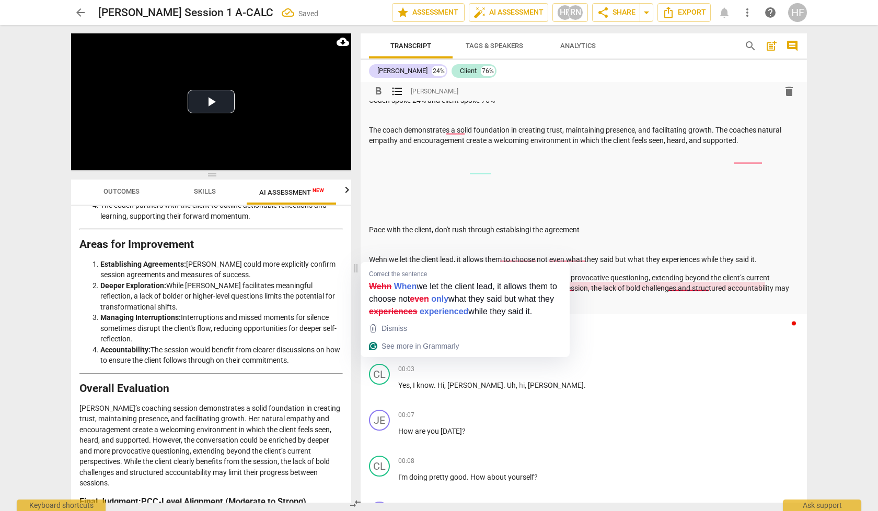
click at [369, 256] on p "Wehn we let the client lead, it allows them to choose not even what they said b…" at bounding box center [583, 259] width 429 height 11
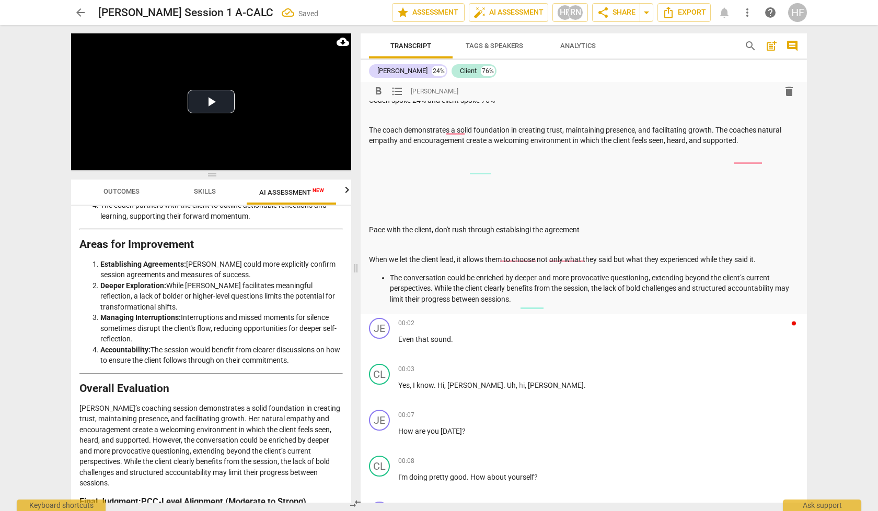
click at [370, 256] on p "When we let the client lead, it allows them to choose not only what they said b…" at bounding box center [583, 259] width 429 height 11
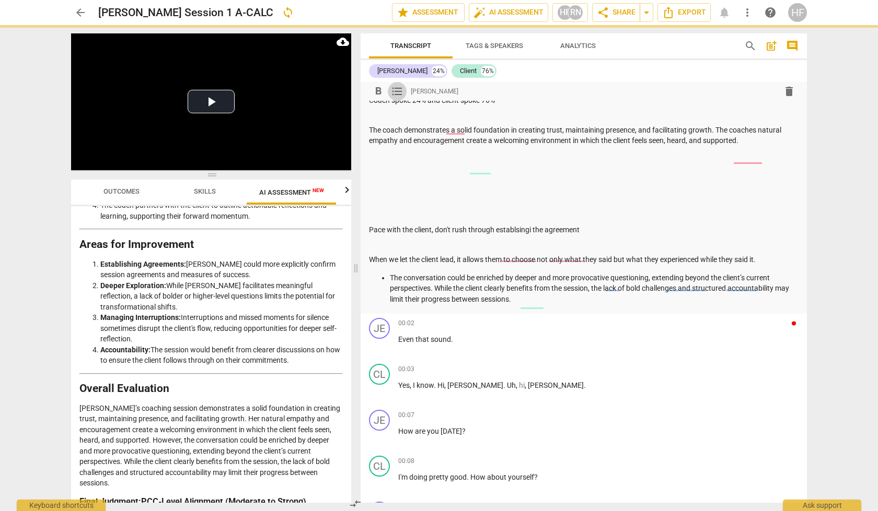
click at [399, 88] on span "format_list_bulleted" at bounding box center [397, 91] width 13 height 13
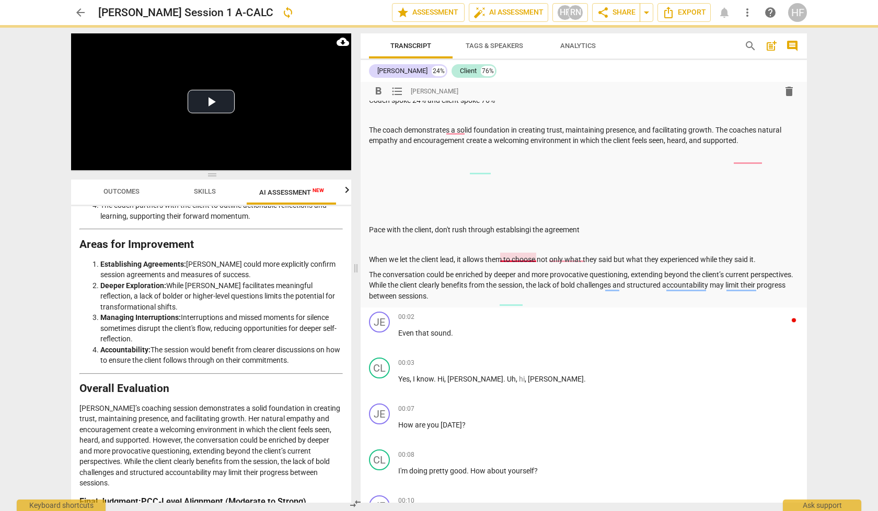
click at [518, 228] on p "Pace with the client, don't rush through establsingi the agreement" at bounding box center [583, 230] width 429 height 11
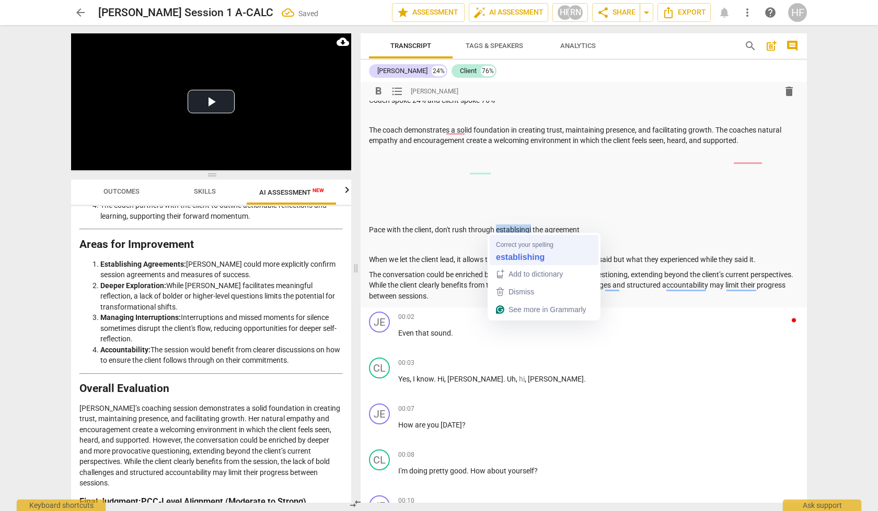
click at [506, 257] on strong "establishing" at bounding box center [520, 256] width 49 height 11
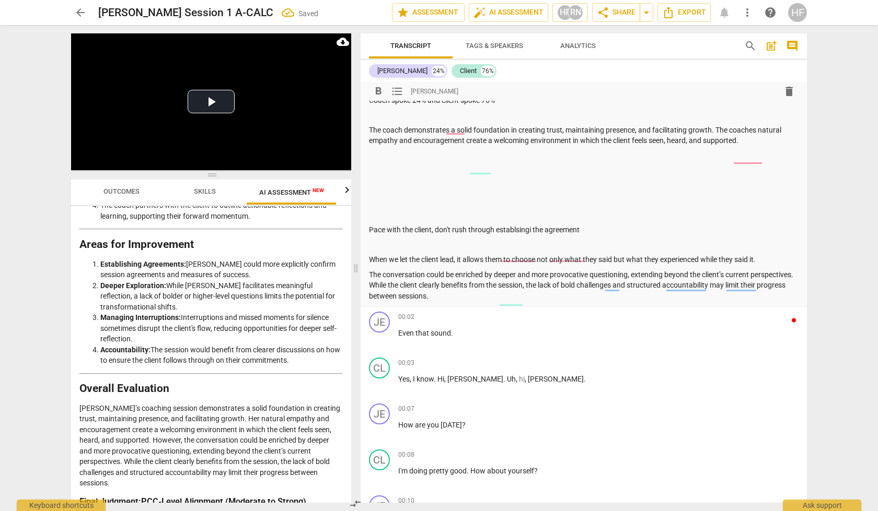
click at [370, 228] on p "Pace with the client, don't rush through establsingi the agreement" at bounding box center [583, 230] width 429 height 11
click at [393, 96] on span "format_list_bulleted" at bounding box center [397, 91] width 13 height 13
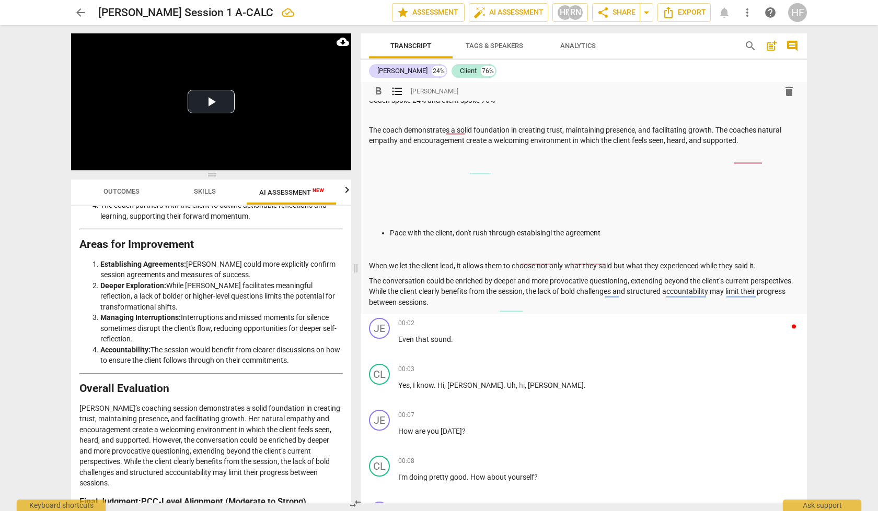
click at [369, 263] on p "When we let the client lead, it allows them to choose not only what they said b…" at bounding box center [583, 266] width 429 height 11
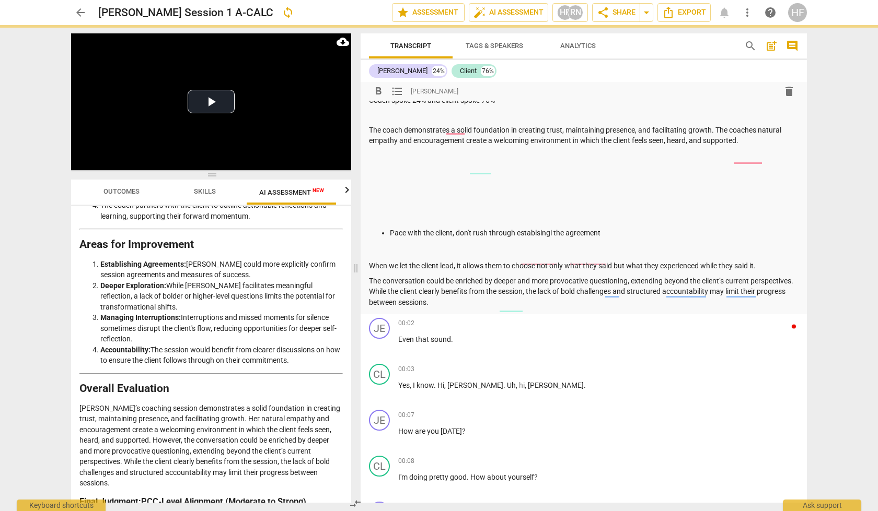
click at [396, 96] on span "format_list_bulleted" at bounding box center [397, 91] width 13 height 13
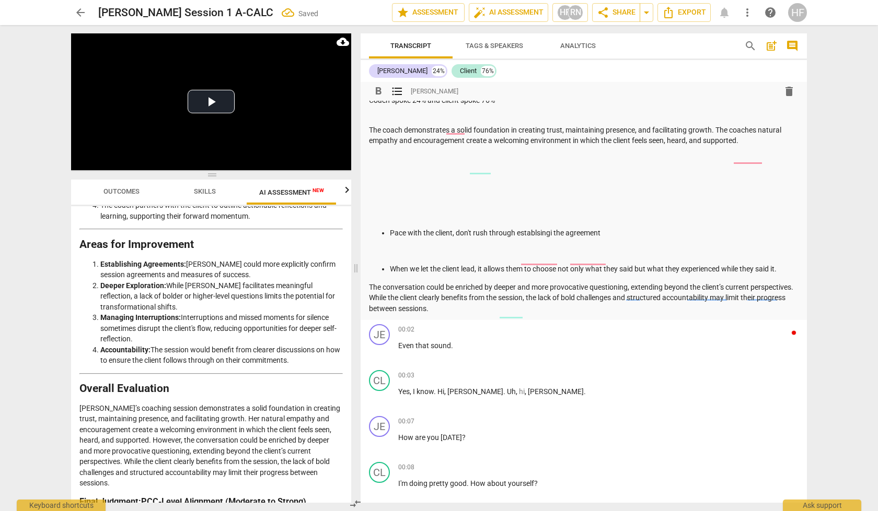
click at [370, 285] on p "The conversation could be enriched by deeper and more provocative questioning, …" at bounding box center [583, 298] width 429 height 32
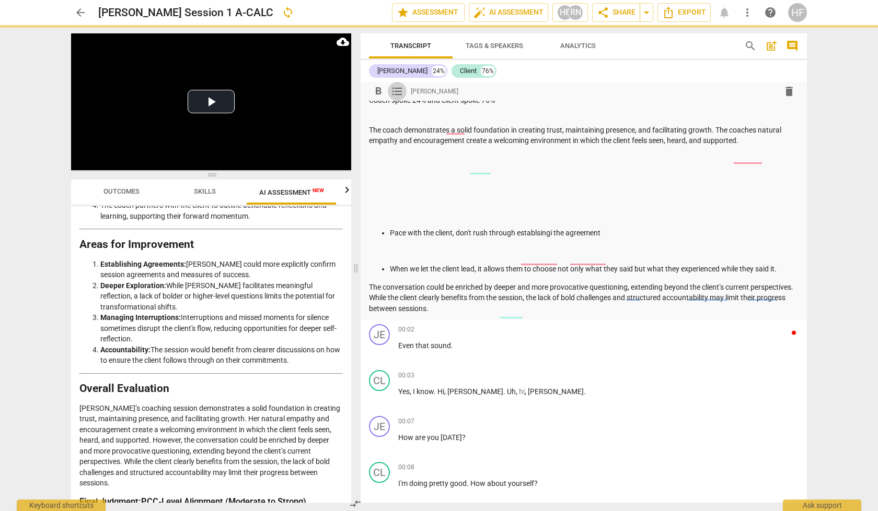
click at [396, 92] on span "format_list_bulleted" at bounding box center [397, 91] width 13 height 13
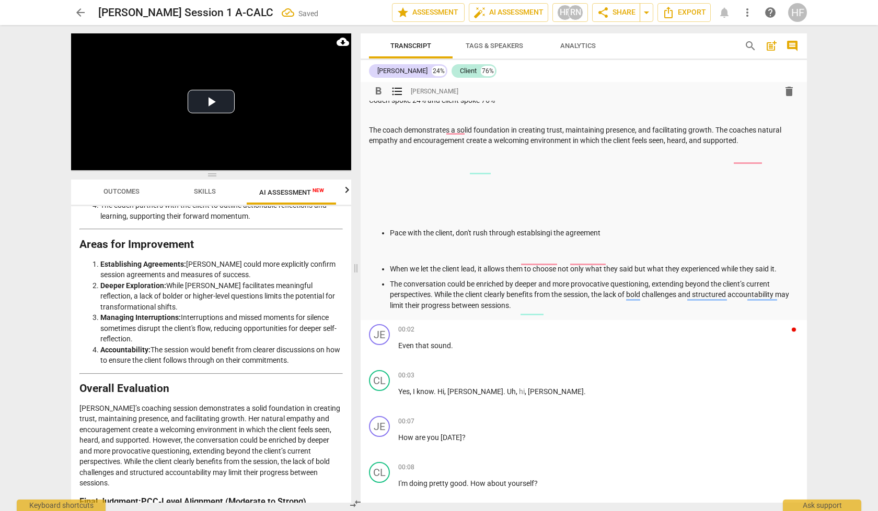
click at [375, 215] on p at bounding box center [583, 215] width 429 height 11
click at [393, 247] on div "Summary: Mentoring Session #1 Coach spoke 24% and client spoke 76% The coach de…" at bounding box center [583, 195] width 429 height 231
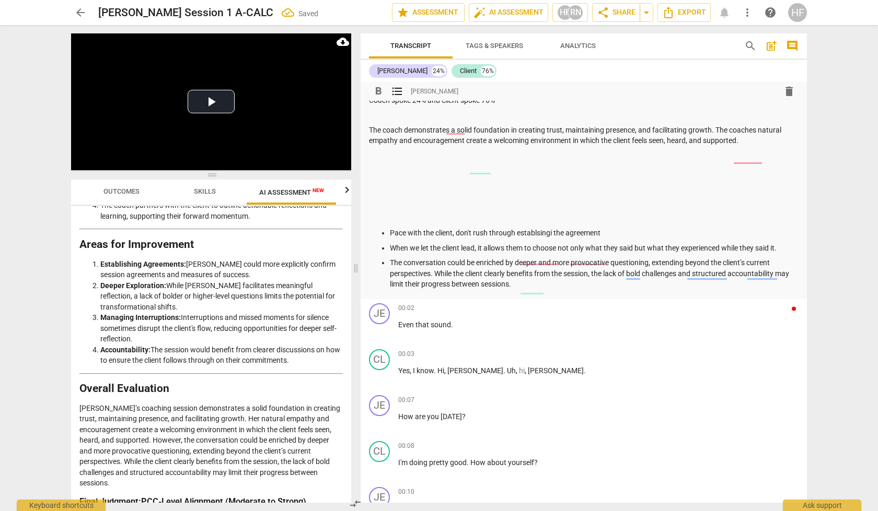
click at [384, 213] on p at bounding box center [583, 215] width 429 height 11
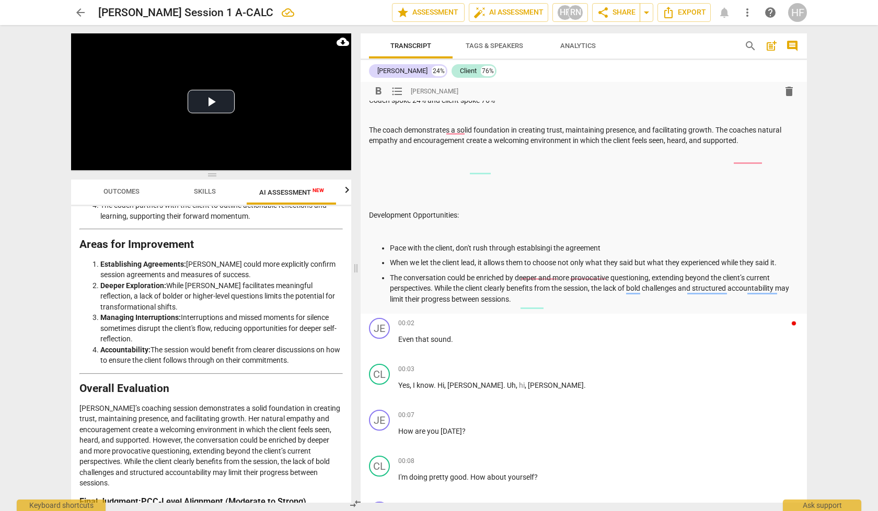
click at [434, 214] on p "Development Opportunities:" at bounding box center [583, 215] width 429 height 11
click at [402, 225] on p at bounding box center [583, 230] width 429 height 11
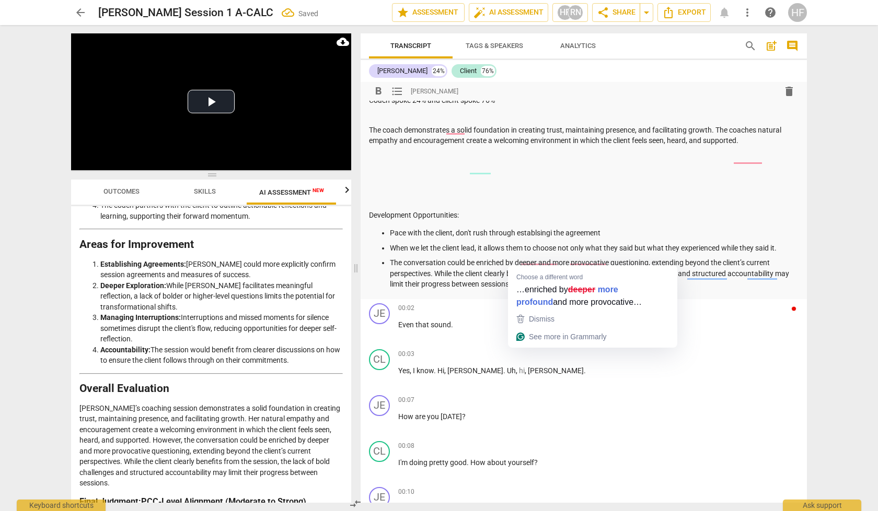
click at [604, 229] on p "Pace with the client, don't rush through establsingi the agreement" at bounding box center [594, 233] width 409 height 11
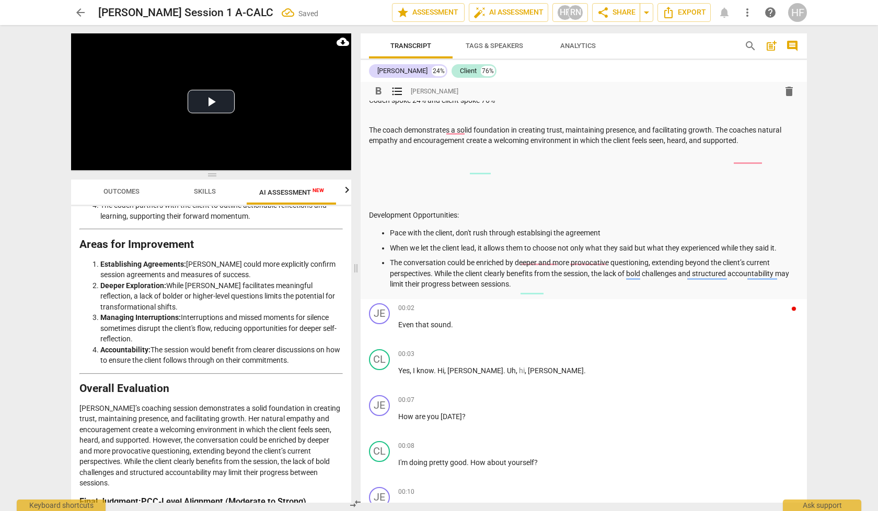
click at [536, 281] on p "The conversation could be enriched by deeper and more provocative questioning, …" at bounding box center [594, 274] width 409 height 32
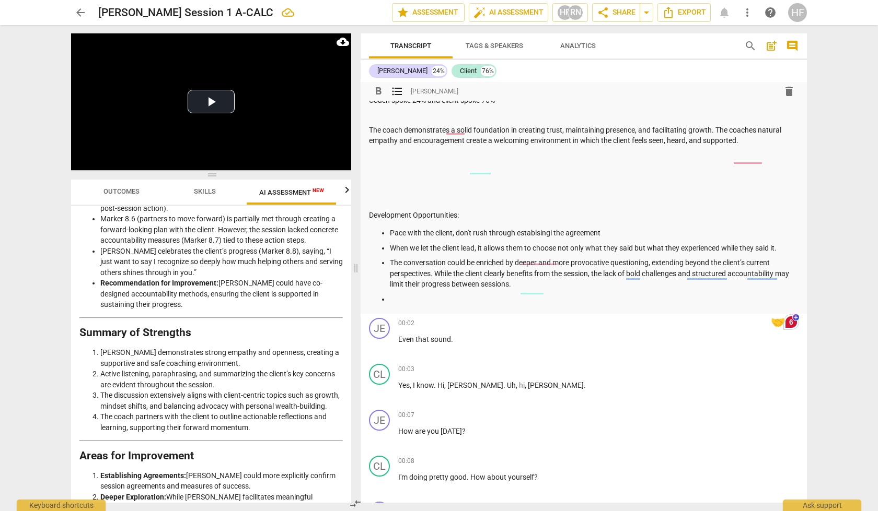
scroll to position [1650, 0]
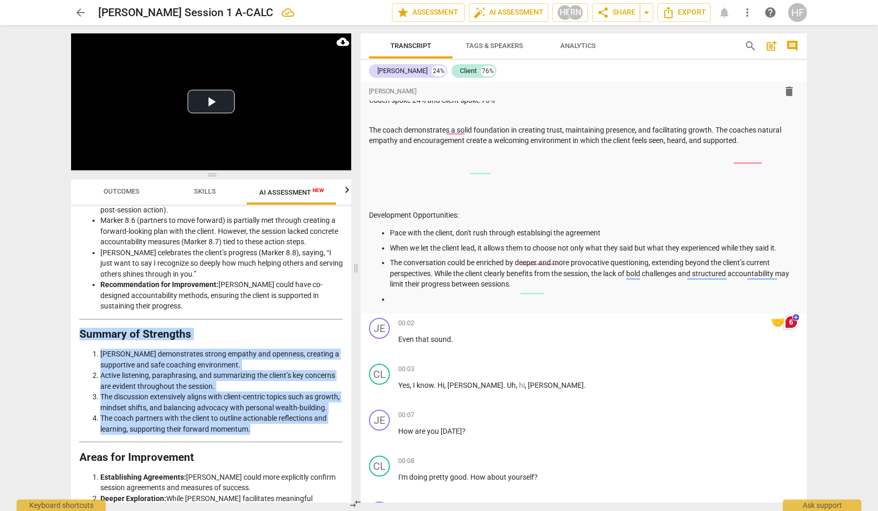
drag, startPoint x: 254, startPoint y: 386, endPoint x: 77, endPoint y: 279, distance: 207.1
click at [77, 279] on div "Disclaimer: AI can make mistakes. Consult a qualified mentor coach before actin…" at bounding box center [211, 354] width 280 height 297
copy div "Summary of Strengths [PERSON_NAME] demonstrates strong empathy and openness, cr…"
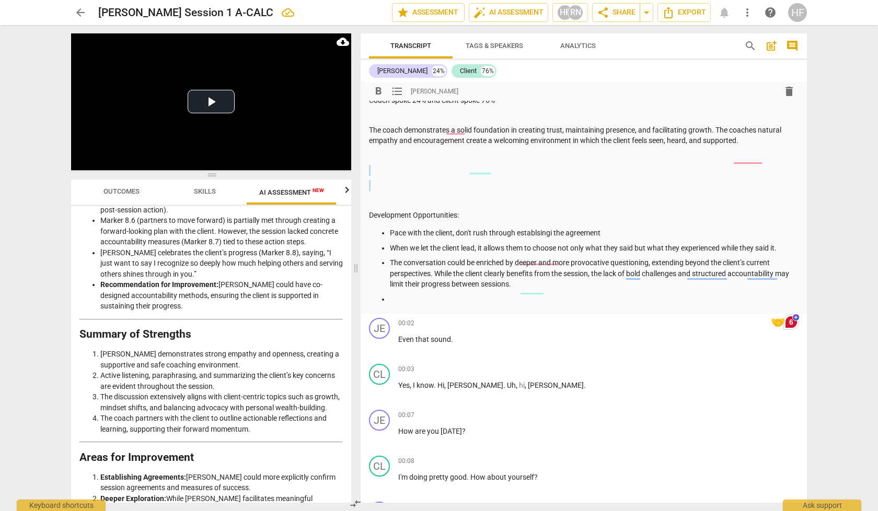
click at [385, 174] on div "Summary: Mentoring Session #1 Coach spoke 24% and client spoke 76% The coach de…" at bounding box center [583, 192] width 429 height 225
click at [384, 172] on p at bounding box center [583, 170] width 429 height 11
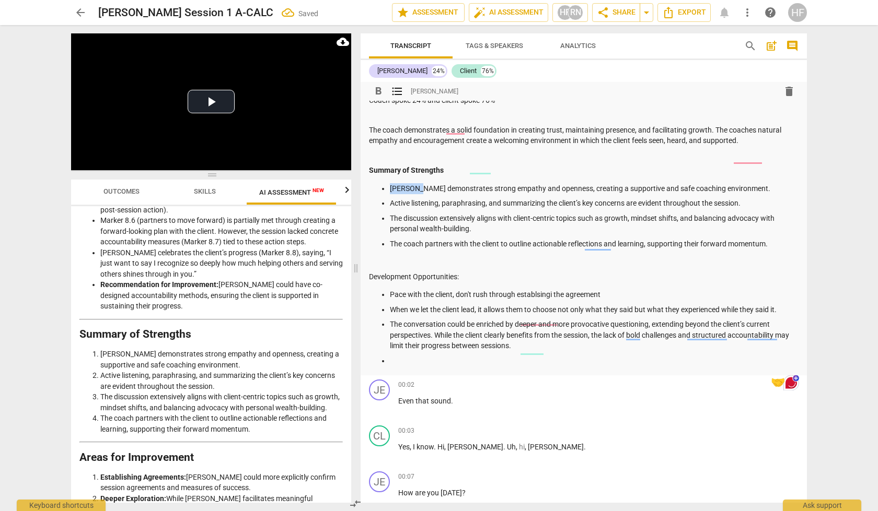
drag, startPoint x: 416, startPoint y: 188, endPoint x: 390, endPoint y: 188, distance: 26.6
click at [390, 188] on p "[PERSON_NAME] demonstrates strong empathy and openness, creating a supportive a…" at bounding box center [594, 188] width 409 height 11
drag, startPoint x: 468, startPoint y: 276, endPoint x: 362, endPoint y: 275, distance: 105.5
click at [361, 275] on div "format_bold format_list_bulleted [PERSON_NAME] delete Summary: Mentoring Sessio…" at bounding box center [583, 215] width 446 height 321
click at [375, 97] on button "format_bold" at bounding box center [378, 91] width 19 height 19
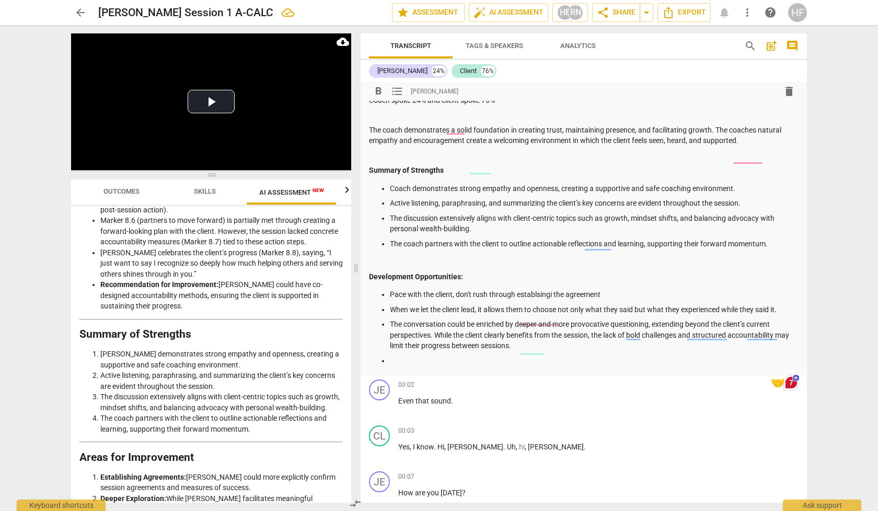
click at [416, 257] on p at bounding box center [583, 261] width 429 height 11
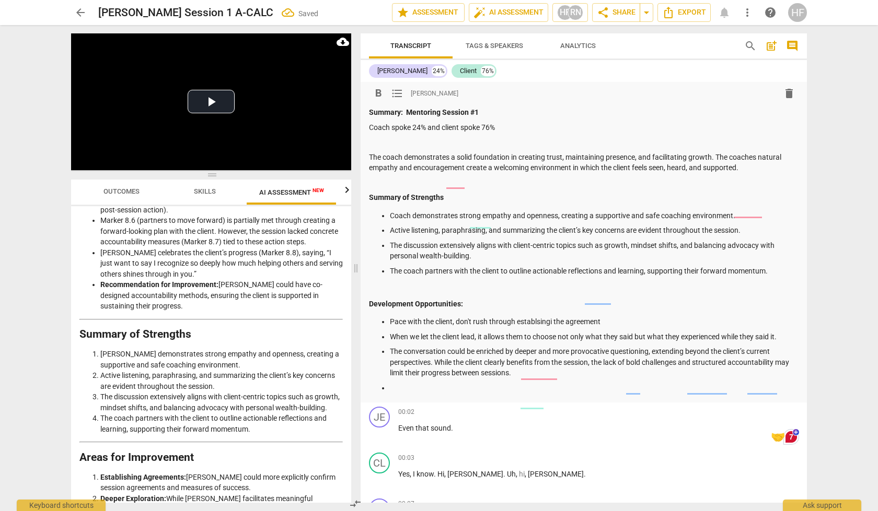
scroll to position [0, 0]
click at [368, 156] on div "format_bold format_list_bulleted [PERSON_NAME] delete Summary: Mentoring Sessio…" at bounding box center [583, 242] width 446 height 321
click at [371, 155] on p "The coach demonstrates a solid foundation in creating trust, maintaining presen…" at bounding box center [583, 162] width 429 height 21
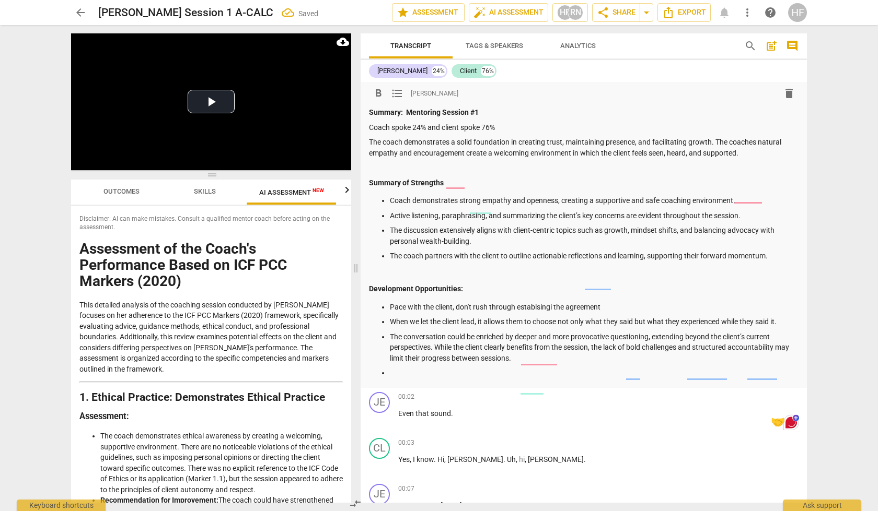
click at [129, 191] on span "Outcomes" at bounding box center [121, 192] width 36 height 8
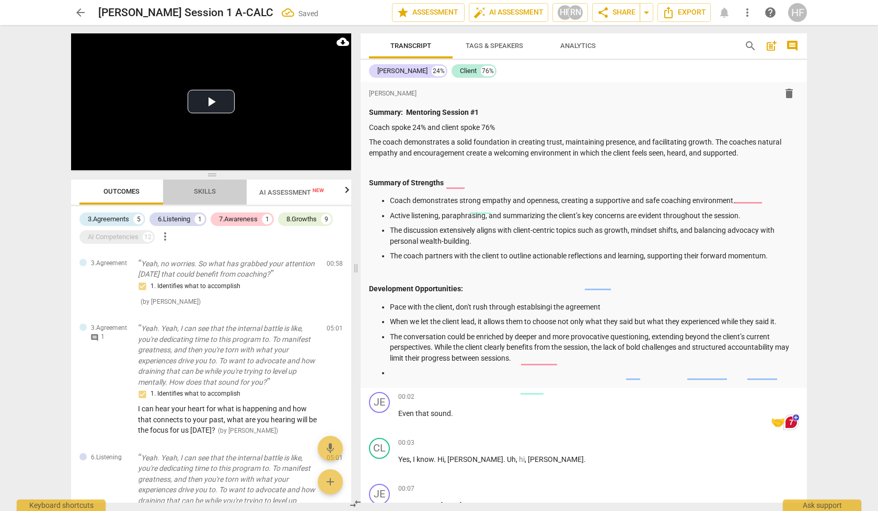
click at [209, 194] on span "Skills" at bounding box center [205, 192] width 22 height 8
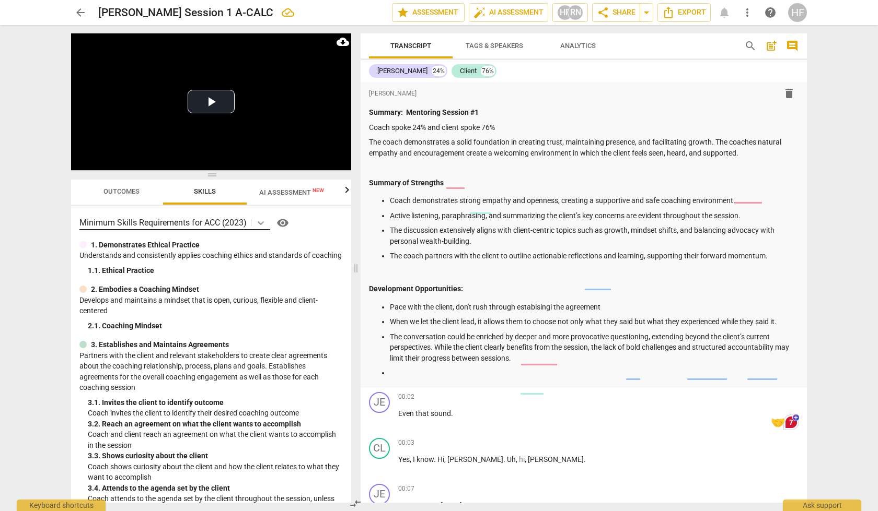
click at [259, 224] on icon at bounding box center [260, 223] width 10 height 10
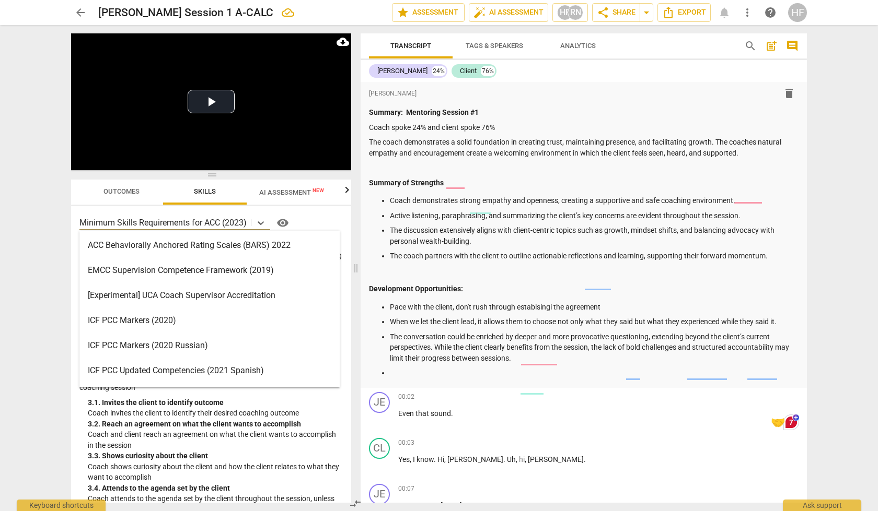
click at [218, 328] on div "ICF PCC Markers (2020)" at bounding box center [209, 320] width 260 height 25
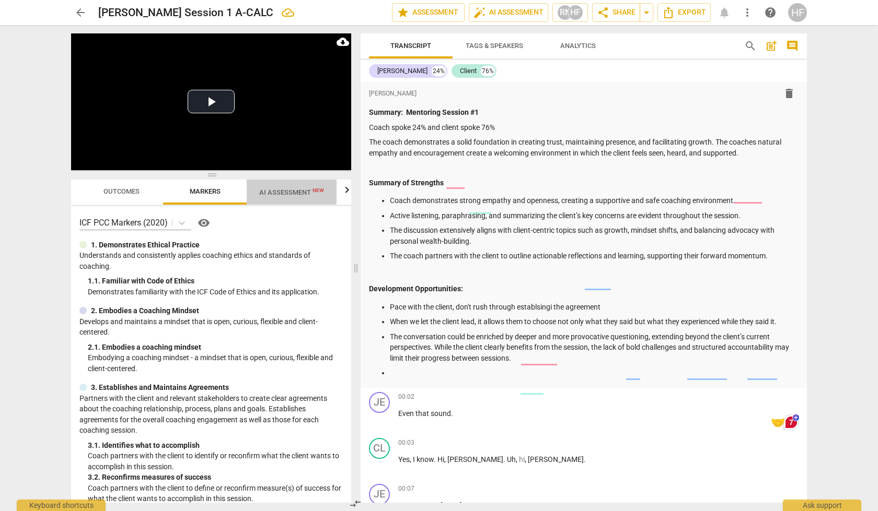
click at [283, 198] on span "AI Assessment New" at bounding box center [292, 192] width 90 height 16
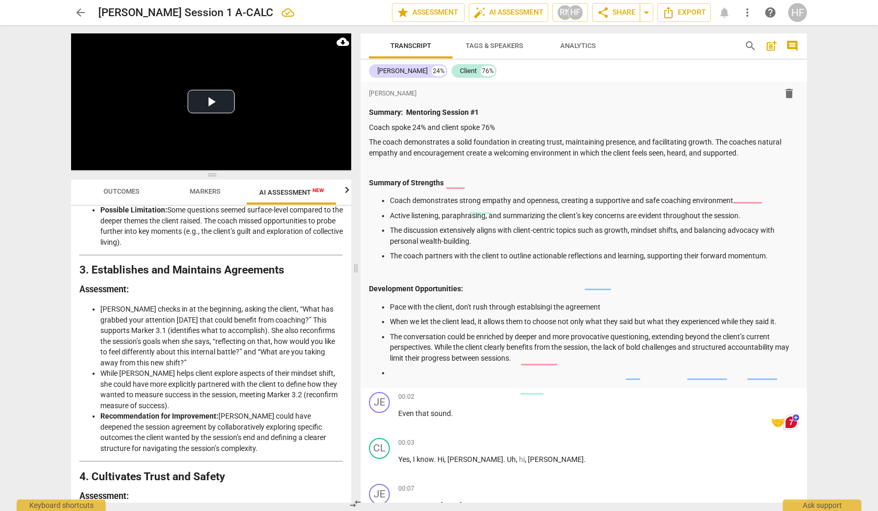
scroll to position [514, 0]
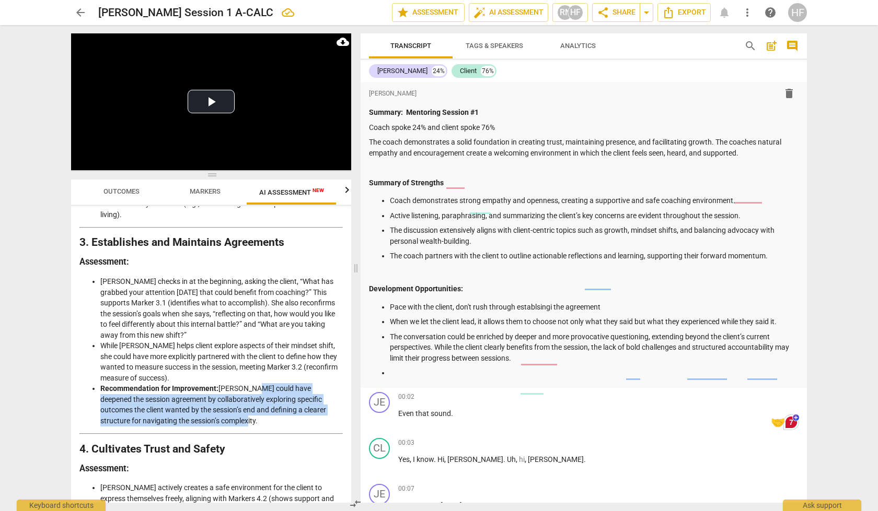
drag, startPoint x: 248, startPoint y: 365, endPoint x: 233, endPoint y: 390, distance: 29.0
click at [233, 390] on li "Recommendation for Improvement: [PERSON_NAME] could have deepened the session a…" at bounding box center [221, 404] width 242 height 43
copy li "could have deepened the session agreement by collaboratively exploring specific…"
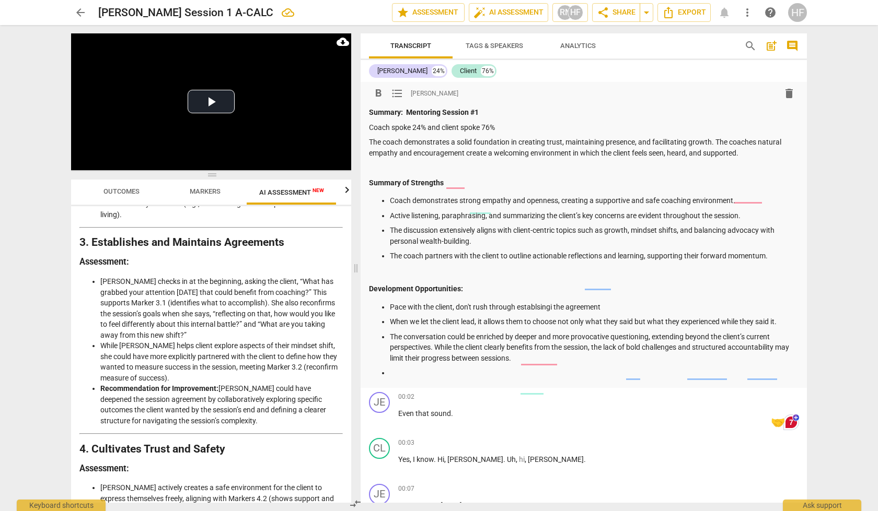
click at [515, 271] on p at bounding box center [583, 274] width 429 height 11
click at [437, 368] on p at bounding box center [594, 373] width 409 height 11
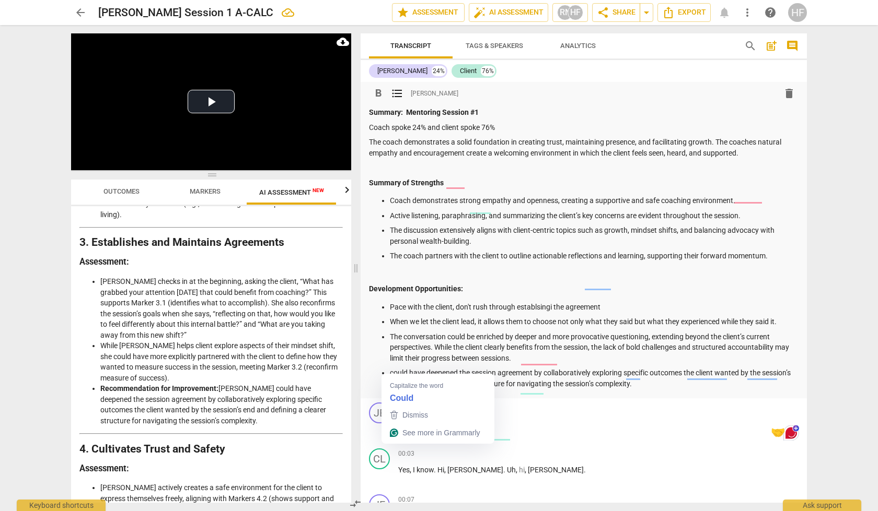
click at [394, 368] on p "could have deepened the session agreement by collaboratively exploring specific…" at bounding box center [594, 378] width 409 height 21
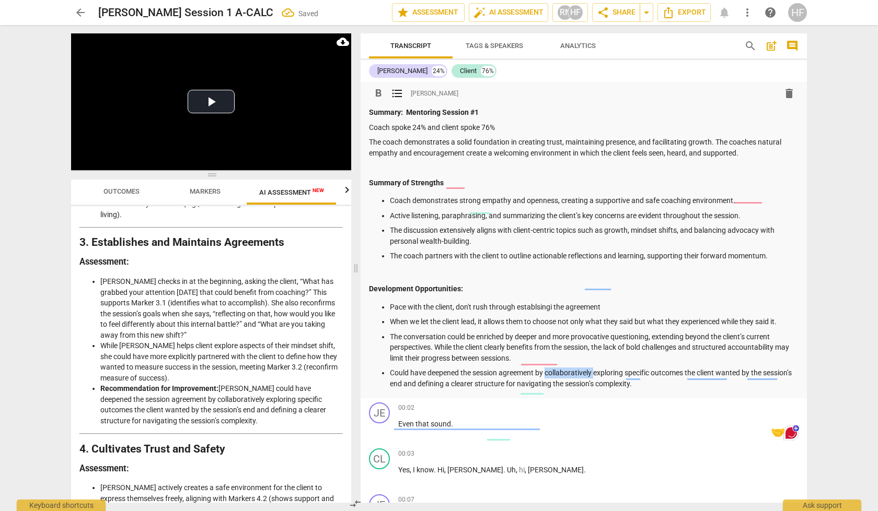
drag, startPoint x: 596, startPoint y: 367, endPoint x: 548, endPoint y: 369, distance: 48.1
click at [548, 369] on p "Could have deepened the session agreement by collaboratively exploring specific…" at bounding box center [594, 378] width 409 height 21
click at [719, 368] on p "Could have deepened the session agreement by exploring specific outcomes the cl…" at bounding box center [594, 378] width 409 height 21
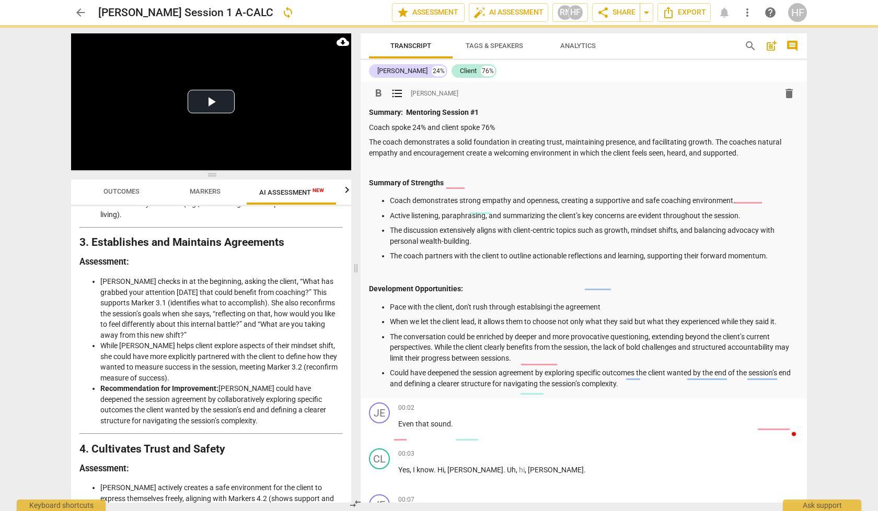
click at [403, 380] on p "Could have deepened the session agreement by exploring specific outcomes the cl…" at bounding box center [594, 378] width 409 height 21
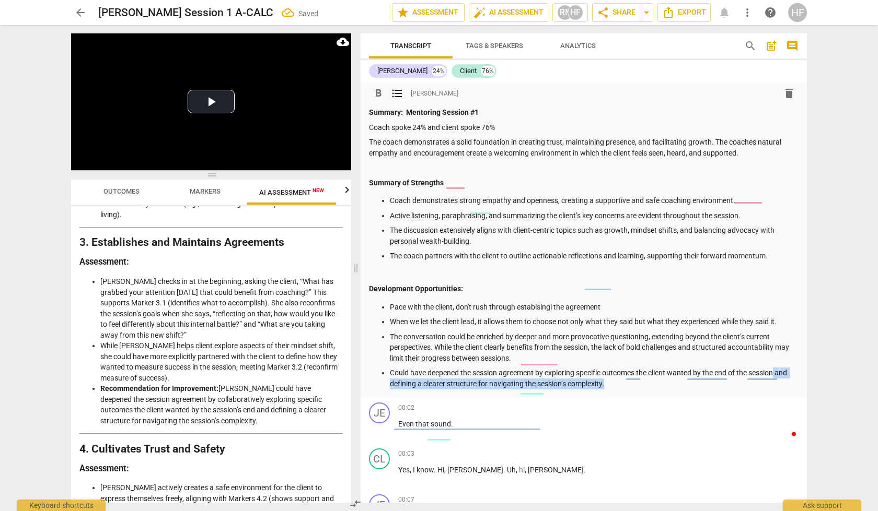
drag, startPoint x: 608, startPoint y: 381, endPoint x: 779, endPoint y: 367, distance: 171.4
click at [779, 368] on p "Could have deepened the session agreement by exploring specific outcomes the cl…" at bounding box center [594, 378] width 409 height 21
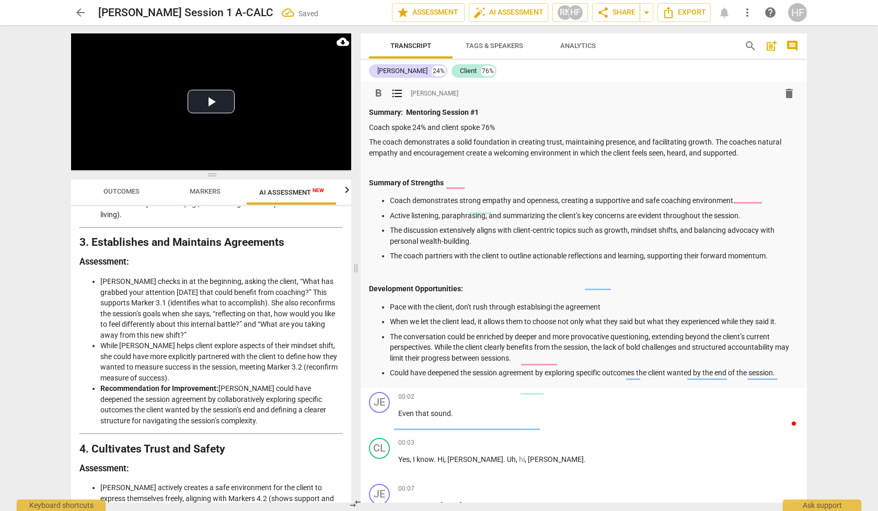
scroll to position [671, 0]
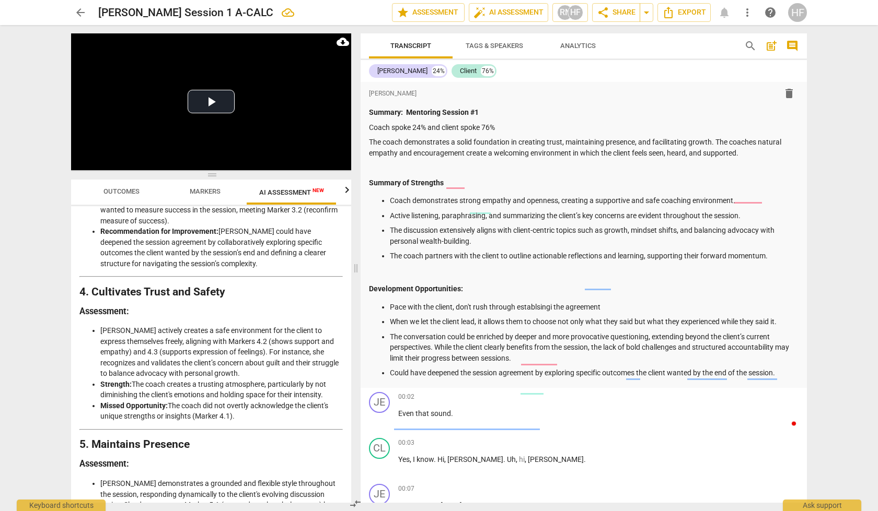
drag, startPoint x: 238, startPoint y: 390, endPoint x: 253, endPoint y: 380, distance: 18.1
click at [253, 401] on li "Missed Opportunity: The coach did not overtly acknowledge the client's unique s…" at bounding box center [221, 411] width 242 height 21
copy li "acknowledge the client's unique strengths or insights (Marker 4.1)."
click at [790, 376] on div "format_bold format_list_bulleted [PERSON_NAME] delete Summary: Mentoring Sessio…" at bounding box center [583, 235] width 446 height 306
click at [788, 371] on p "Could have deepened the session agreement by exploring specific outcomes the cl…" at bounding box center [594, 373] width 409 height 11
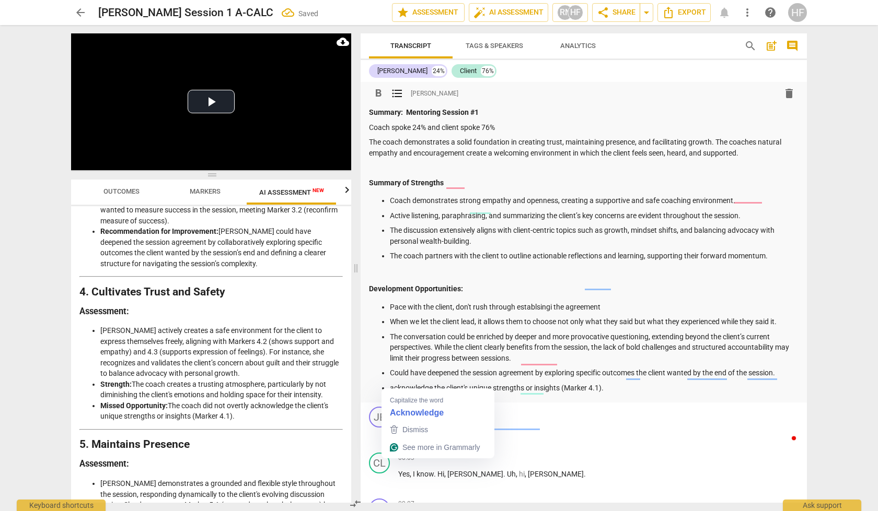
click at [392, 383] on p "acknowledge the client's unique strengths or insights (Marker 4.1)." at bounding box center [594, 388] width 409 height 11
click at [612, 383] on p "Acknowledge the client's unique strengths or insights (Marker 4.1)." at bounding box center [594, 388] width 409 height 11
click at [563, 383] on p "Acknowledge the client's unique strengths or insights (Marker 4.1)." at bounding box center [594, 388] width 409 height 11
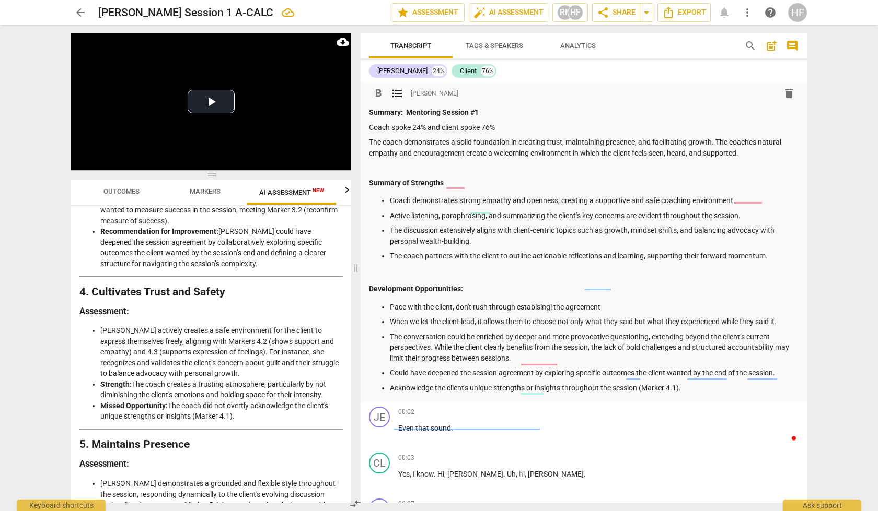
click at [700, 386] on p "Acknowledge the client's unique strengths or insights throughout the session (M…" at bounding box center [594, 388] width 409 height 11
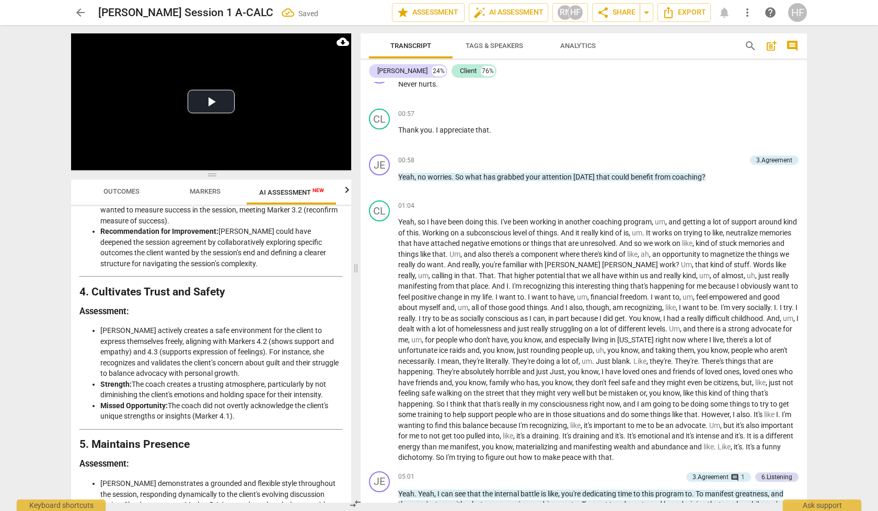
scroll to position [948, 0]
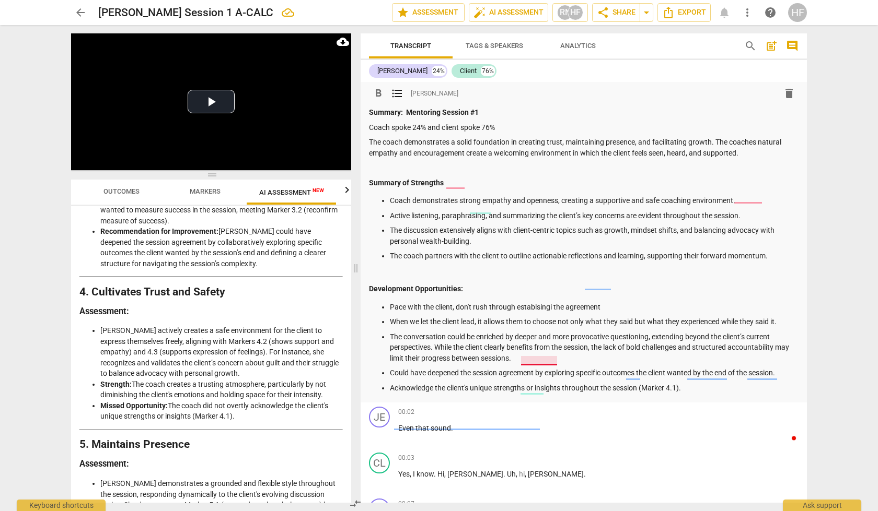
click at [537, 304] on p "Pace with the client, don't rush through establsingi the agreement" at bounding box center [594, 307] width 409 height 11
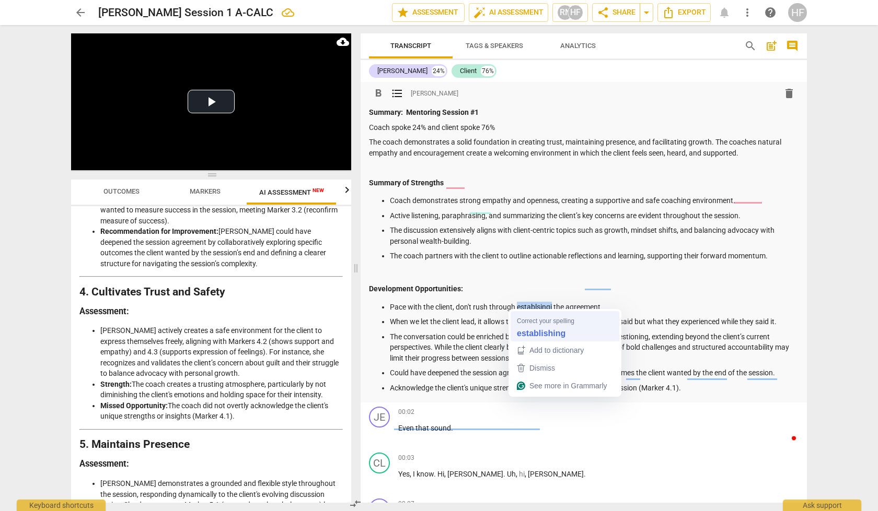
click at [535, 334] on strong "establishing" at bounding box center [541, 333] width 49 height 11
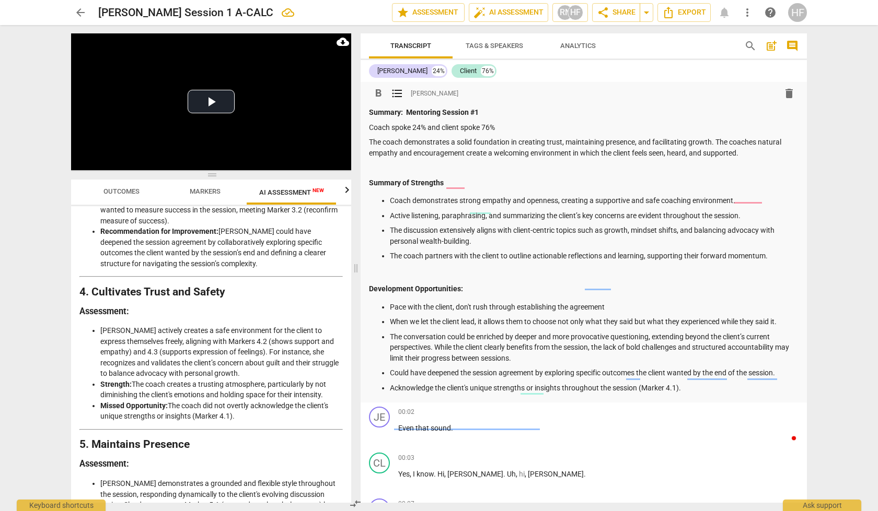
click at [570, 302] on p "Pace with the client, don't rush through establishing the agreement" at bounding box center [594, 307] width 409 height 11
click at [697, 14] on span "Export" at bounding box center [684, 12] width 44 height 13
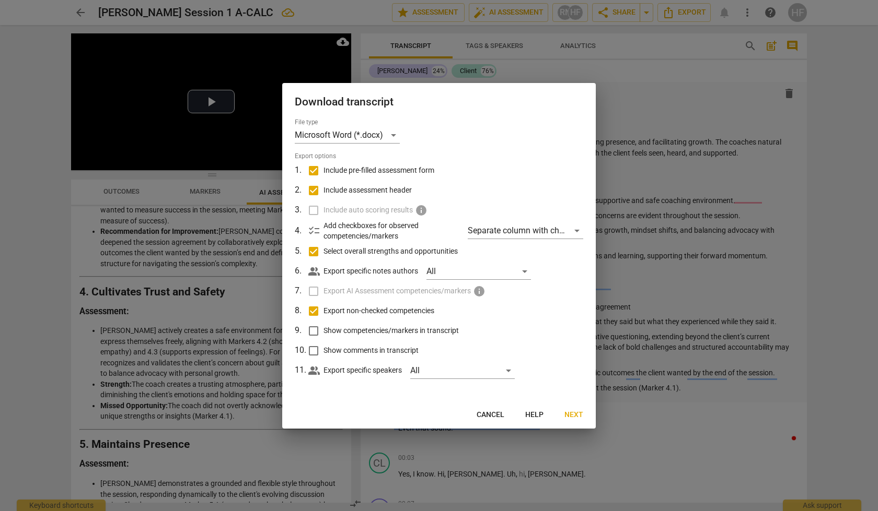
click at [576, 419] on button "Next" at bounding box center [574, 415] width 36 height 19
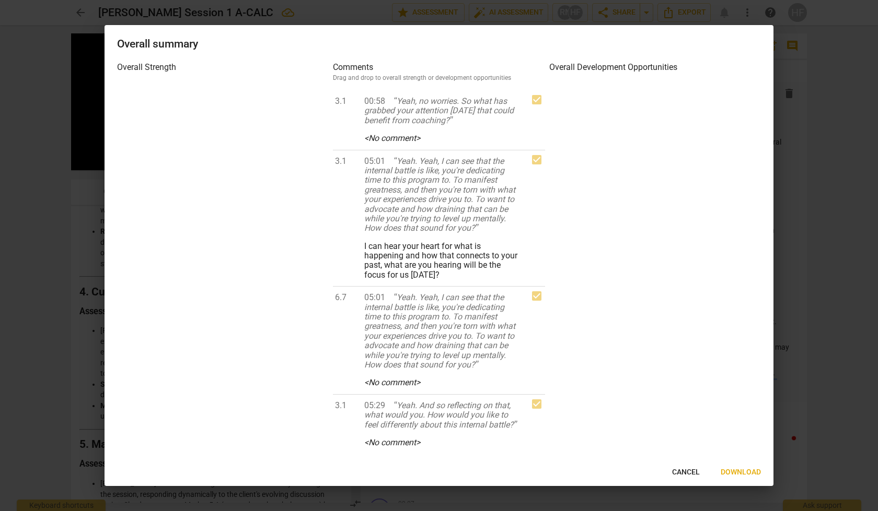
click at [725, 472] on span "Download" at bounding box center [740, 473] width 40 height 10
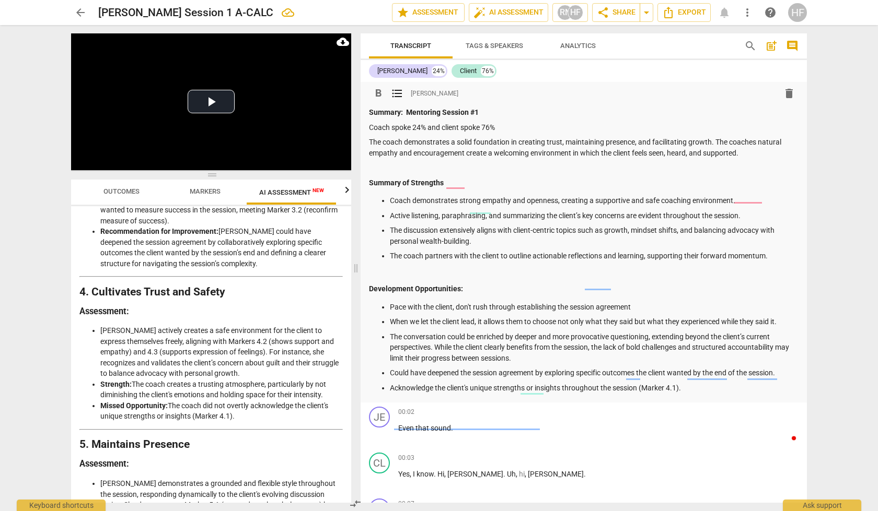
click at [586, 264] on div "Summary: Mentoring Session #1 Coach spoke 24% and client spoke 76% The coach de…" at bounding box center [583, 250] width 429 height 286
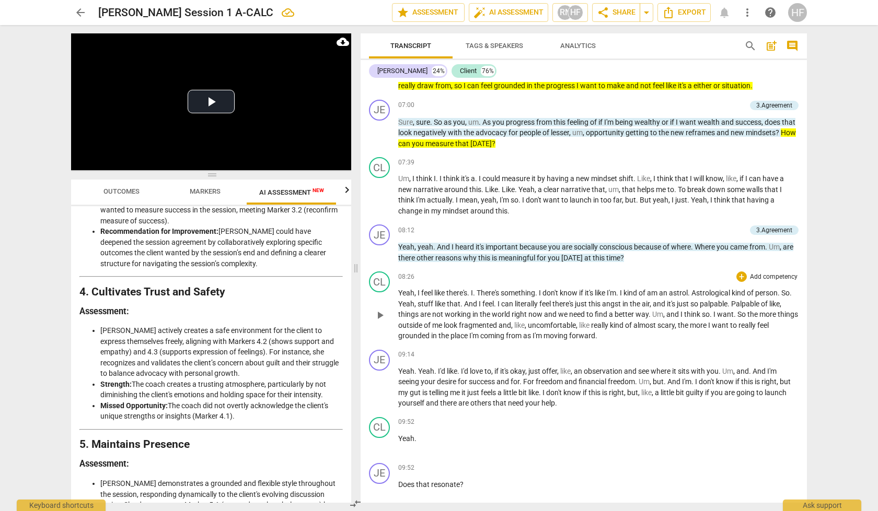
scroll to position [1582, 0]
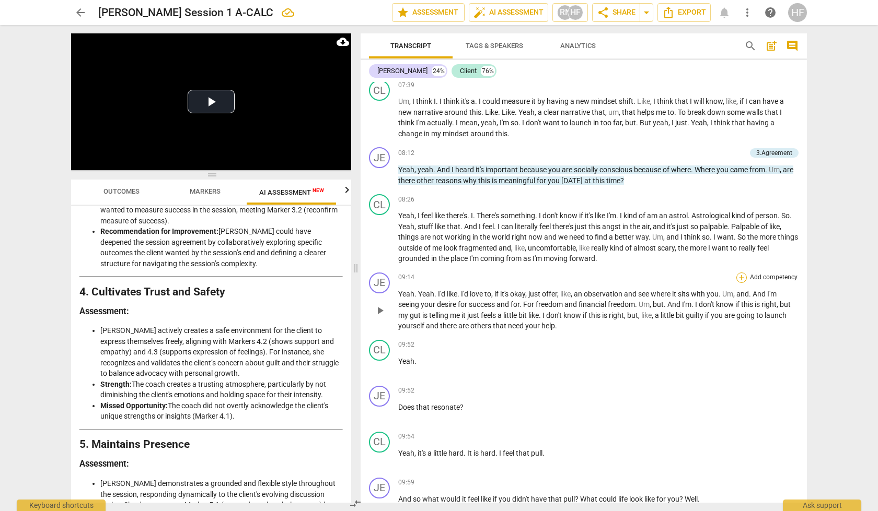
click at [737, 273] on div "+" at bounding box center [741, 278] width 10 height 10
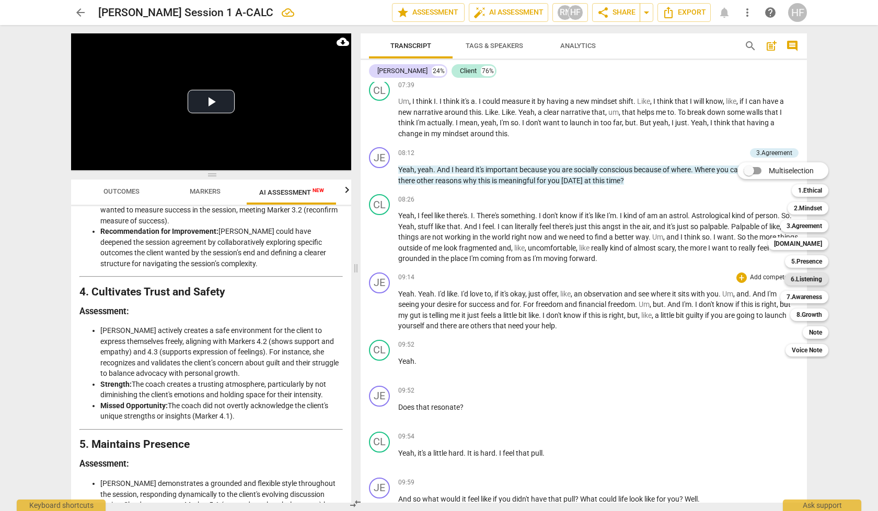
click at [814, 280] on b "6.Listening" at bounding box center [805, 279] width 31 height 13
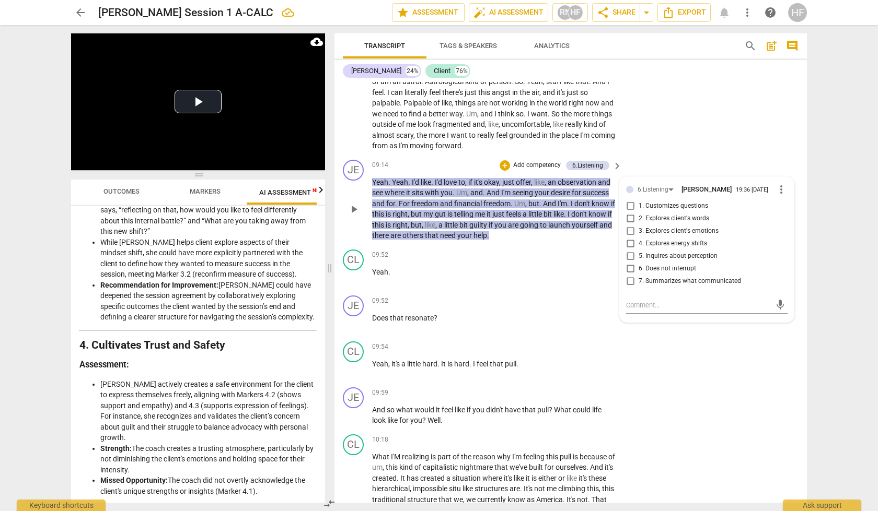
click at [775, 183] on span "more_vert" at bounding box center [781, 189] width 13 height 13
click at [787, 193] on li "Delete" at bounding box center [789, 193] width 36 height 20
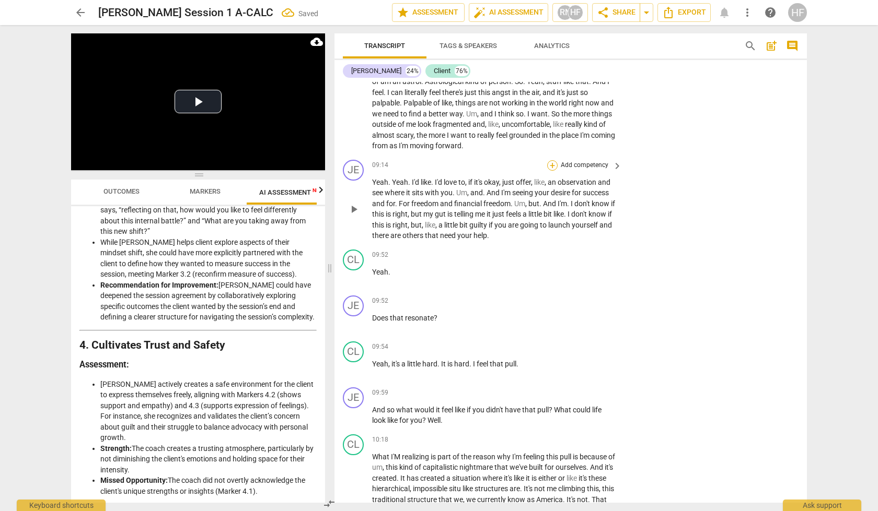
click at [552, 160] on div "+" at bounding box center [552, 165] width 10 height 10
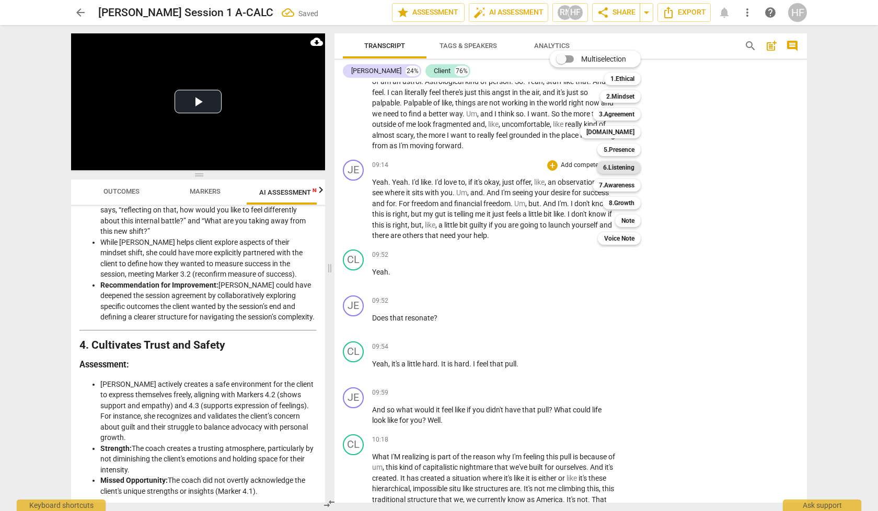
click at [627, 165] on b "6.Listening" at bounding box center [618, 167] width 31 height 13
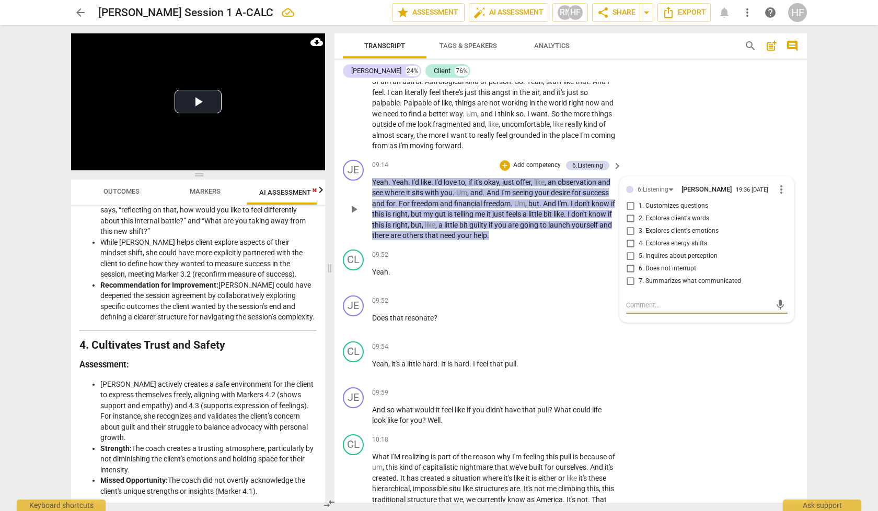
click at [629, 250] on input "5. Inquires about perception" at bounding box center [630, 256] width 17 height 13
click at [501, 160] on div "+" at bounding box center [504, 165] width 10 height 10
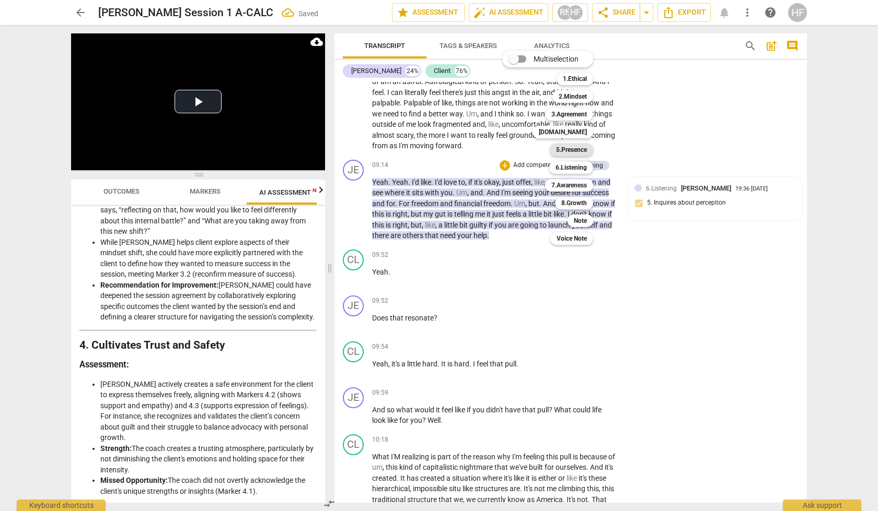
click at [582, 150] on b "5.Presence" at bounding box center [571, 150] width 31 height 13
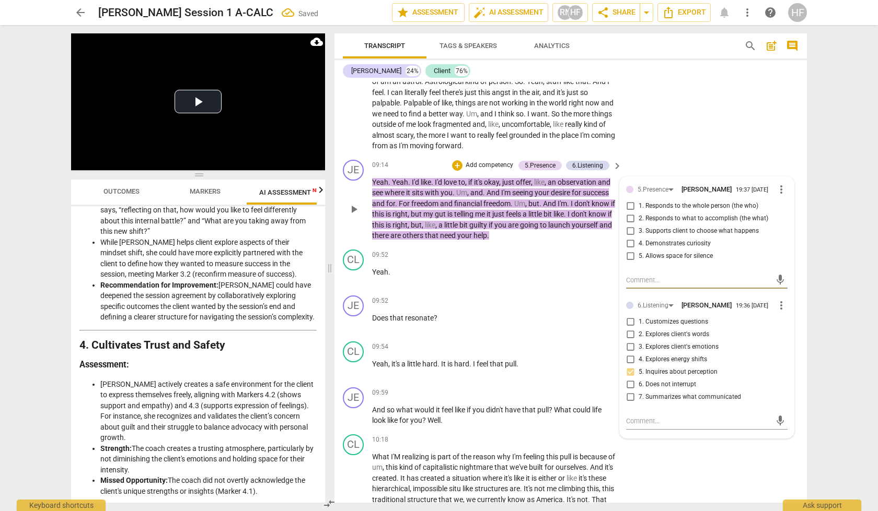
click at [628, 238] on input "4. Demonstrates curiosity" at bounding box center [630, 244] width 17 height 13
click at [456, 160] on div "+" at bounding box center [457, 165] width 10 height 10
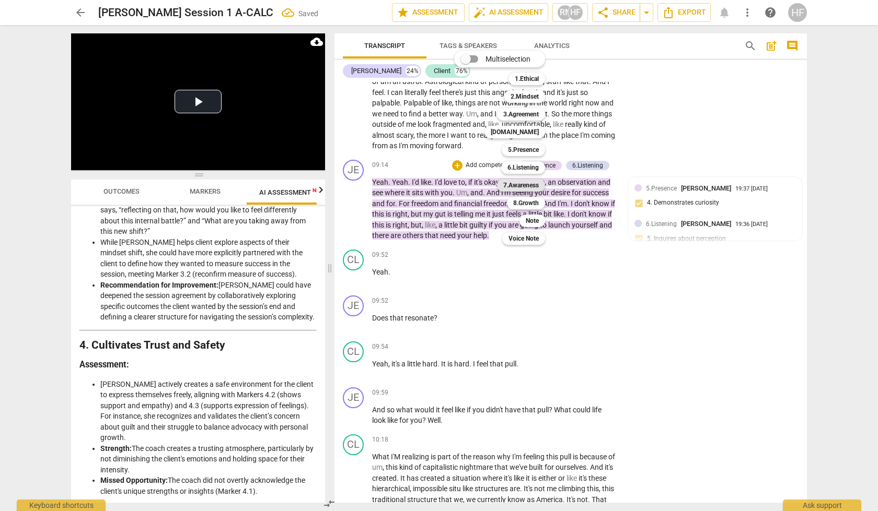
click at [535, 184] on b "7.Awareness" at bounding box center [521, 185] width 36 height 13
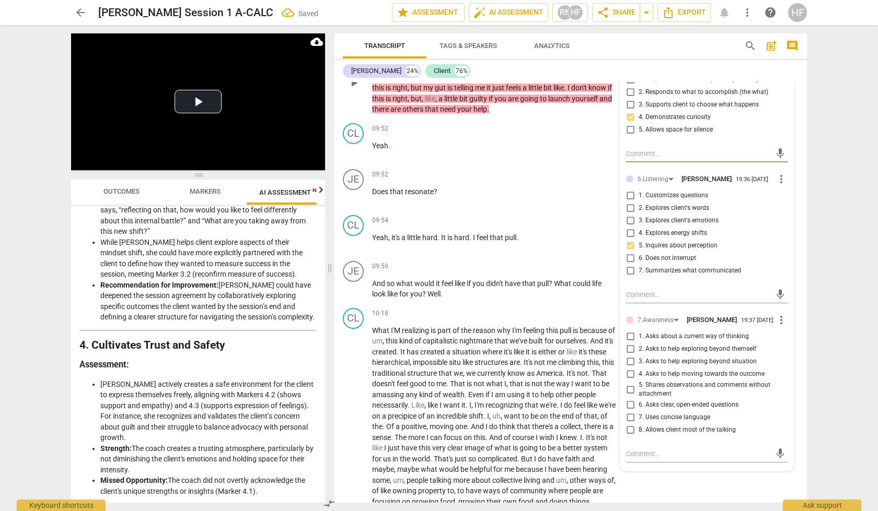
scroll to position [2165, 0]
click at [633, 382] on input "5. Shares observations and comments without attachment" at bounding box center [630, 388] width 17 height 13
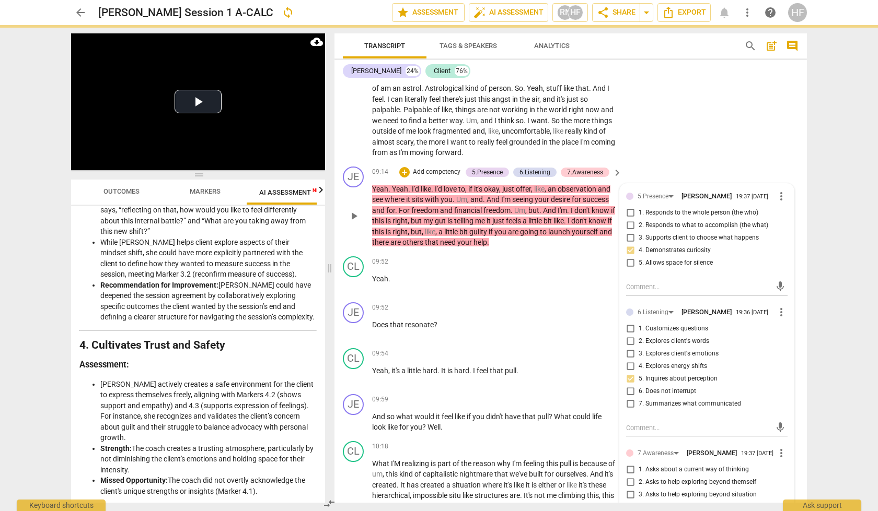
scroll to position [2032, 0]
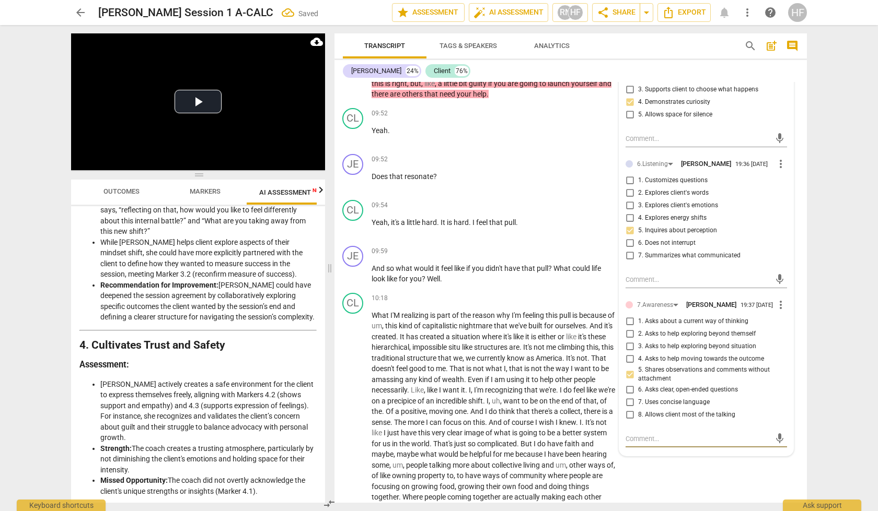
click at [631, 434] on textarea at bounding box center [697, 439] width 145 height 10
click at [659, 440] on textarea "This works beacuse you bookended with "does that resonate"" at bounding box center [697, 444] width 145 height 20
click at [774, 438] on span "send" at bounding box center [779, 443] width 11 height 11
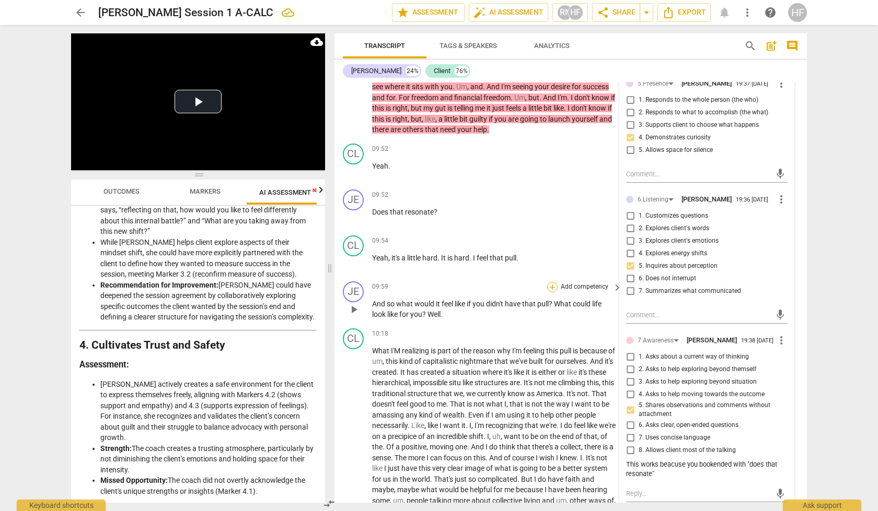
click at [549, 282] on div "+" at bounding box center [552, 287] width 10 height 10
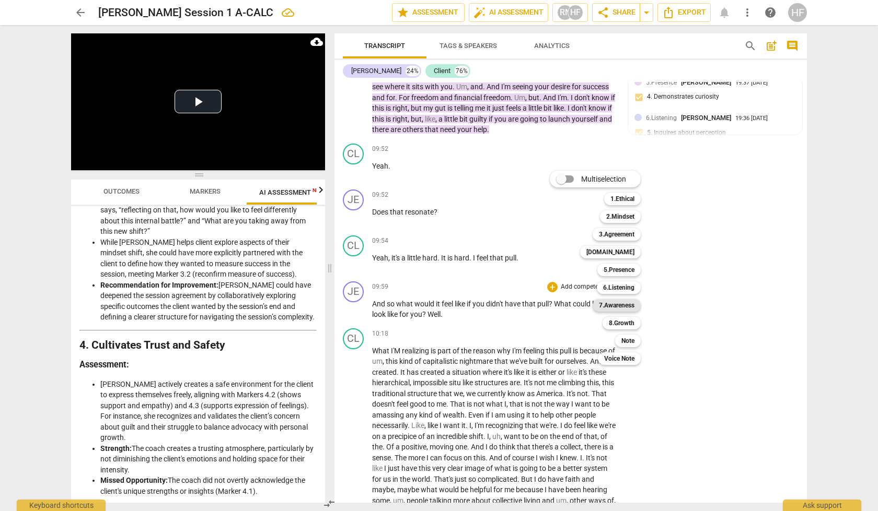
click at [623, 307] on b "7.Awareness" at bounding box center [617, 305] width 36 height 13
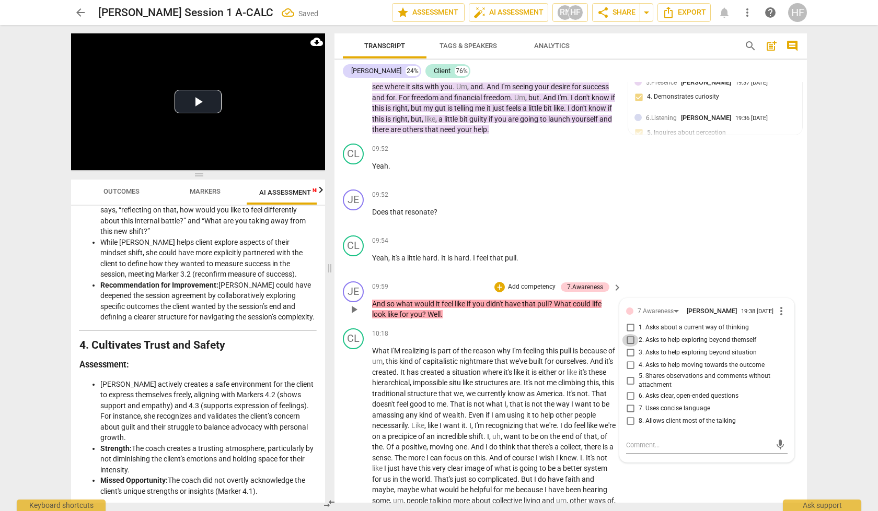
click at [635, 334] on input "2. Asks to help exploring beyond themself" at bounding box center [630, 340] width 17 height 13
click at [499, 282] on div "+" at bounding box center [499, 287] width 10 height 10
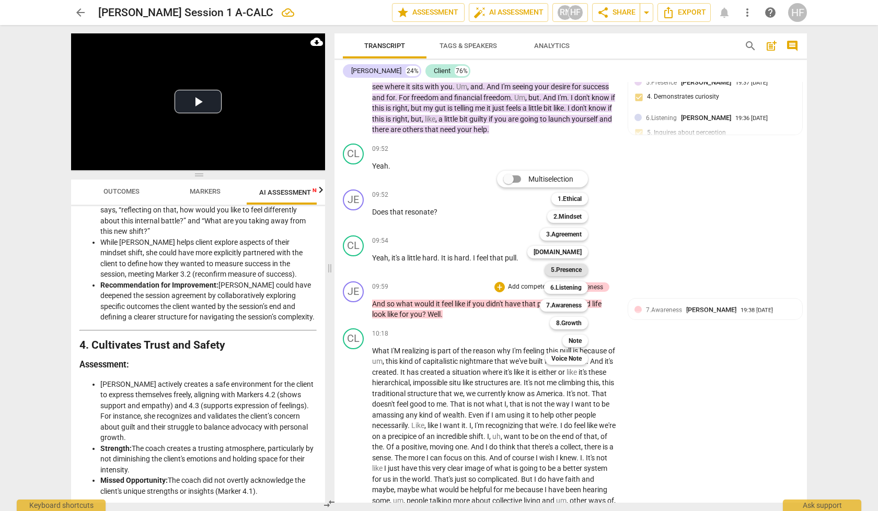
click at [570, 272] on b "5.Presence" at bounding box center [566, 270] width 31 height 13
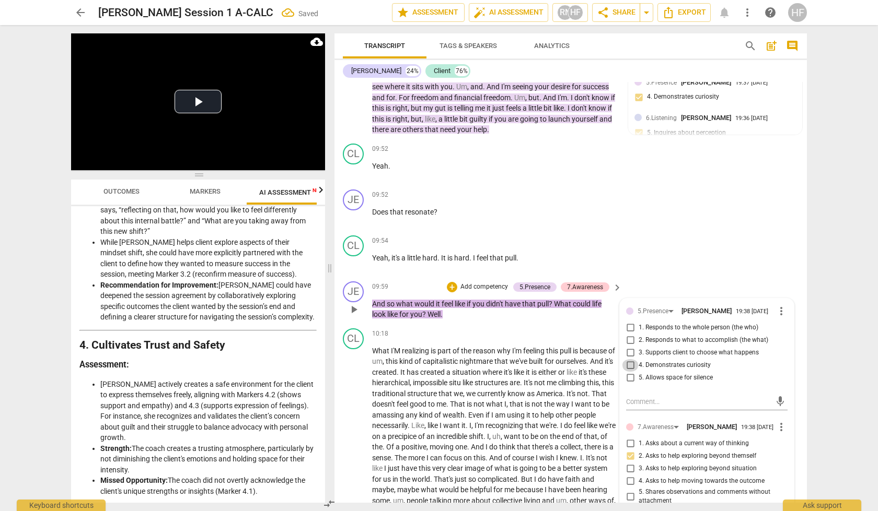
click at [632, 359] on input "4. Demonstrates curiosity" at bounding box center [630, 365] width 17 height 13
click at [629, 347] on input "3. Supports client to choose what happens" at bounding box center [630, 353] width 17 height 13
click at [449, 282] on div "+" at bounding box center [452, 287] width 10 height 10
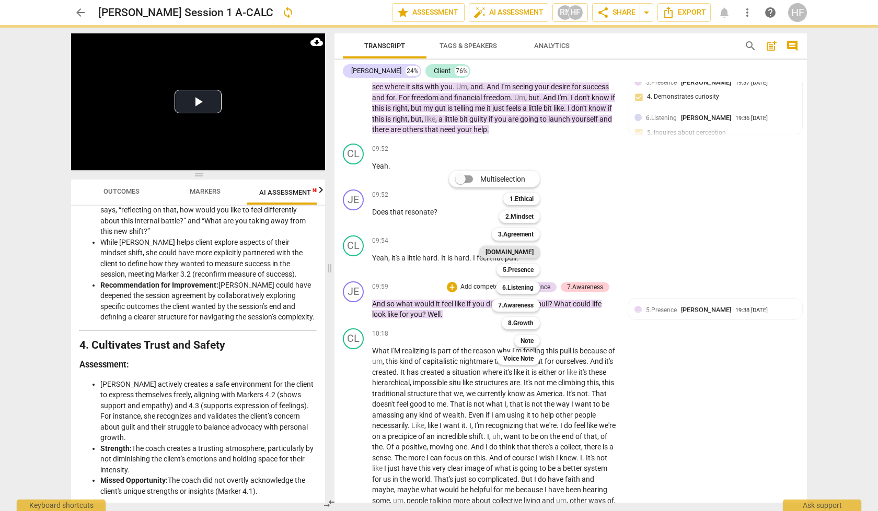
click at [526, 252] on b "[DOMAIN_NAME]" at bounding box center [509, 252] width 48 height 13
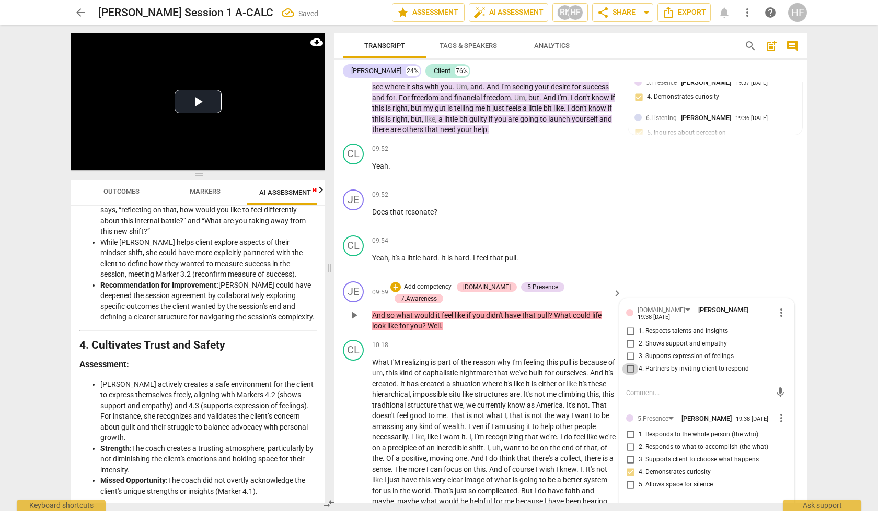
click at [628, 363] on input "4. Partners by inviting client to respond" at bounding box center [630, 369] width 17 height 13
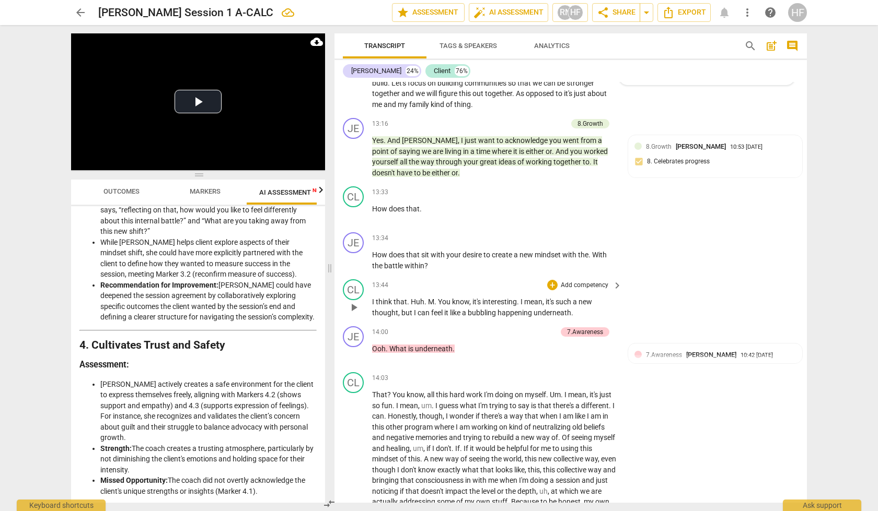
scroll to position [2669, 0]
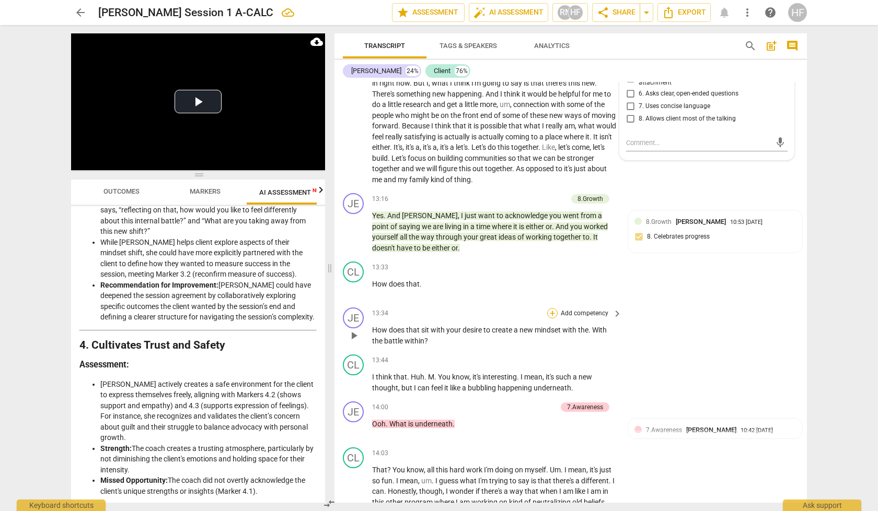
click at [551, 308] on div "+" at bounding box center [552, 313] width 10 height 10
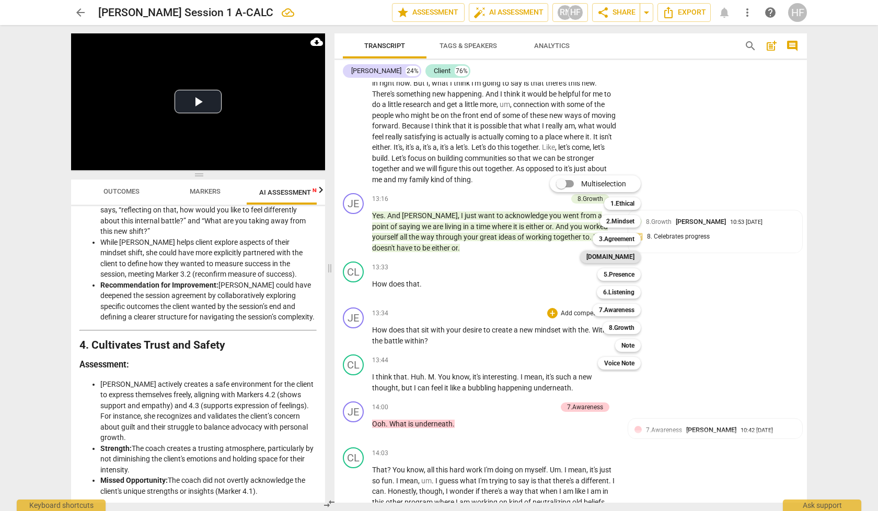
click at [631, 256] on b "[DOMAIN_NAME]" at bounding box center [610, 257] width 48 height 13
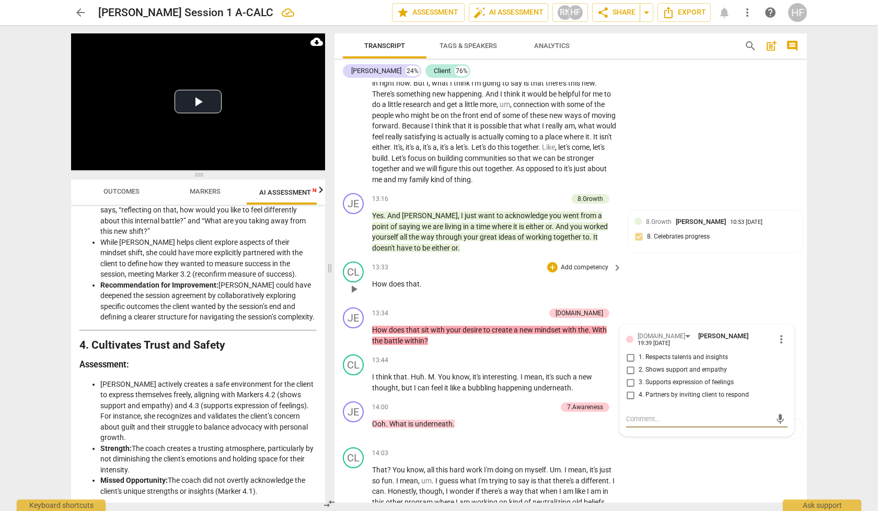
click at [696, 259] on div "CL play_arrow pause 13:33 + Add competency keyboard_arrow_right How does that ." at bounding box center [570, 281] width 472 height 46
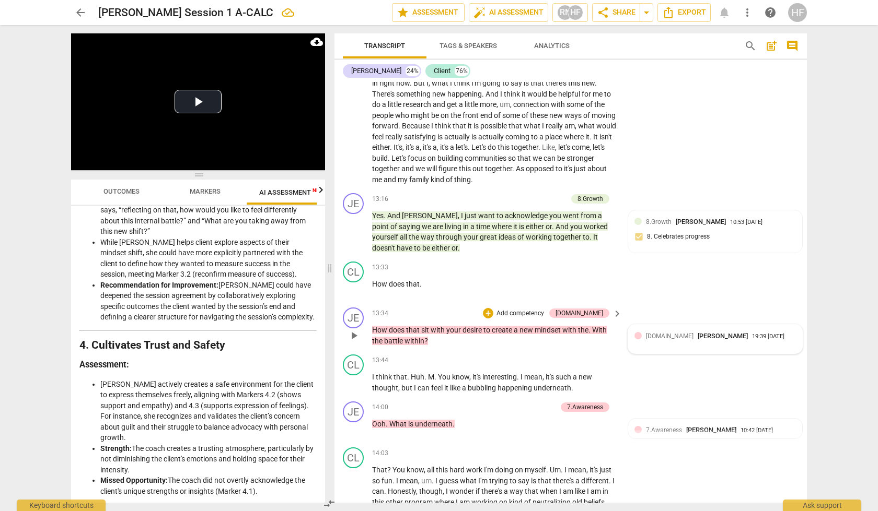
click at [657, 325] on div "[DOMAIN_NAME] [PERSON_NAME] 19:39 [DATE]" at bounding box center [715, 339] width 174 height 29
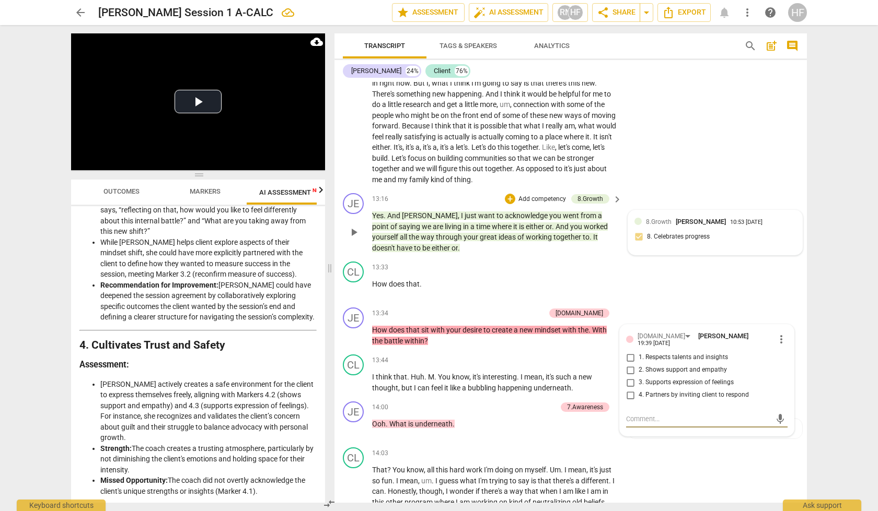
click at [687, 217] on div "8.Growth [PERSON_NAME] 10:53 [DATE] 8. Celebrates progress" at bounding box center [714, 233] width 161 height 32
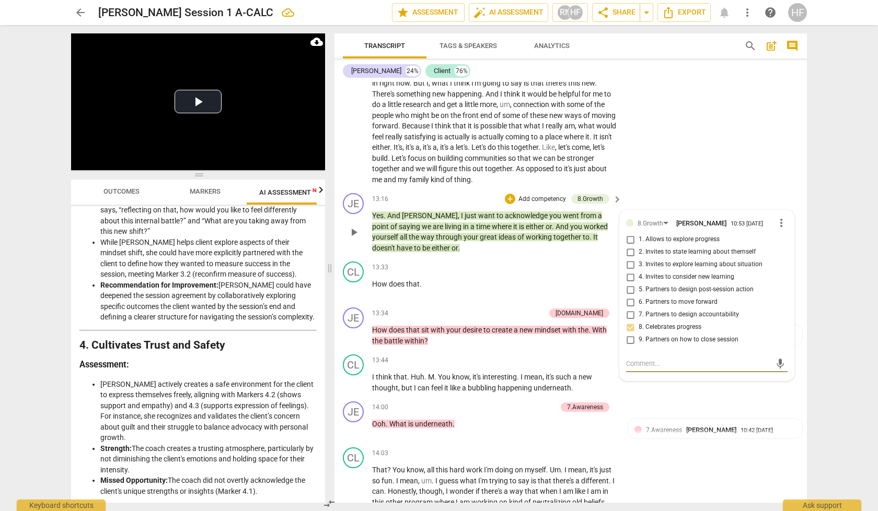
click at [627, 321] on input "8. Celebrates progress" at bounding box center [630, 327] width 17 height 13
click at [507, 194] on div "+" at bounding box center [510, 199] width 10 height 10
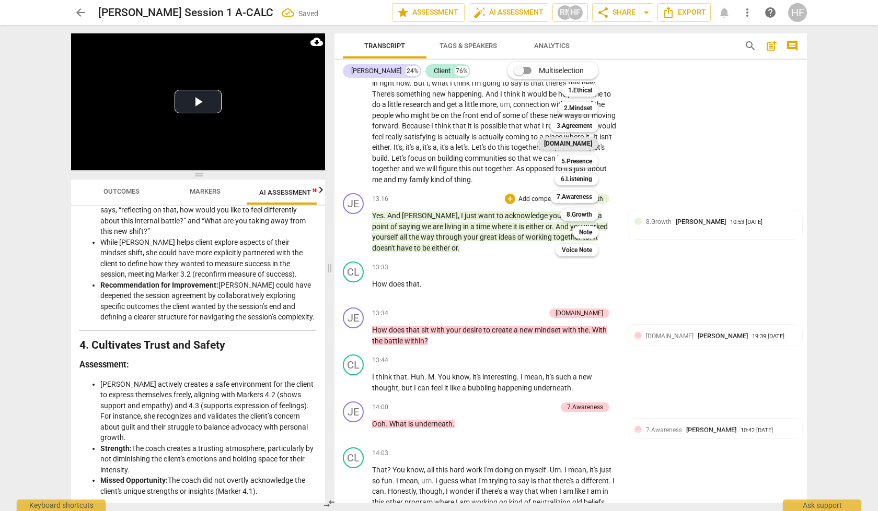
click at [584, 145] on b "[DOMAIN_NAME]" at bounding box center [568, 143] width 48 height 13
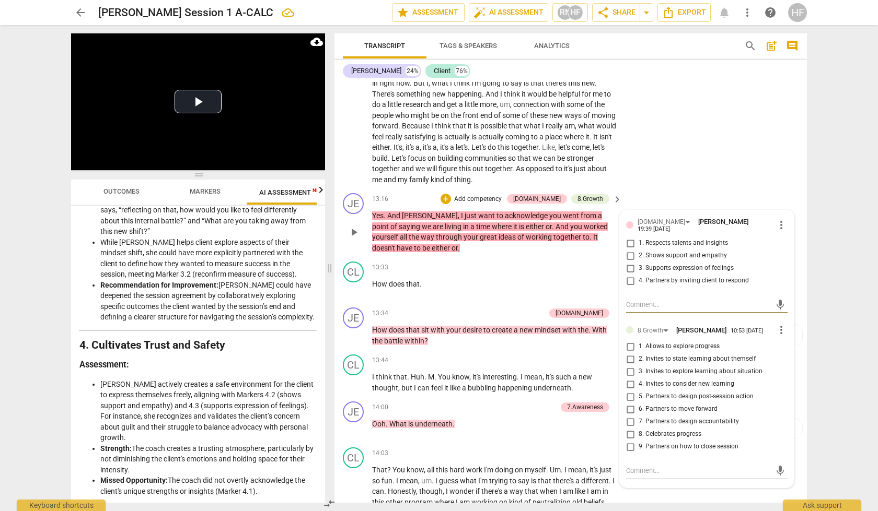
click at [777, 219] on span "more_vert" at bounding box center [781, 225] width 13 height 13
click at [791, 201] on li "Delete" at bounding box center [789, 203] width 36 height 20
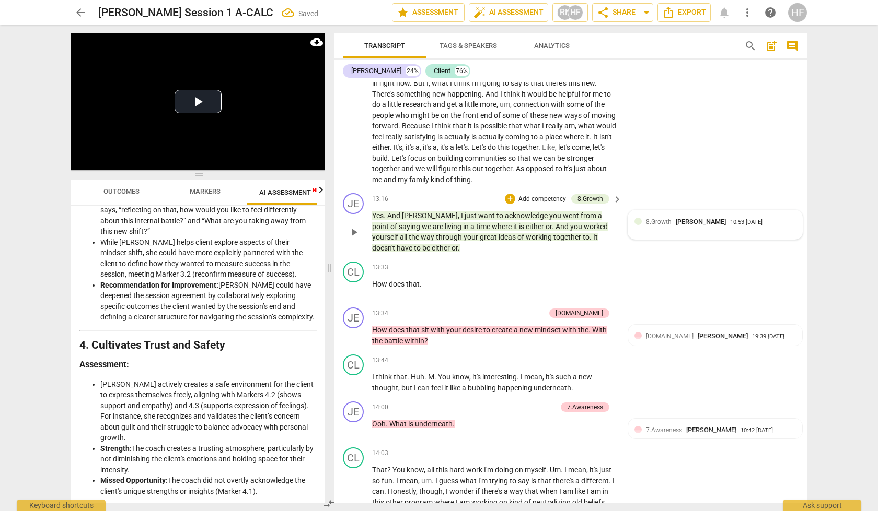
click at [755, 219] on div "10:53 [DATE]" at bounding box center [746, 222] width 32 height 7
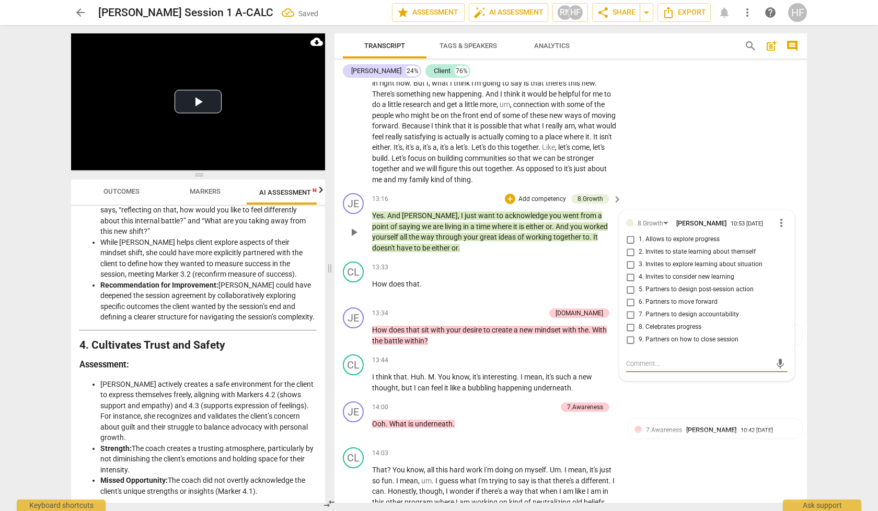
click at [775, 217] on span "more_vert" at bounding box center [781, 223] width 13 height 13
click at [792, 203] on li "Delete" at bounding box center [789, 203] width 36 height 20
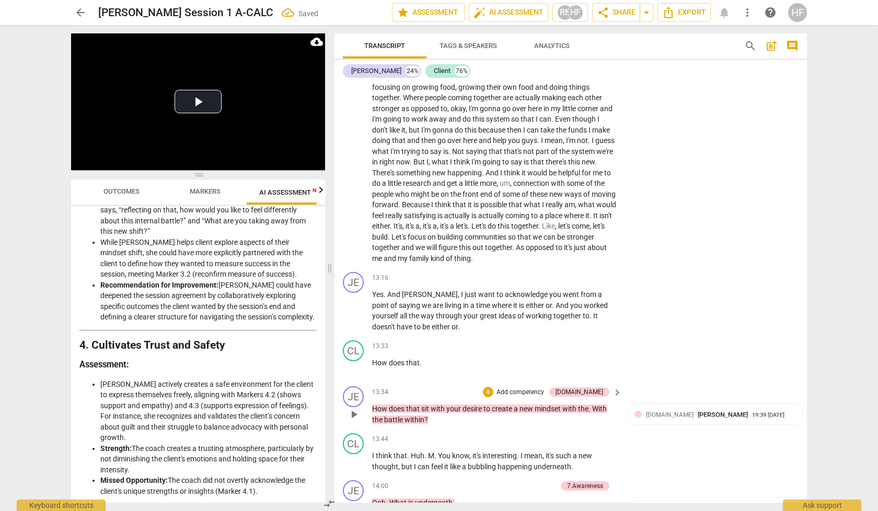
scroll to position [2589, 0]
click at [553, 274] on div "+" at bounding box center [552, 279] width 10 height 10
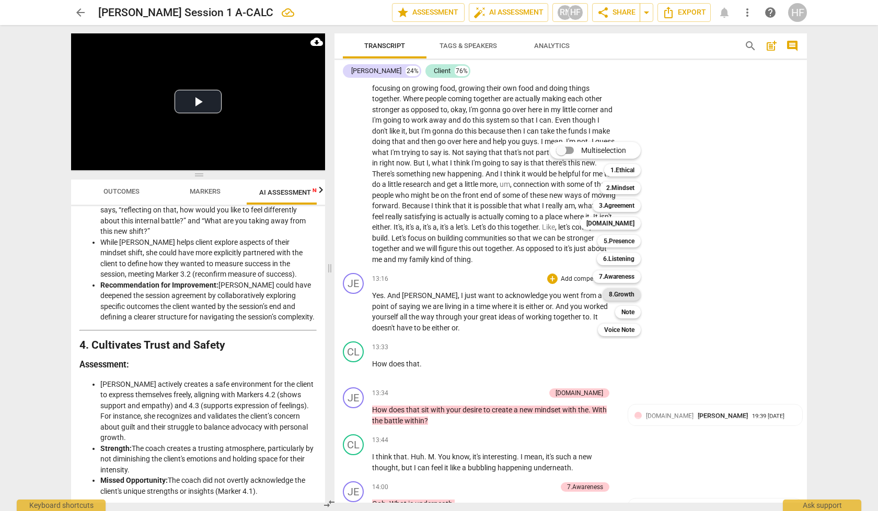
click at [624, 290] on b "8.Growth" at bounding box center [622, 294] width 26 height 13
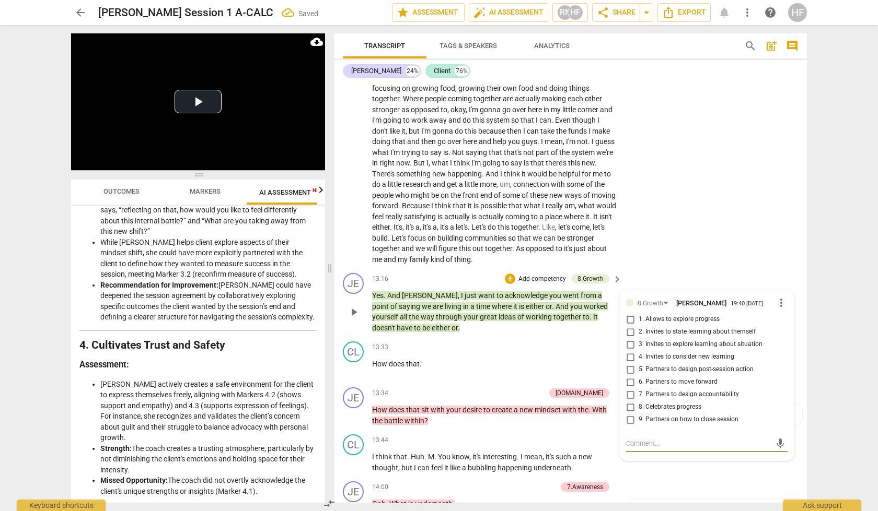
click at [638, 403] on span "8. Celebrates progress" at bounding box center [669, 407] width 63 height 9
click at [637, 401] on input "8. Celebrates progress" at bounding box center [630, 407] width 17 height 13
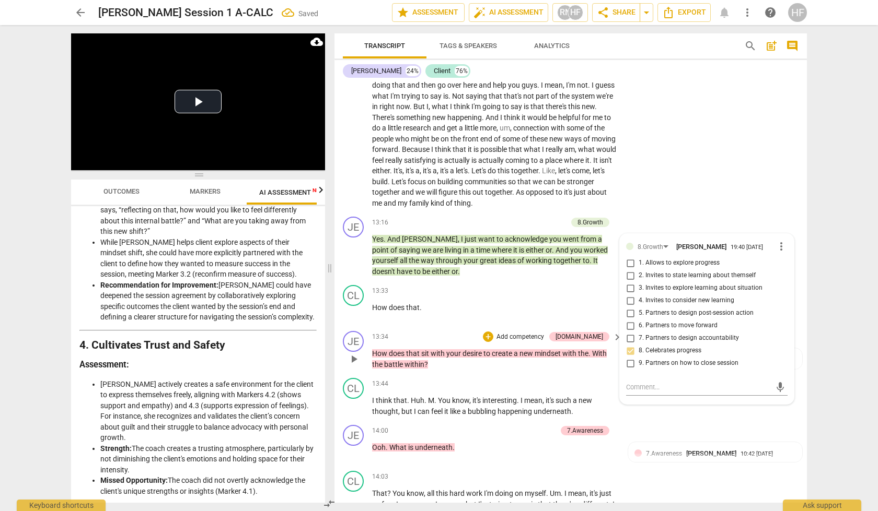
scroll to position [2645, 0]
click at [510, 218] on div "+" at bounding box center [510, 223] width 10 height 10
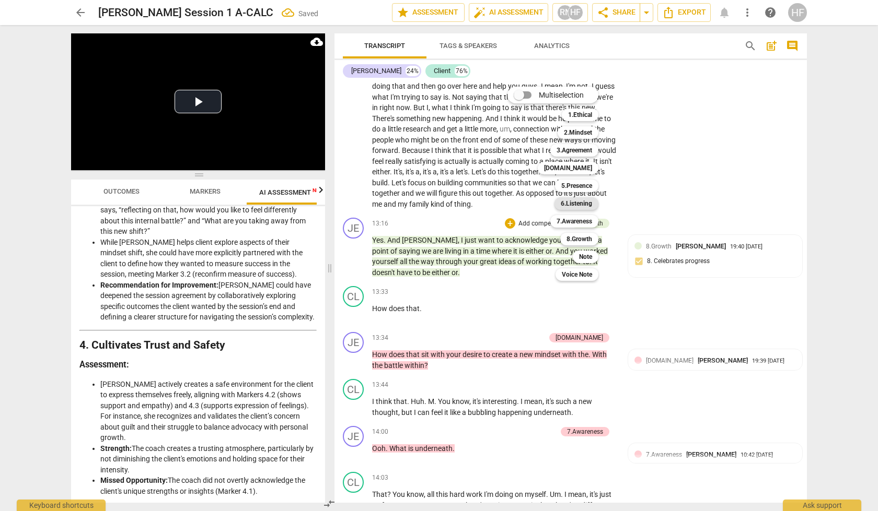
click at [585, 203] on b "6.Listening" at bounding box center [576, 203] width 31 height 13
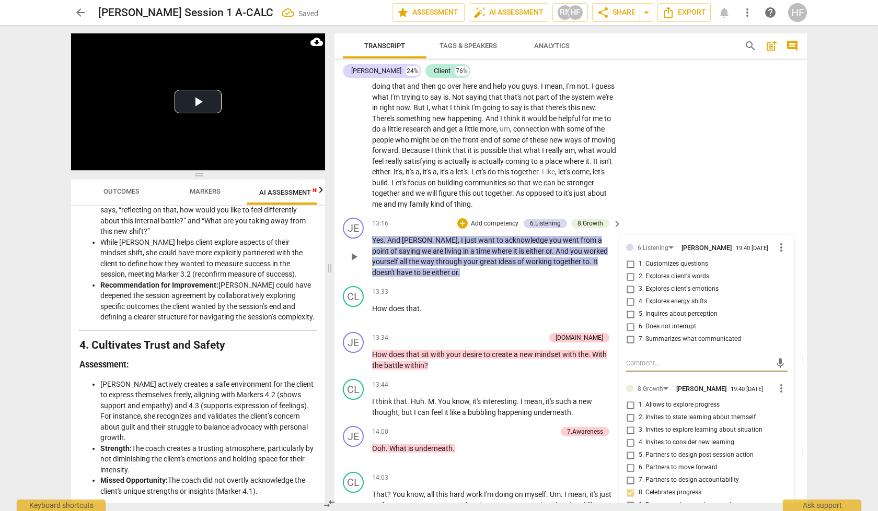
click at [781, 241] on span "more_vert" at bounding box center [781, 247] width 13 height 13
click at [791, 232] on li "Delete" at bounding box center [789, 229] width 36 height 20
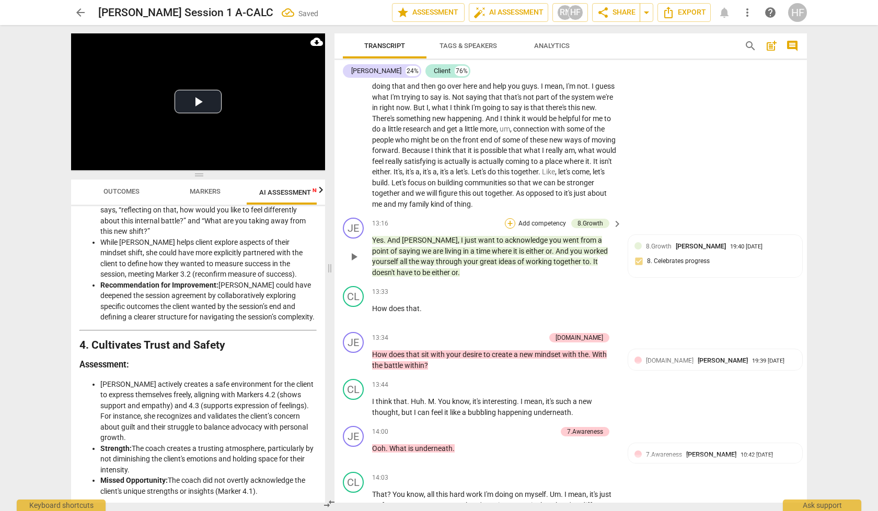
click at [513, 218] on div "+" at bounding box center [510, 223] width 10 height 10
click at [587, 168] on b "[DOMAIN_NAME]" at bounding box center [568, 168] width 48 height 13
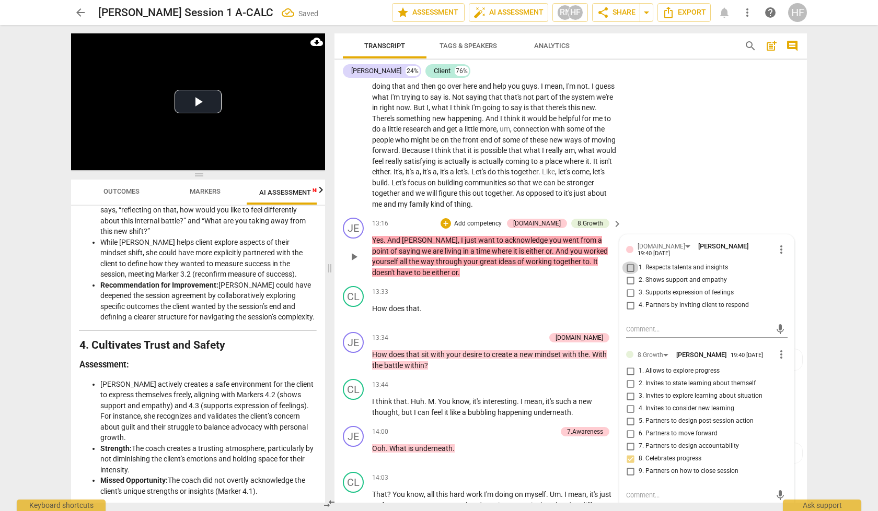
click at [628, 262] on input "1. Respects talents and insights" at bounding box center [630, 268] width 17 height 13
click at [644, 324] on textarea at bounding box center [698, 329] width 145 height 10
click at [714, 134] on div "CL play_arrow pause 10:18 + Add competency keyboard_arrow_right What I'M realiz…" at bounding box center [570, 24] width 472 height 379
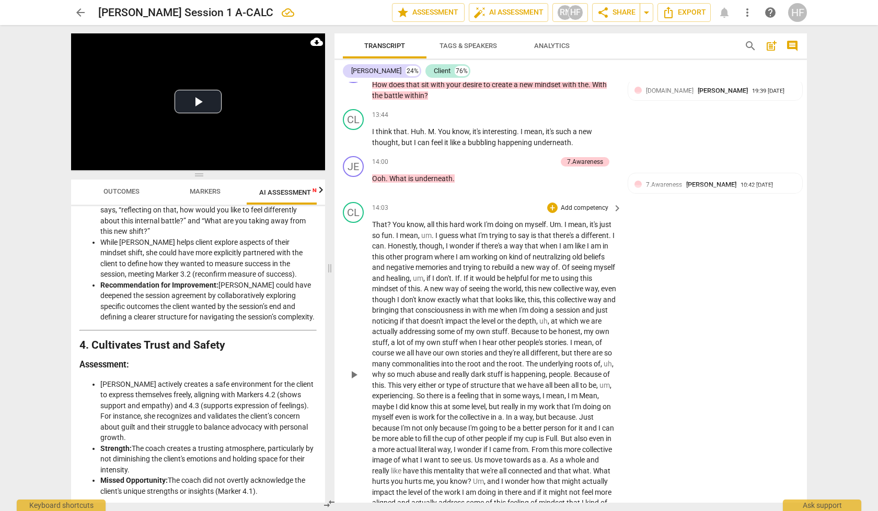
scroll to position [2998, 0]
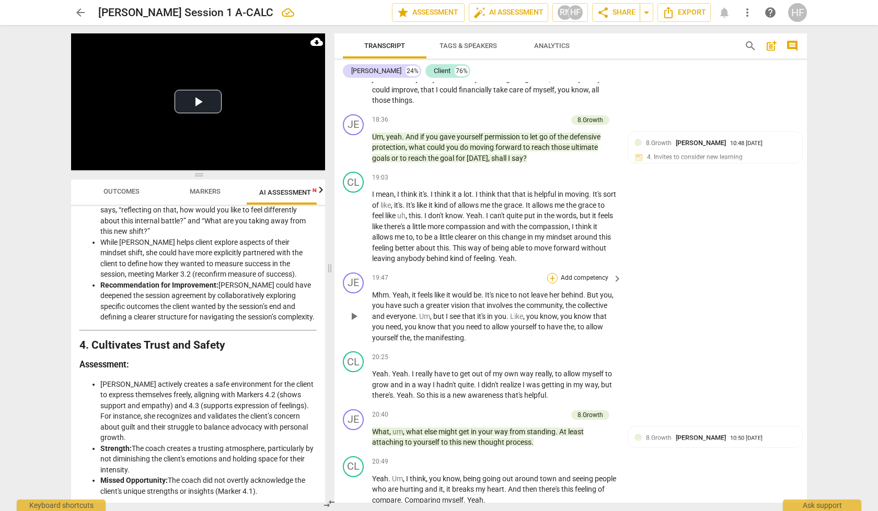
click at [552, 273] on div "+" at bounding box center [552, 278] width 10 height 10
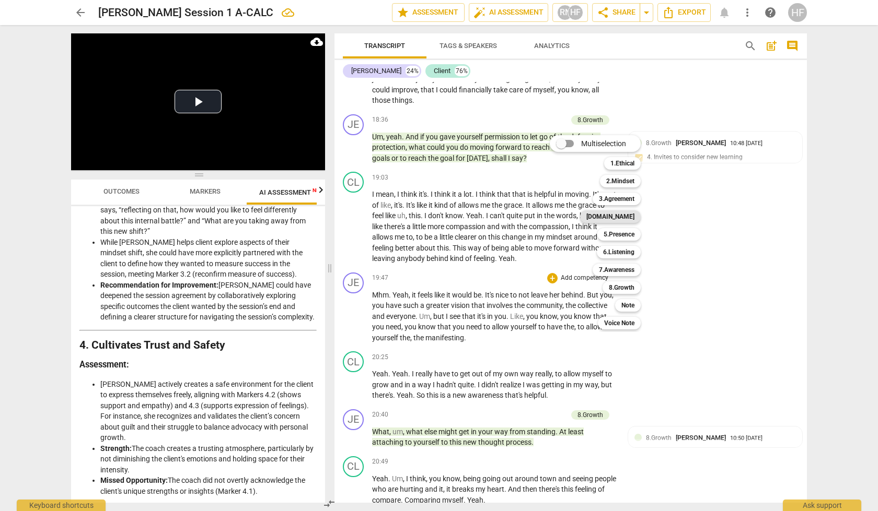
click at [633, 218] on b "[DOMAIN_NAME]" at bounding box center [610, 217] width 48 height 13
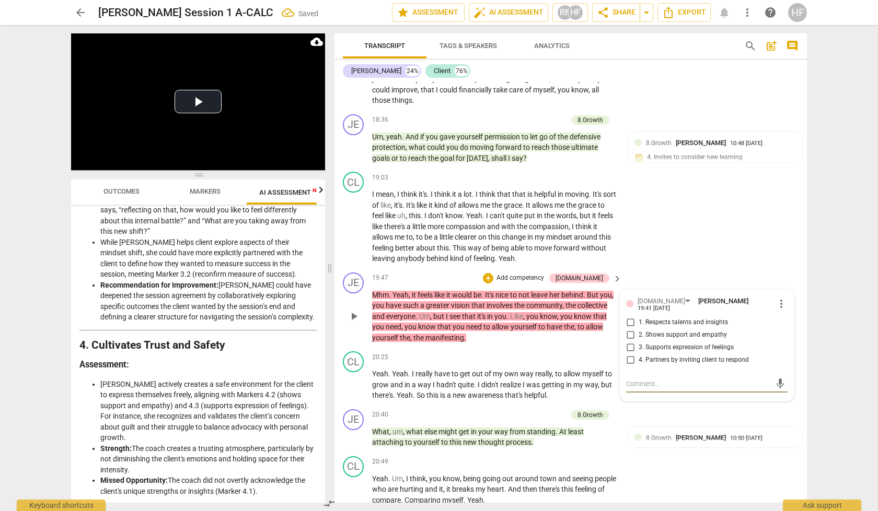
click at [638, 318] on span "1. Respects talents and insights" at bounding box center [682, 322] width 89 height 9
click at [638, 317] on input "1. Respects talents and insights" at bounding box center [630, 323] width 17 height 13
click at [633, 329] on input "2. Shows support and empathy" at bounding box center [630, 335] width 17 height 13
click at [493, 273] on div "+" at bounding box center [488, 278] width 10 height 10
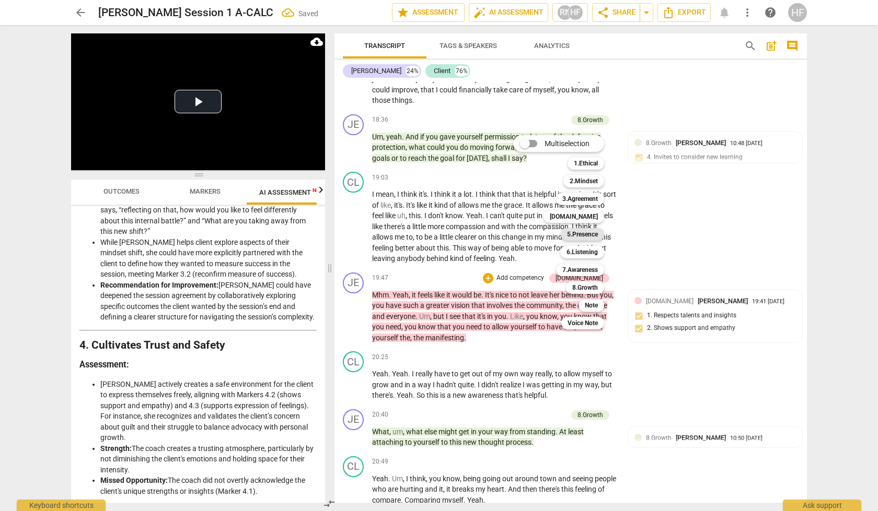
click at [592, 234] on b "5.Presence" at bounding box center [582, 234] width 31 height 13
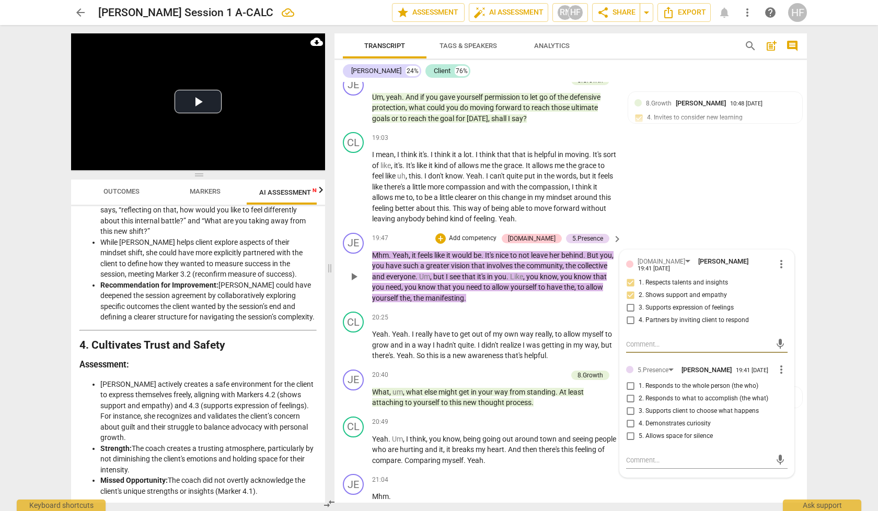
click at [626, 380] on input "1. Responds to the whole person (the who)" at bounding box center [630, 386] width 17 height 13
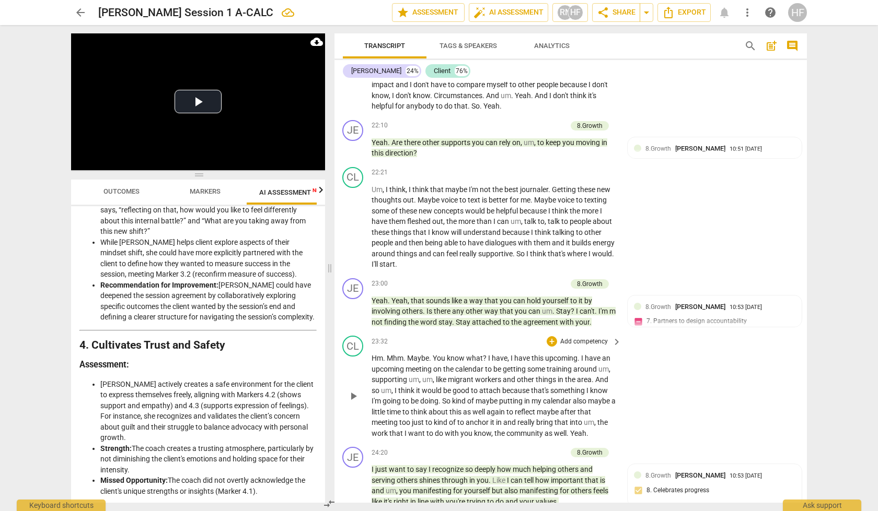
scroll to position [4514, 1]
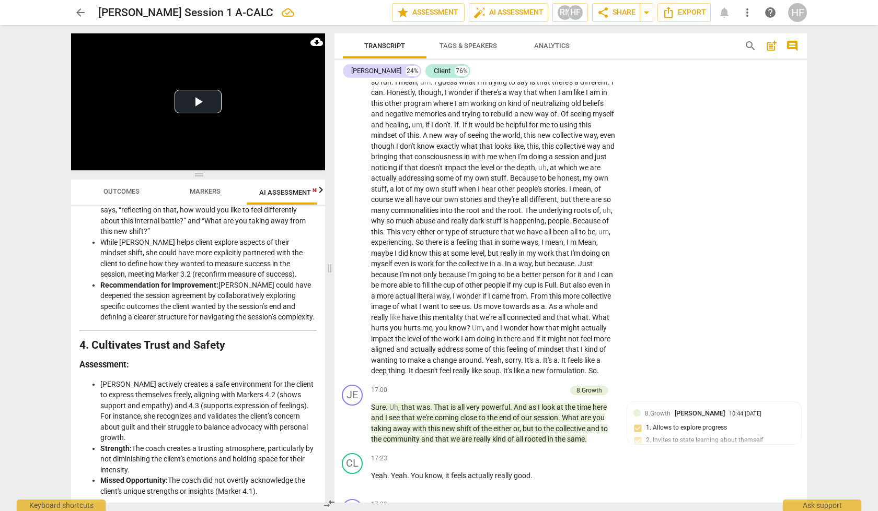
click at [197, 191] on span "Markers" at bounding box center [205, 192] width 31 height 8
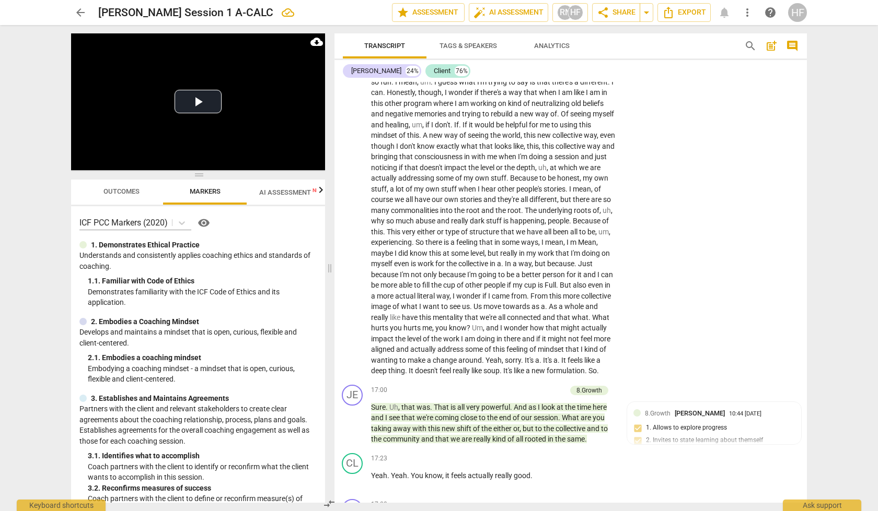
click at [118, 182] on button "Outcomes" at bounding box center [121, 192] width 84 height 25
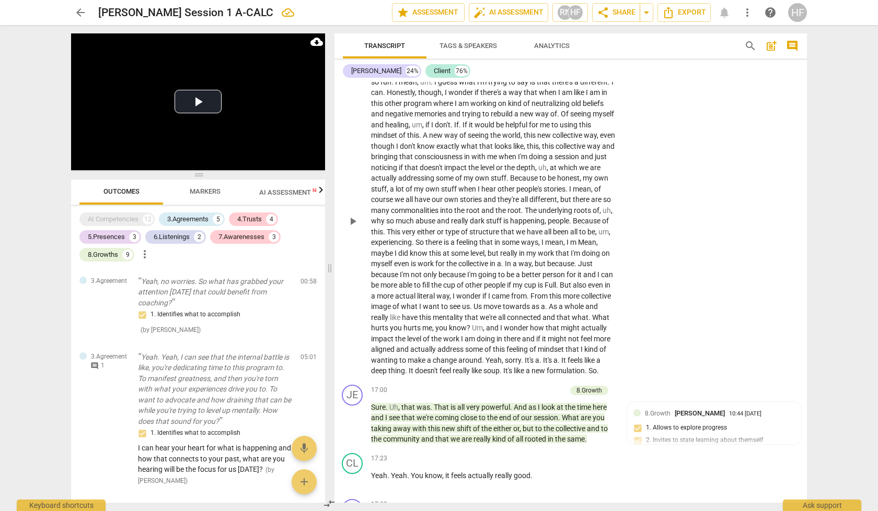
click at [690, 247] on div "CL play_arrow pause 14:03 + Add competency keyboard_arrow_right That ? You know…" at bounding box center [569, 212] width 472 height 336
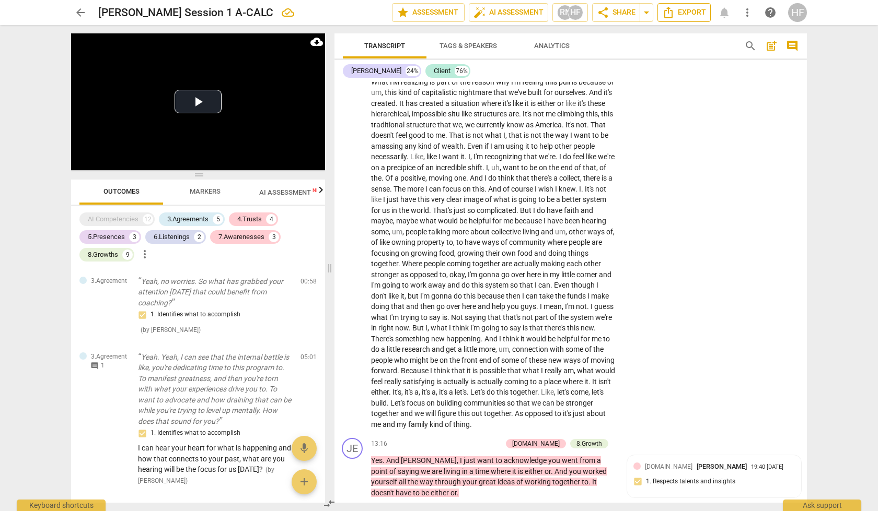
click at [698, 14] on span "Export" at bounding box center [684, 12] width 44 height 13
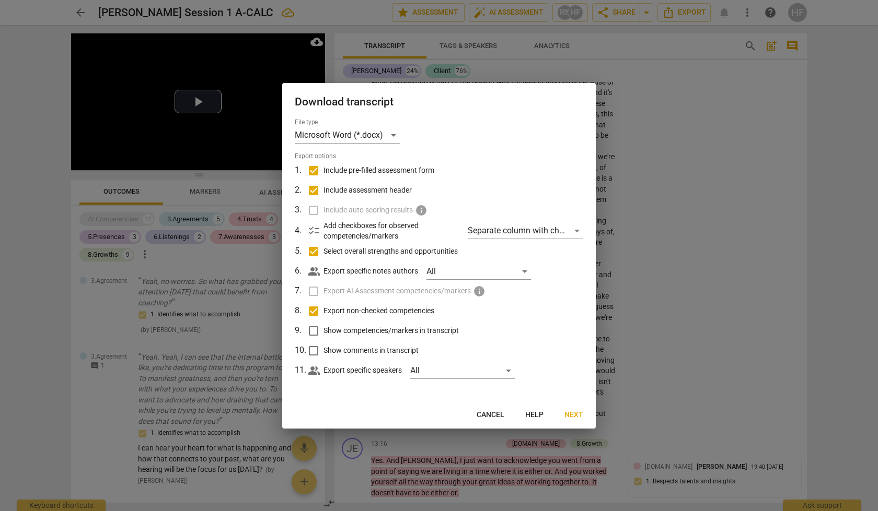
click at [579, 415] on span "Next" at bounding box center [573, 415] width 19 height 10
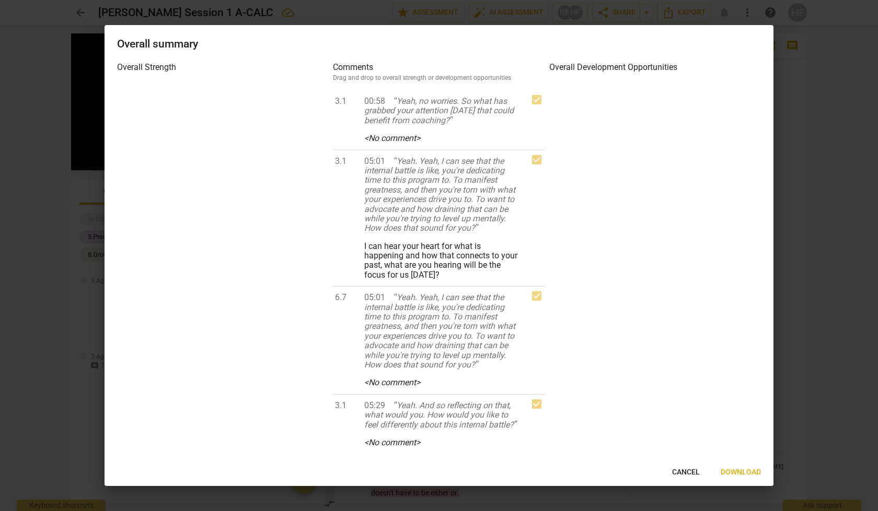
click at [743, 472] on span "Download" at bounding box center [740, 473] width 40 height 10
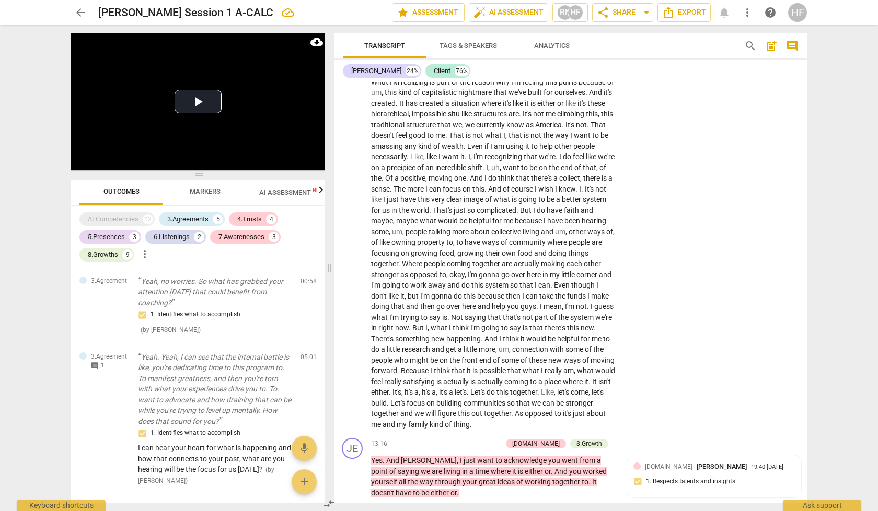
click at [79, 14] on span "arrow_back" at bounding box center [80, 12] width 13 height 13
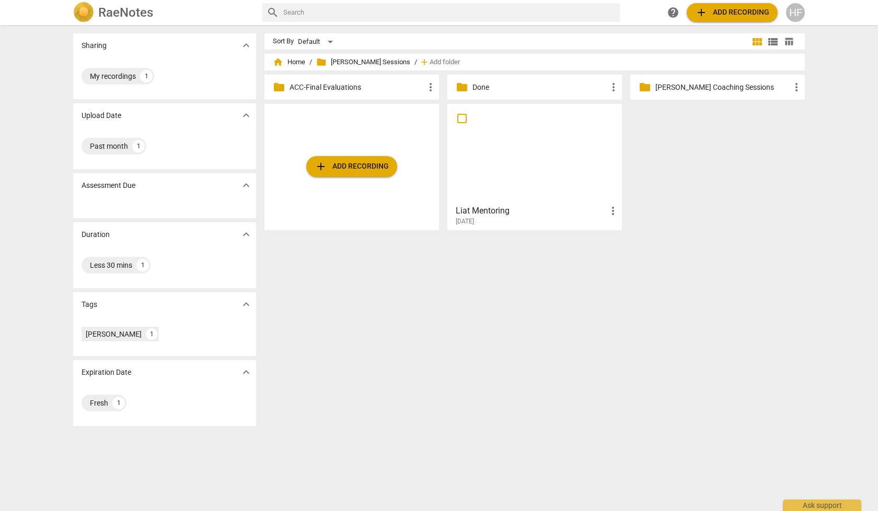
click at [347, 169] on span "add Add recording" at bounding box center [351, 166] width 74 height 13
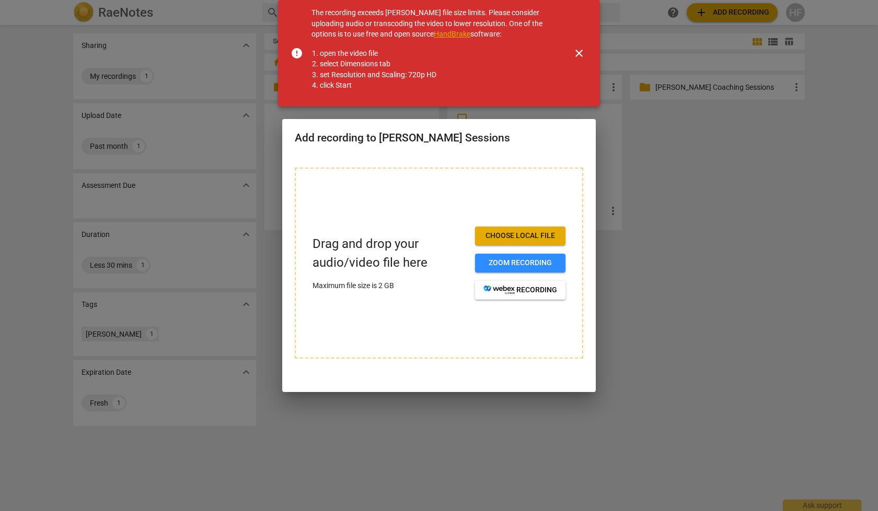
click at [580, 52] on span "close" at bounding box center [579, 53] width 13 height 13
